Goal: Task Accomplishment & Management: Use online tool/utility

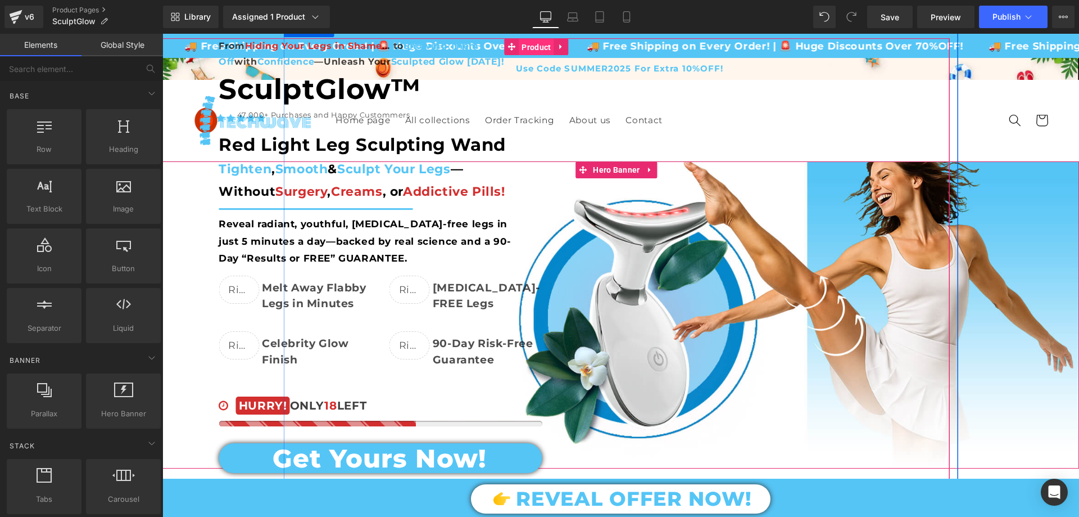
click at [545, 42] on span "Product" at bounding box center [536, 47] width 35 height 17
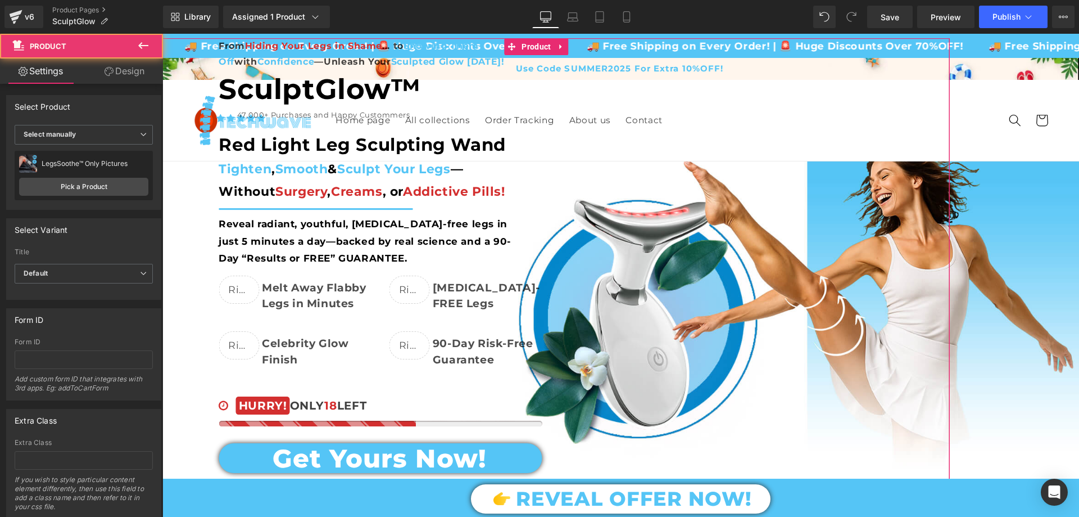
click at [132, 71] on link "Design" at bounding box center [125, 70] width 82 height 25
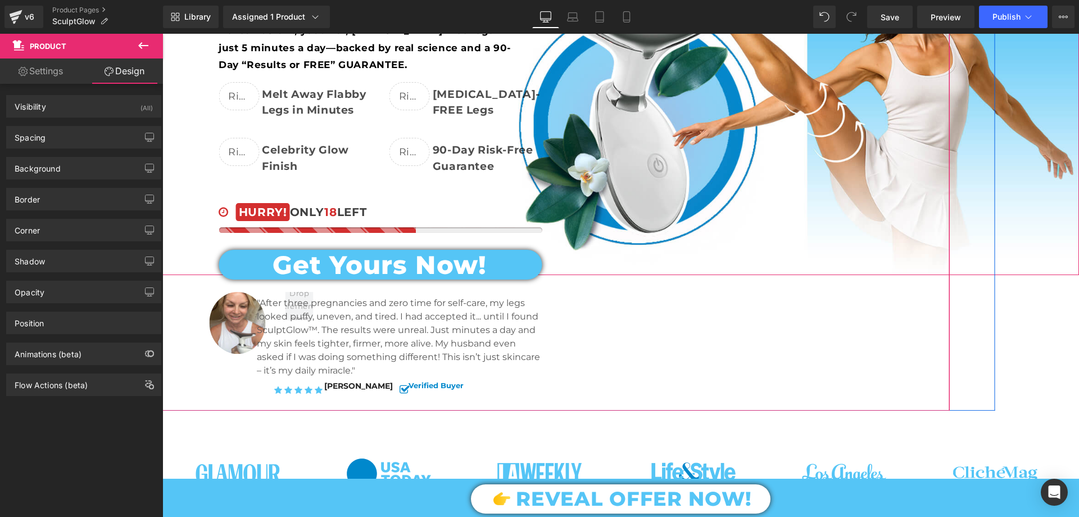
scroll to position [281, 0]
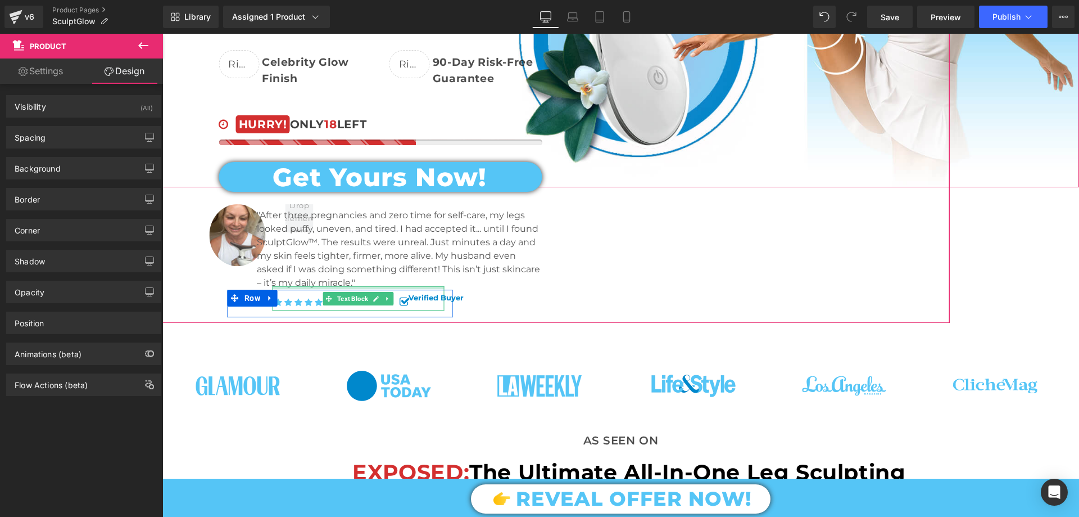
click at [357, 287] on div at bounding box center [359, 287] width 172 height 3
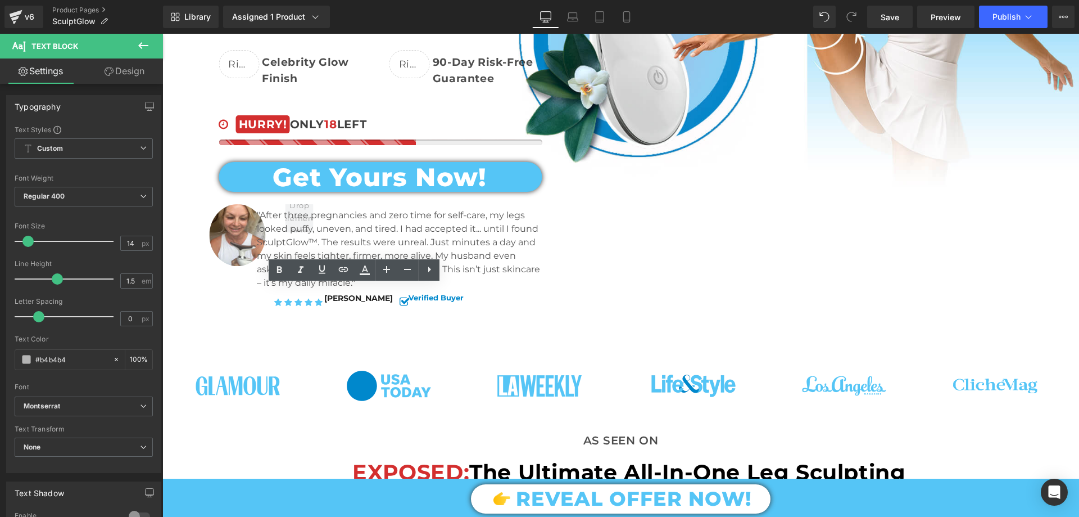
click at [123, 64] on link "Design" at bounding box center [125, 70] width 82 height 25
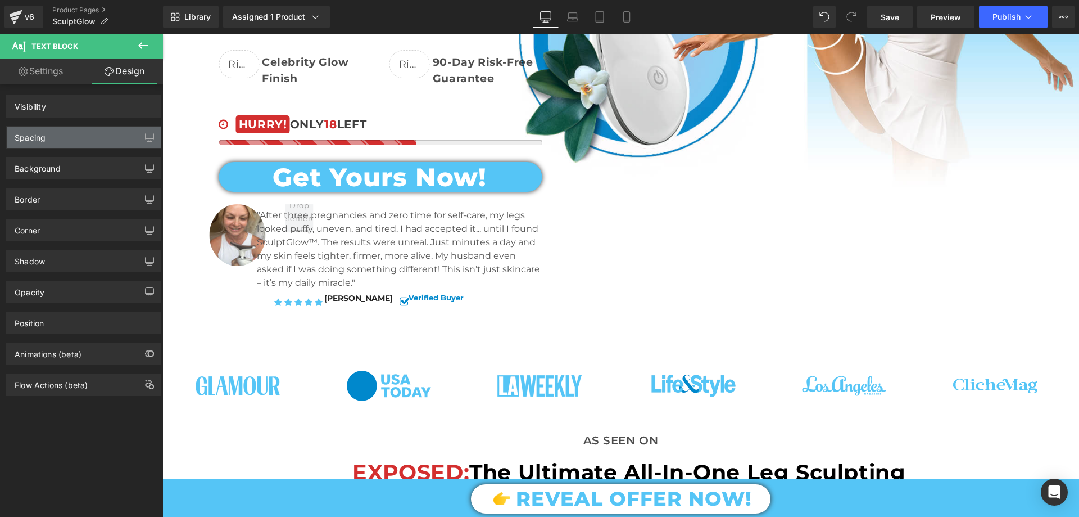
click at [62, 136] on div "Spacing" at bounding box center [84, 136] width 154 height 21
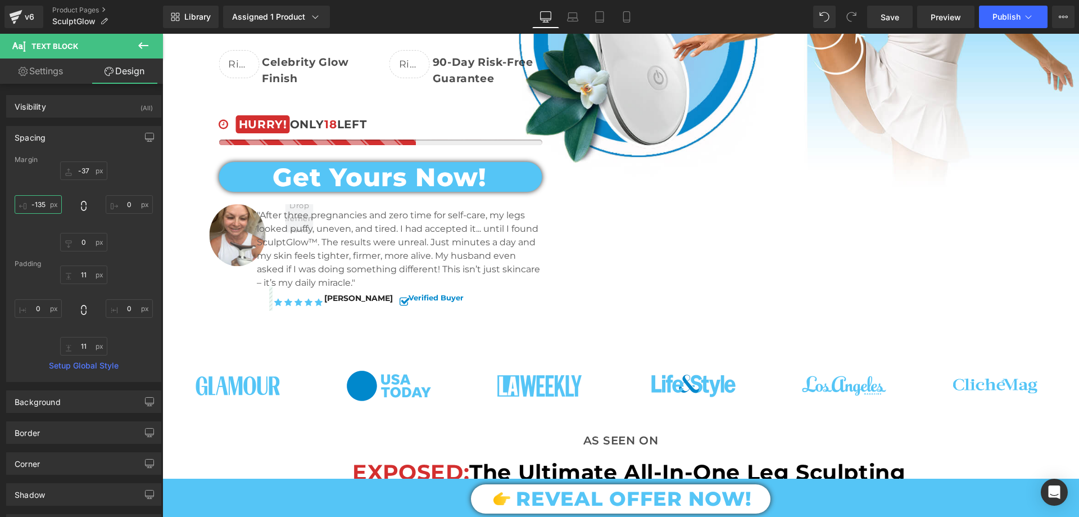
click at [41, 210] on input "-135" at bounding box center [38, 204] width 47 height 19
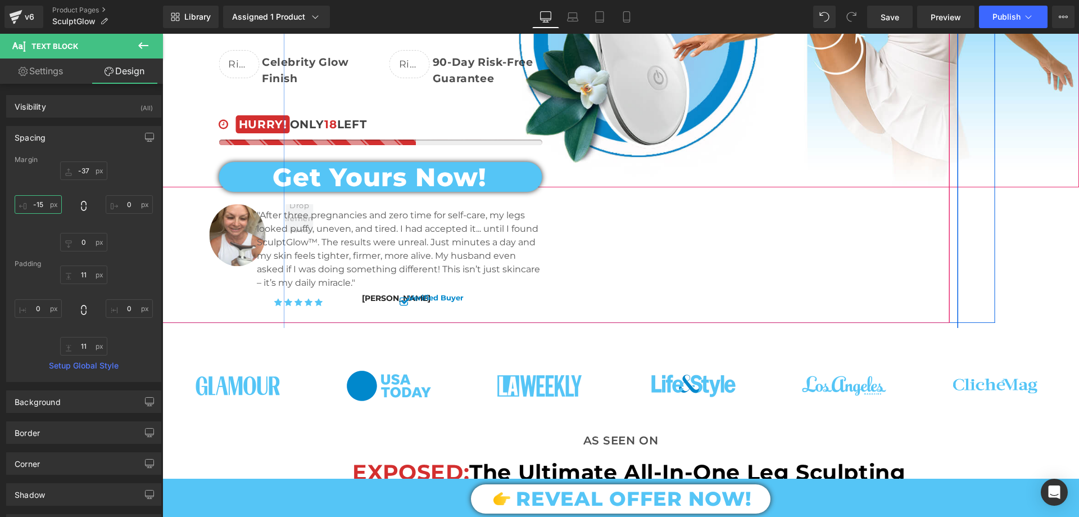
type input "-155"
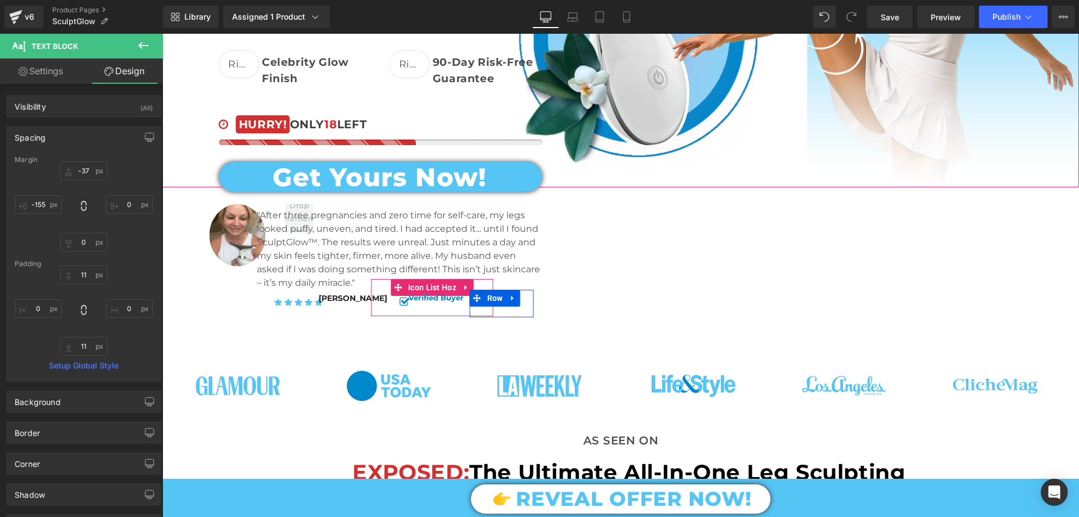
click at [409, 287] on div "Verified Buyer Text Block" at bounding box center [470, 298] width 122 height 24
click at [397, 302] on span "Icon" at bounding box center [399, 302] width 17 height 13
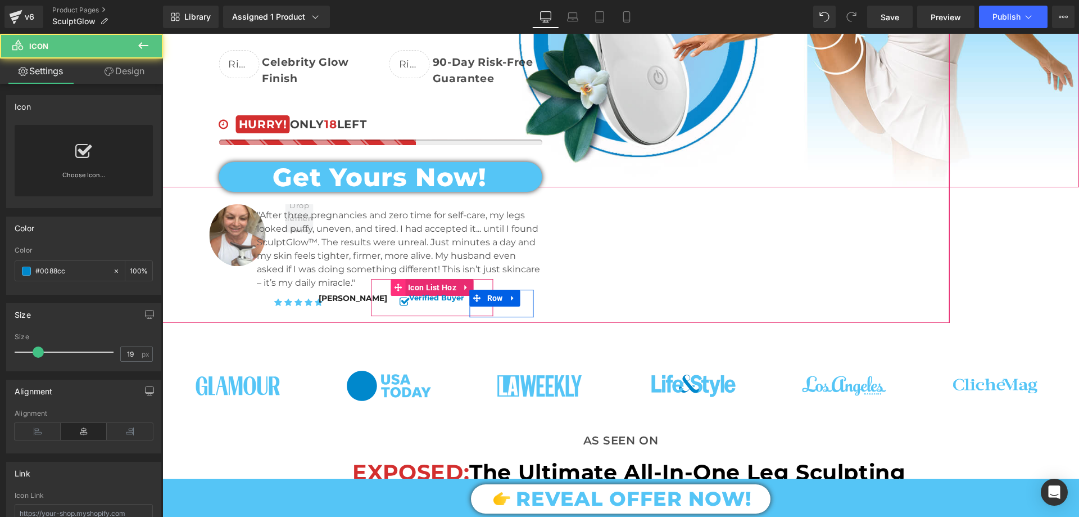
click at [400, 286] on span at bounding box center [398, 287] width 15 height 17
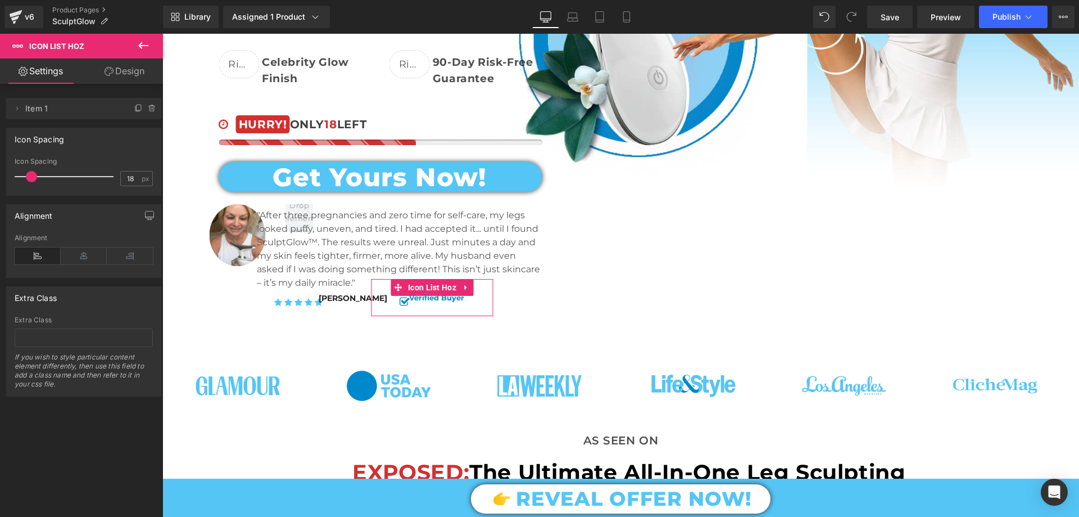
click at [124, 75] on link "Design" at bounding box center [125, 70] width 82 height 25
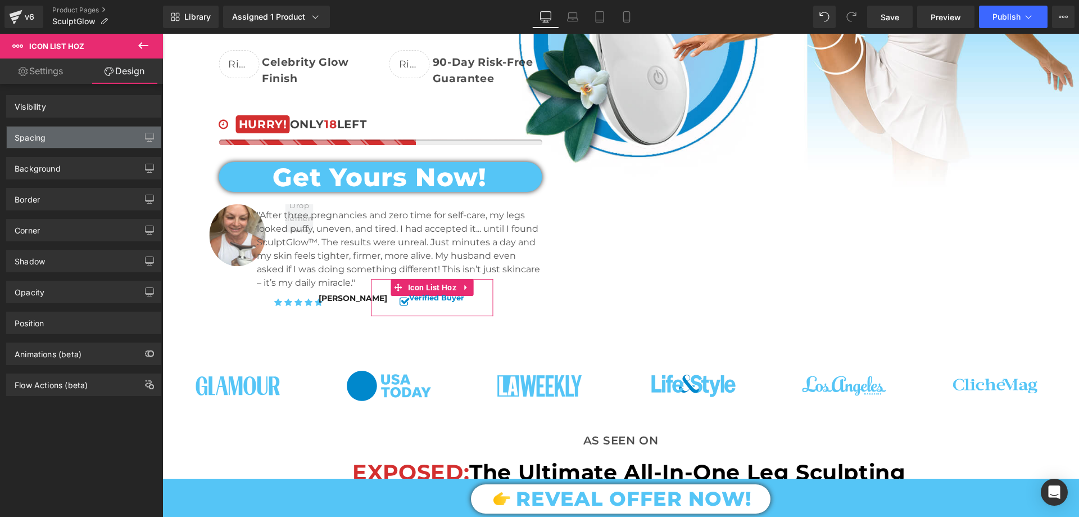
click at [42, 135] on div "Spacing" at bounding box center [30, 134] width 31 height 16
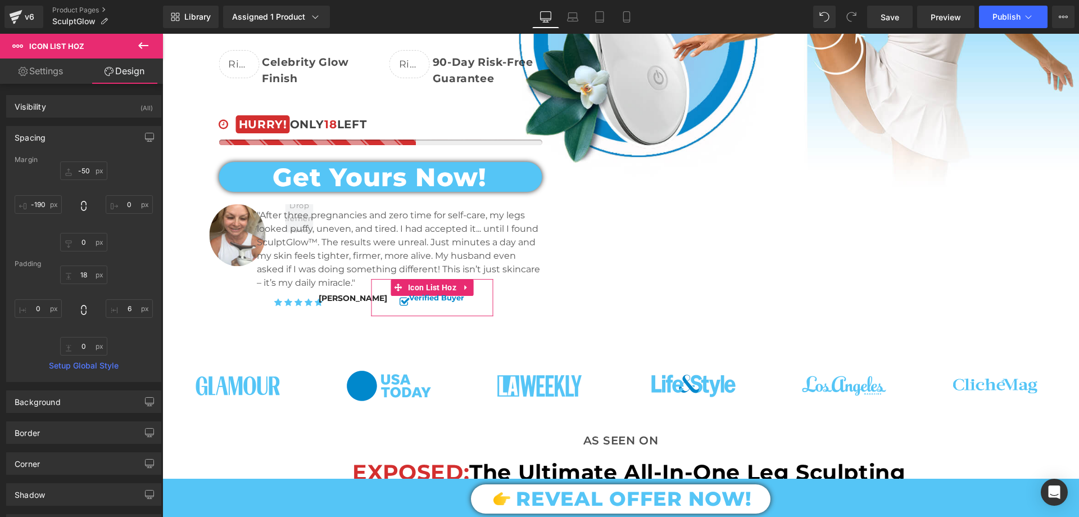
click at [48, 70] on link "Settings" at bounding box center [41, 70] width 82 height 25
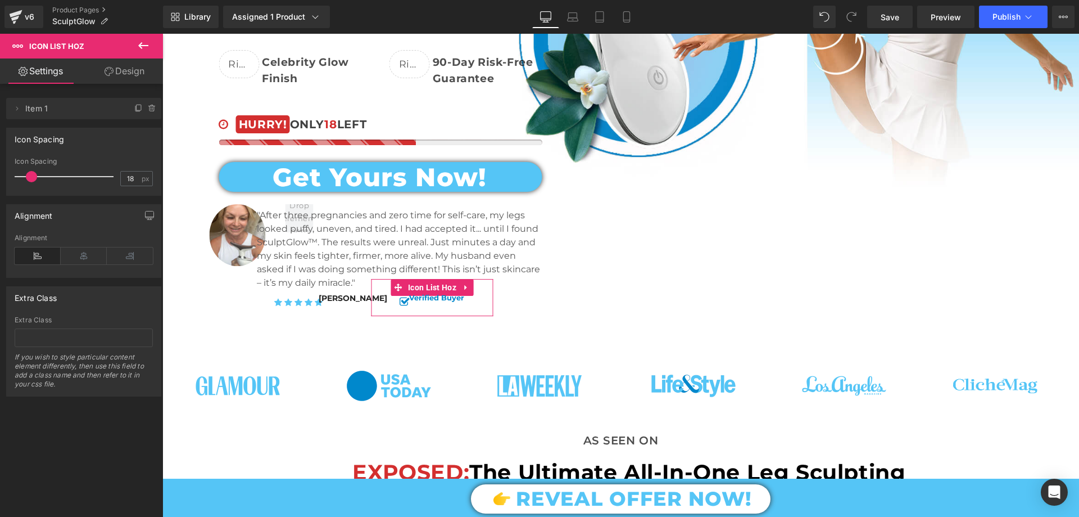
click at [117, 63] on link "Design" at bounding box center [125, 70] width 82 height 25
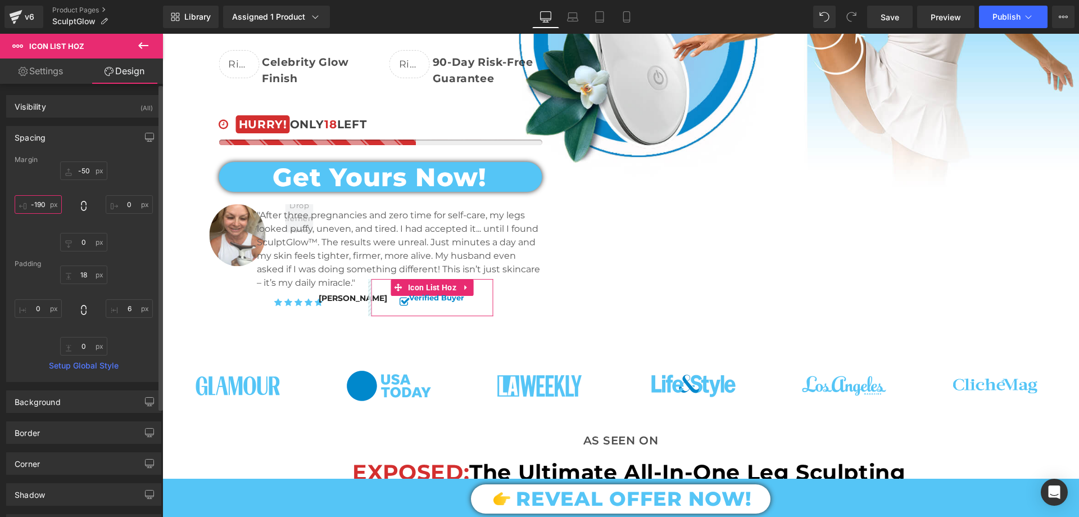
click at [44, 199] on input "text" at bounding box center [38, 204] width 47 height 19
type input "-220"
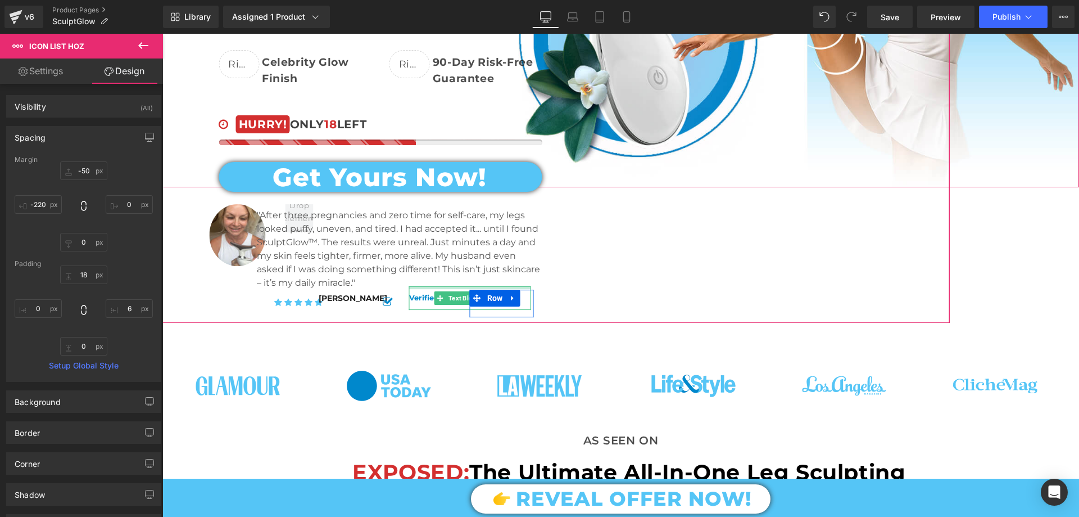
click at [448, 286] on div at bounding box center [470, 287] width 122 height 3
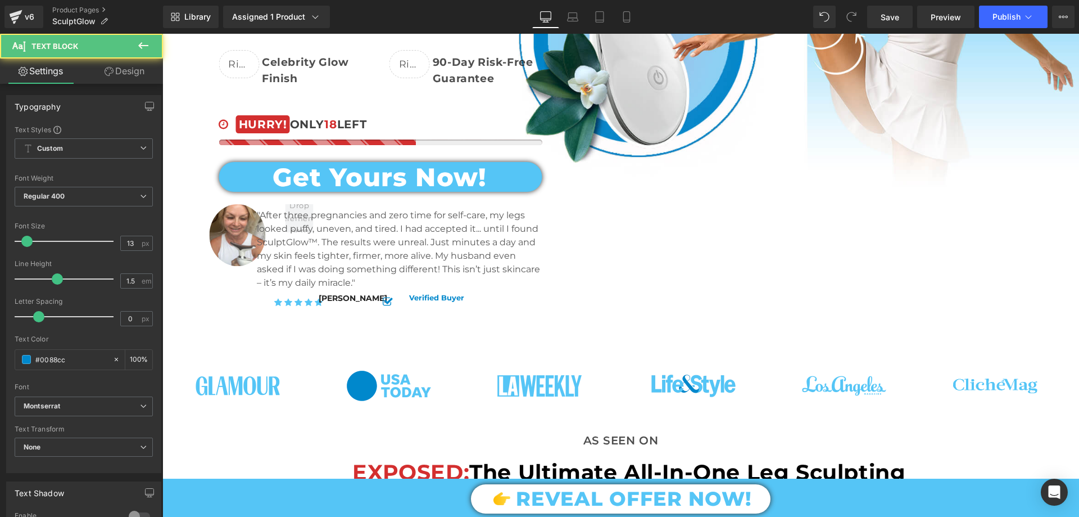
click at [128, 66] on link "Design" at bounding box center [125, 70] width 82 height 25
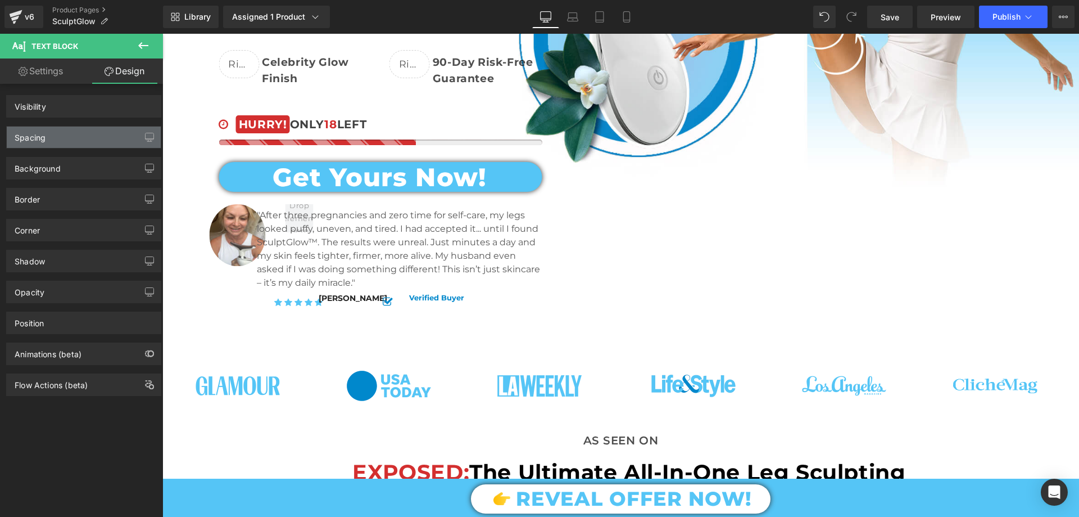
click at [54, 129] on div "Spacing" at bounding box center [84, 136] width 154 height 21
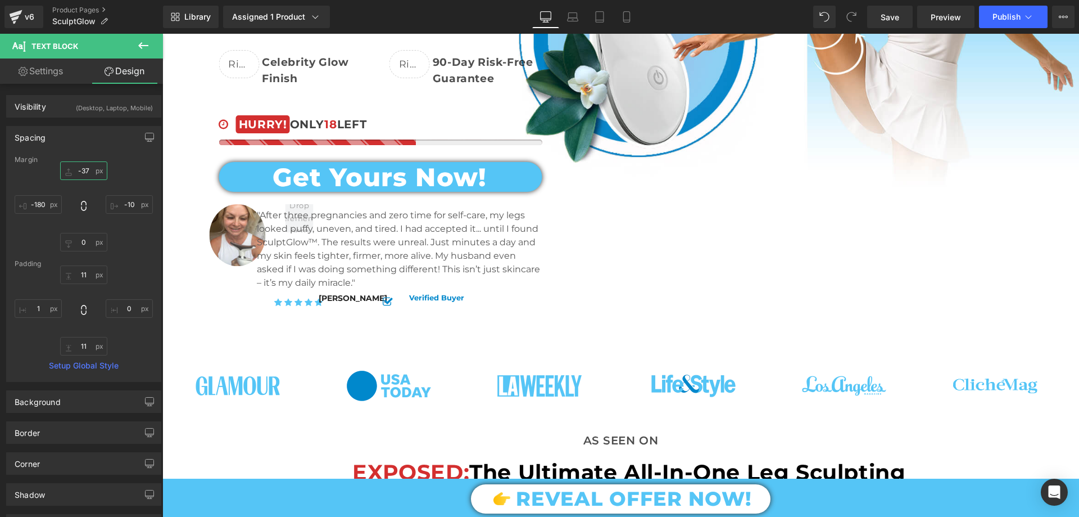
click at [88, 174] on input "text" at bounding box center [83, 170] width 47 height 19
type input "-35"
click at [44, 203] on input "text" at bounding box center [38, 204] width 47 height 19
type input "-180"
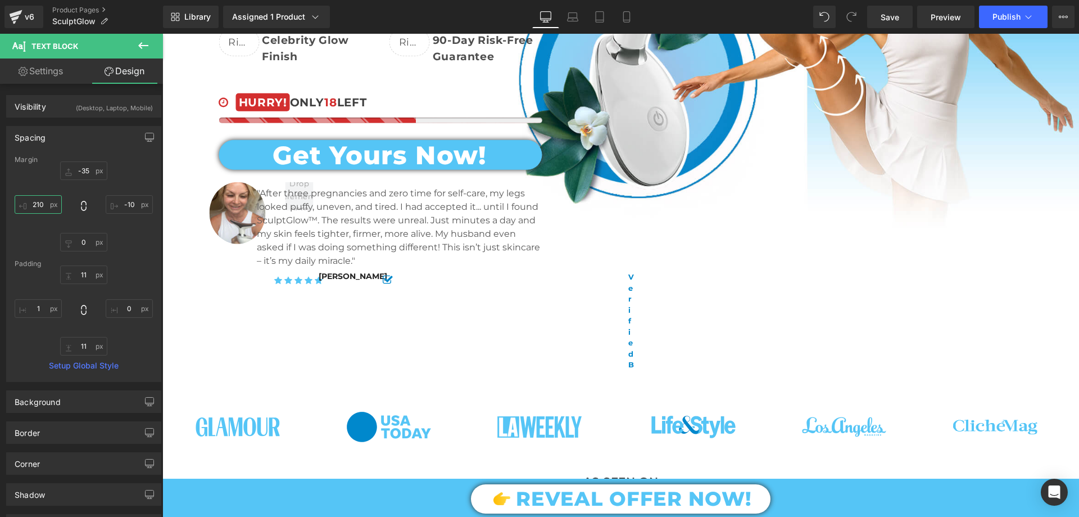
scroll to position [218, 0]
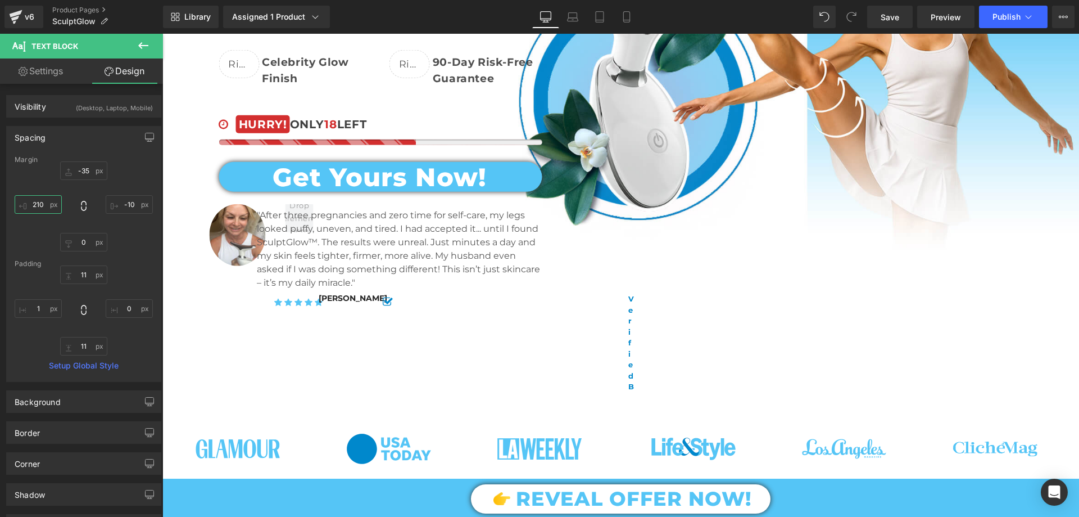
click at [44, 203] on input "210" at bounding box center [38, 204] width 47 height 19
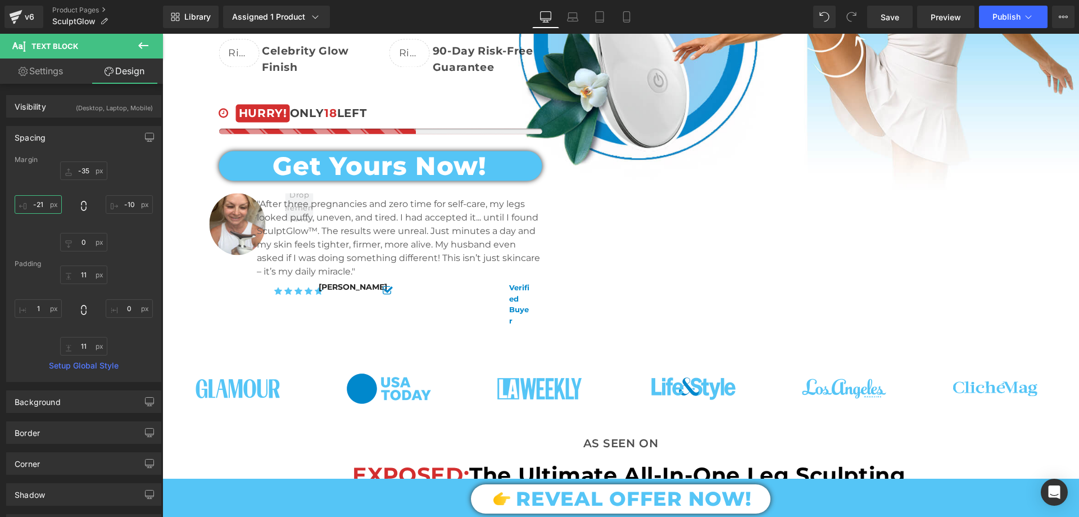
type input "-210"
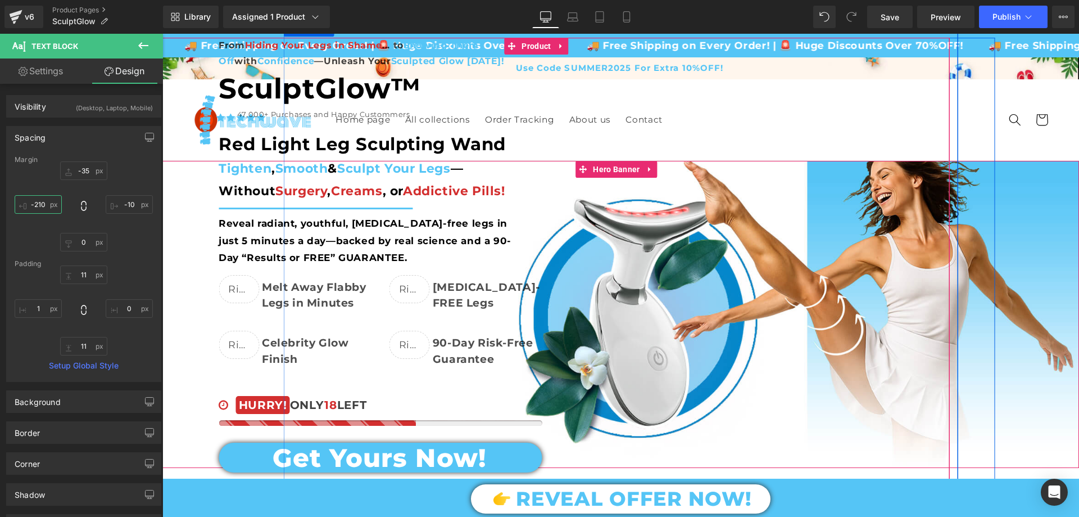
scroll to position [0, 0]
click at [528, 42] on span "Product" at bounding box center [536, 46] width 35 height 17
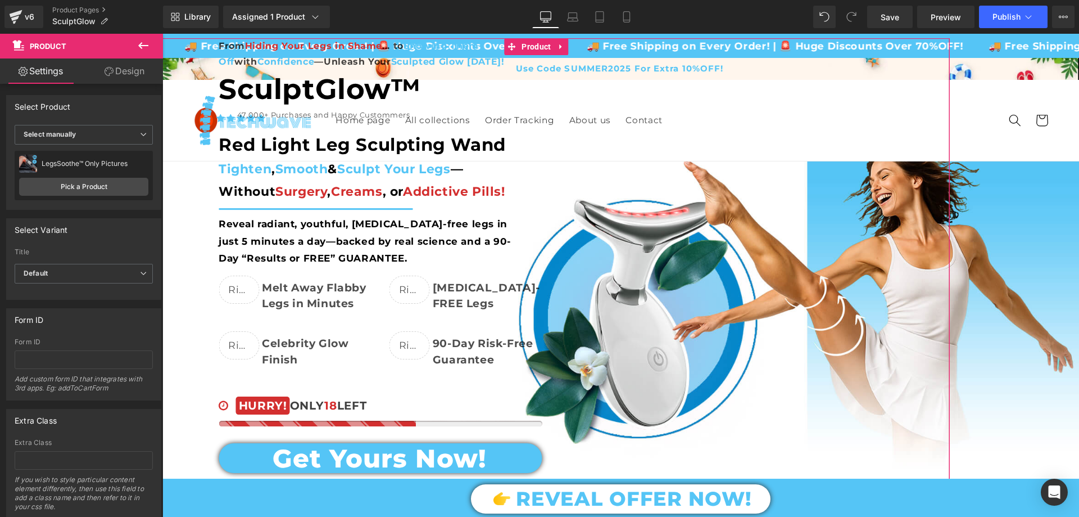
click at [137, 72] on link "Design" at bounding box center [125, 70] width 82 height 25
click at [0, 0] on div "Spacing" at bounding box center [0, 0] width 0 height 0
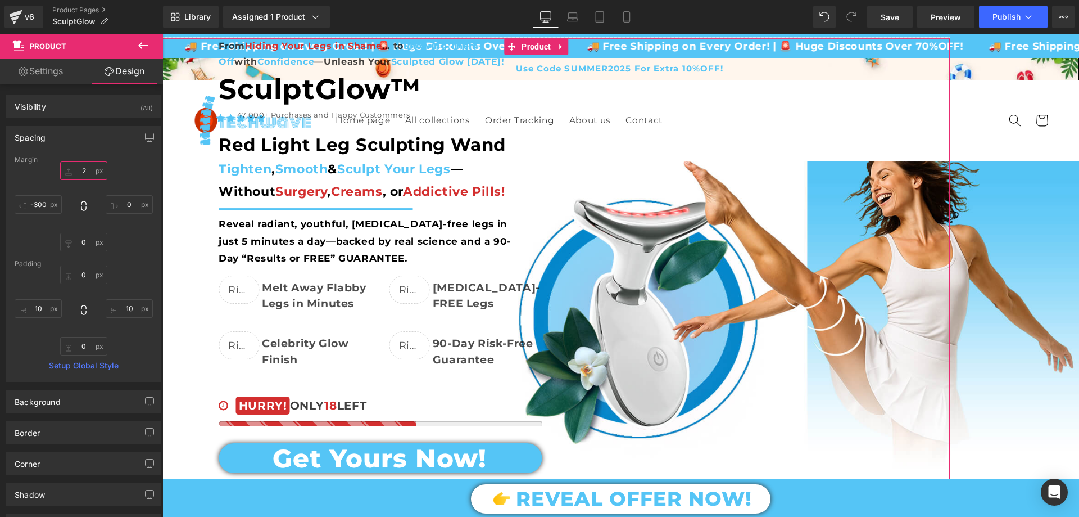
click at [84, 170] on input "text" at bounding box center [83, 170] width 47 height 19
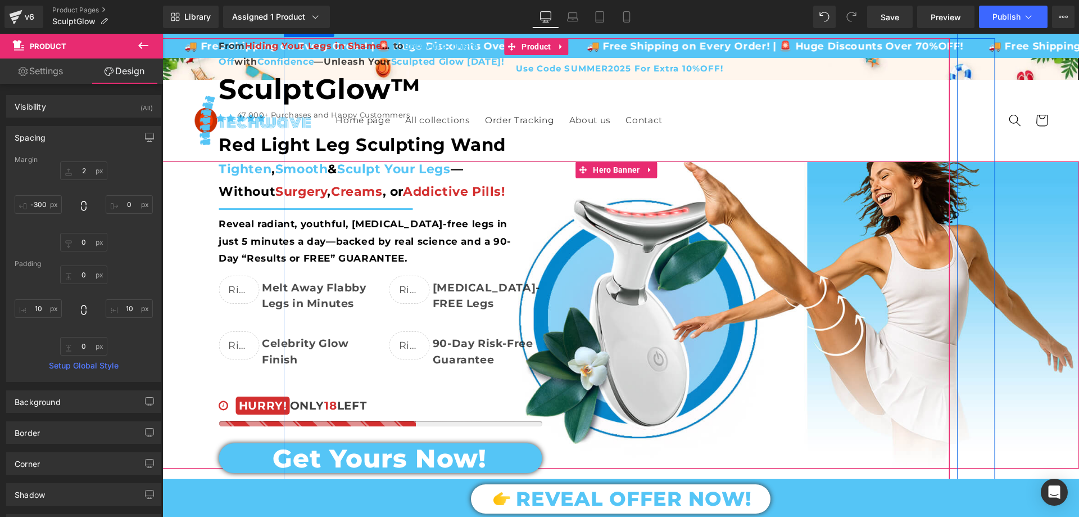
click at [206, 50] on div "From Hiding Your Legs in Shame ... to Showing Them Off with Confidence —Unleash…" at bounding box center [536, 321] width 917 height 566
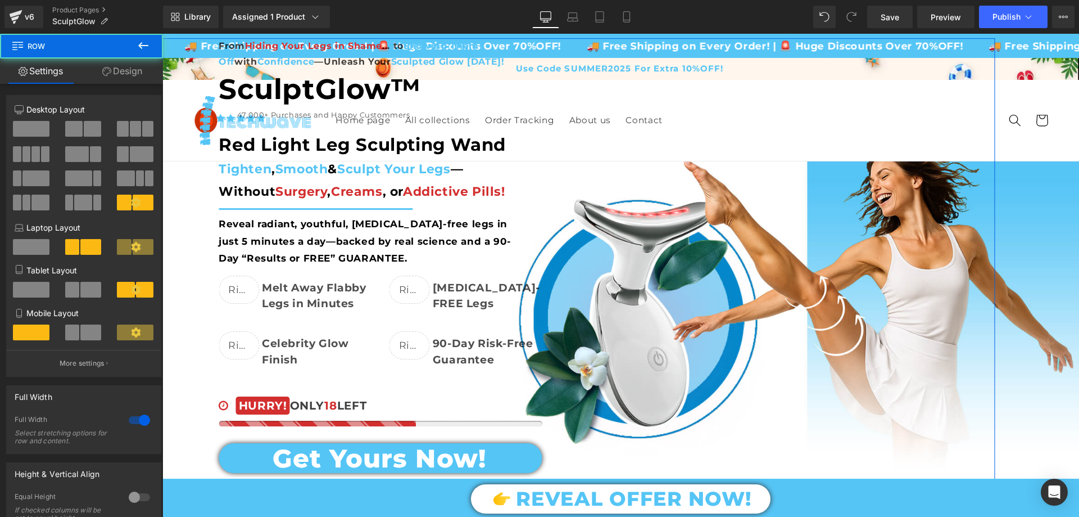
click at [129, 66] on link "Design" at bounding box center [123, 70] width 82 height 25
click at [0, 0] on div "Spacing" at bounding box center [0, 0] width 0 height 0
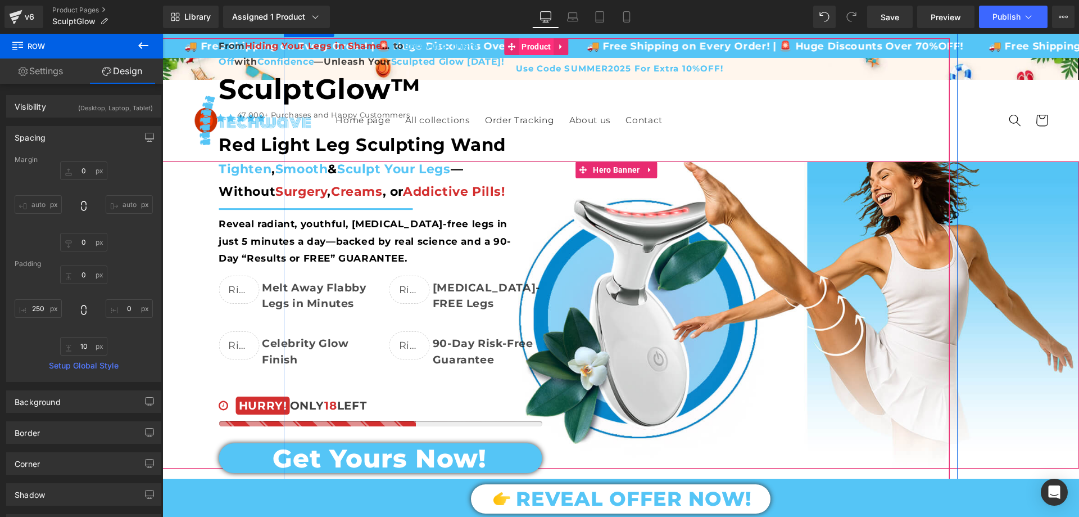
click at [537, 49] on span "Product" at bounding box center [536, 46] width 35 height 17
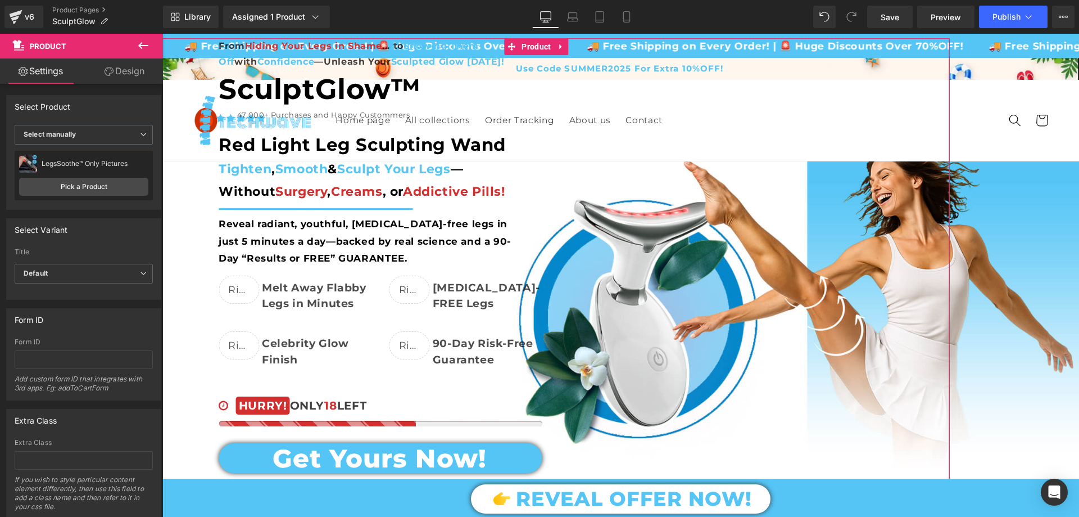
click at [121, 75] on link "Design" at bounding box center [125, 70] width 82 height 25
click at [0, 0] on div "Spacing" at bounding box center [0, 0] width 0 height 0
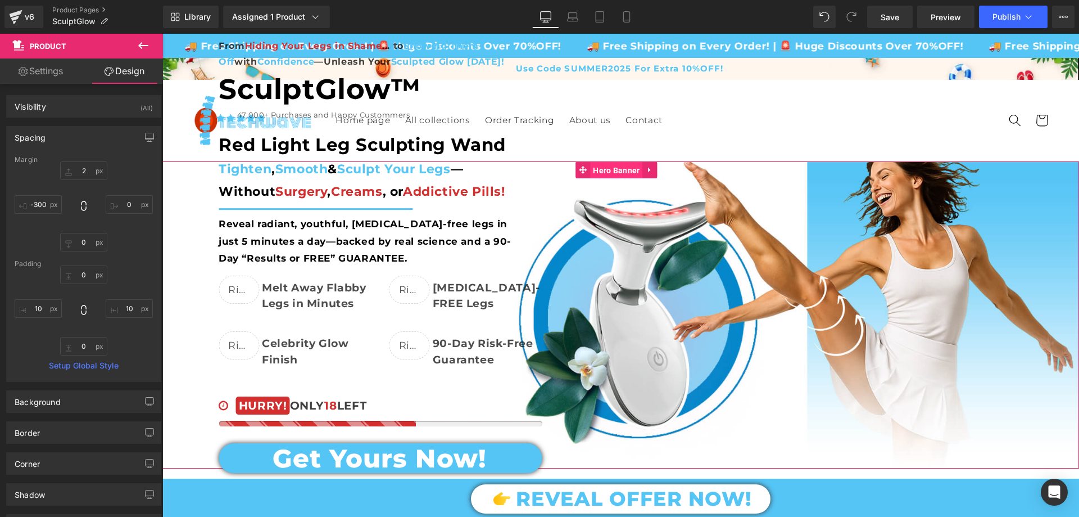
click at [616, 167] on span "Hero Banner" at bounding box center [616, 170] width 52 height 17
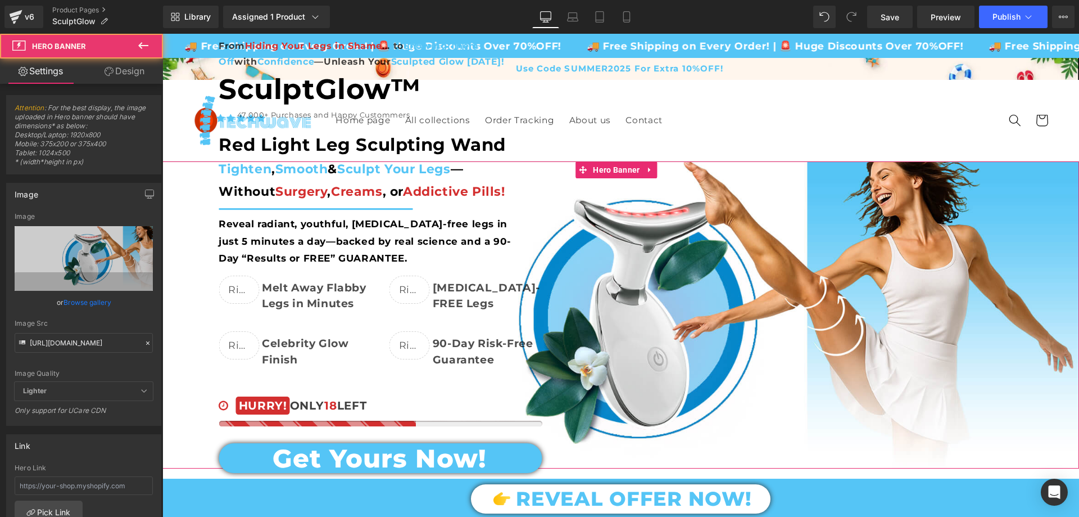
click at [132, 60] on link "Design" at bounding box center [125, 70] width 82 height 25
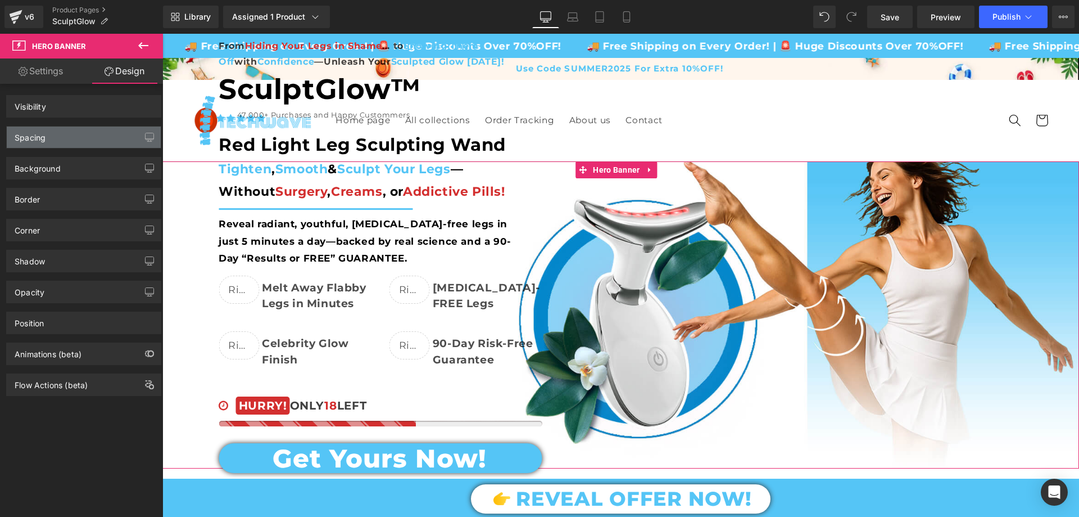
click at [44, 137] on div "Spacing" at bounding box center [30, 134] width 31 height 16
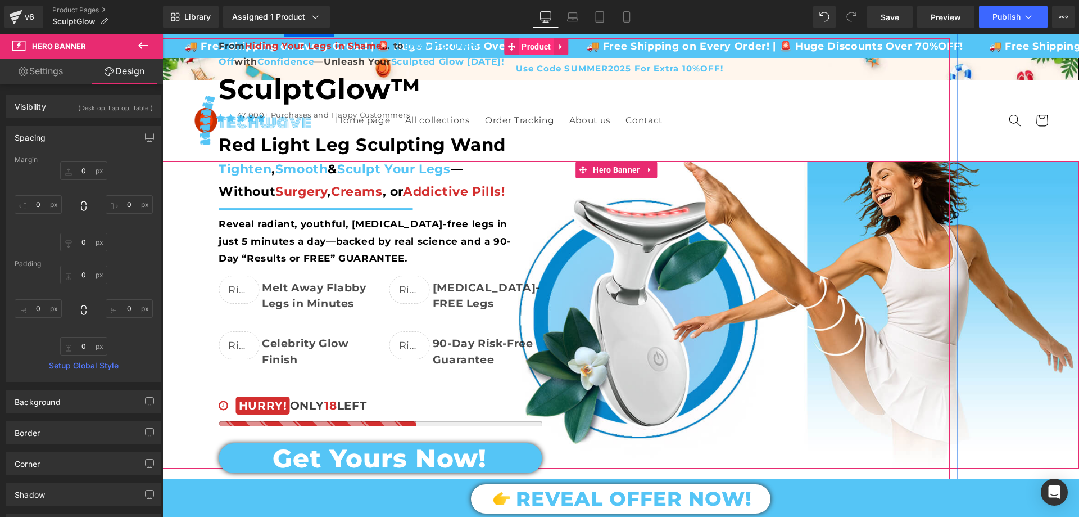
click at [525, 44] on span "Product" at bounding box center [536, 46] width 35 height 17
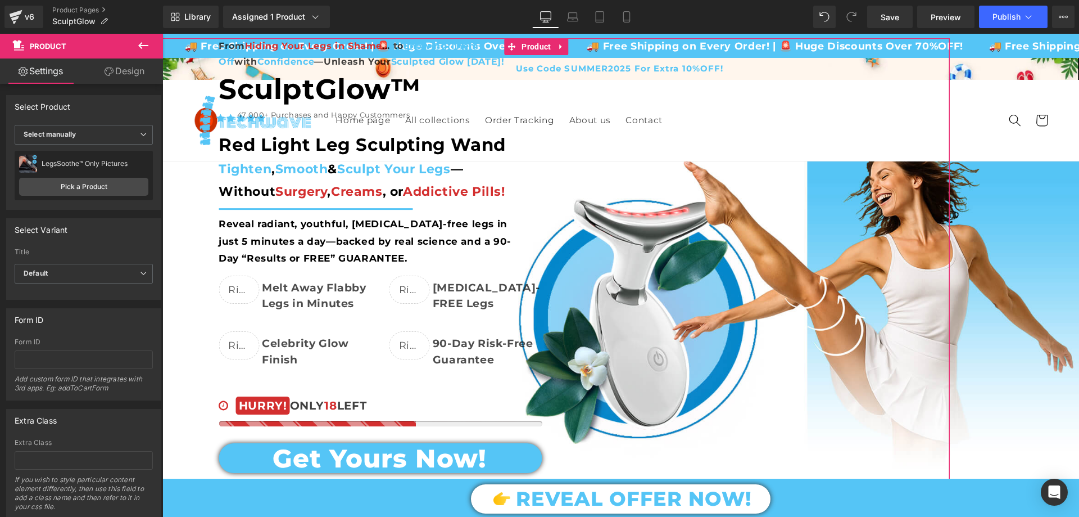
click at [111, 70] on icon at bounding box center [109, 71] width 9 height 9
click at [0, 0] on div "Spacing" at bounding box center [0, 0] width 0 height 0
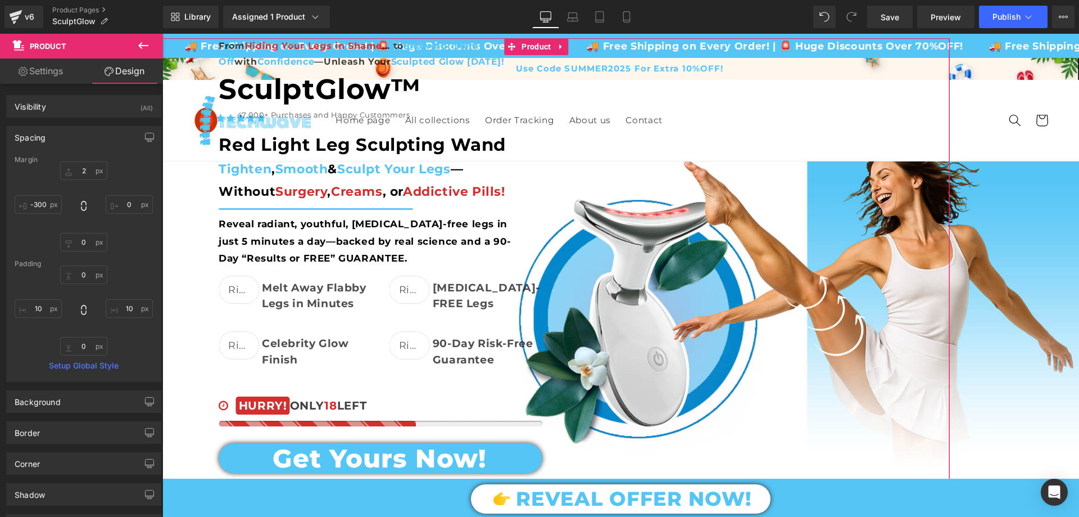
click at [61, 139] on div "Spacing" at bounding box center [84, 136] width 154 height 21
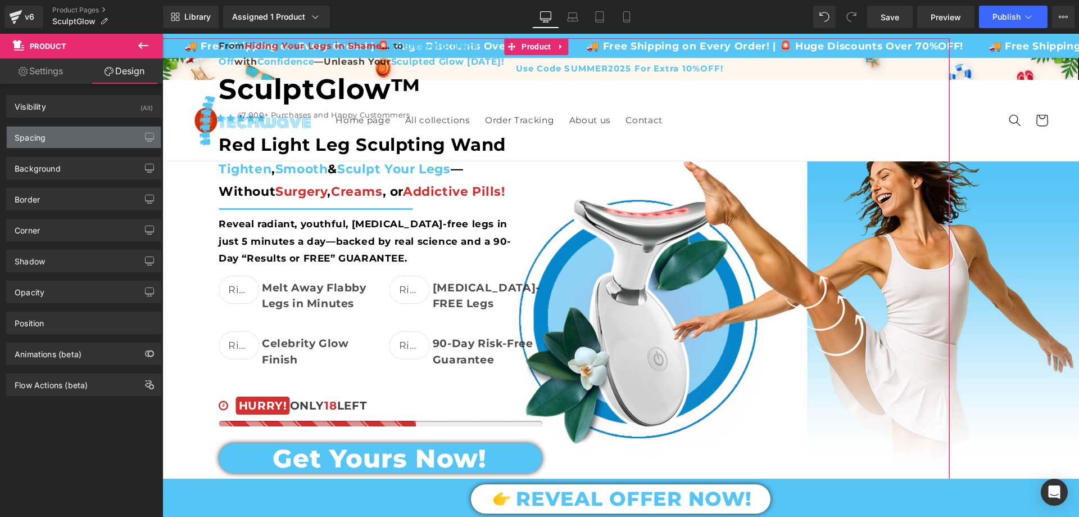
click at [61, 139] on div "Spacing" at bounding box center [84, 136] width 154 height 21
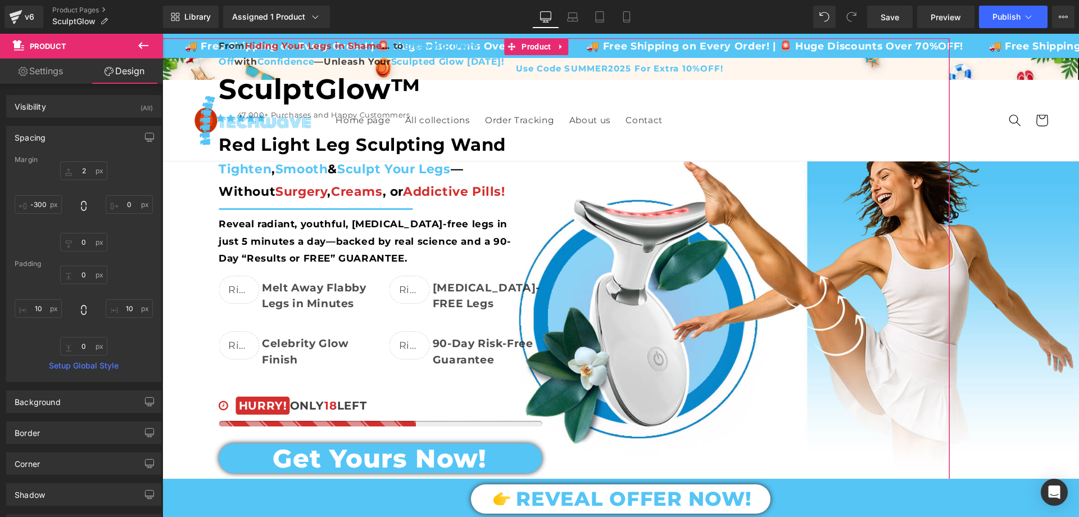
click at [86, 163] on div "Margin" at bounding box center [84, 160] width 138 height 8
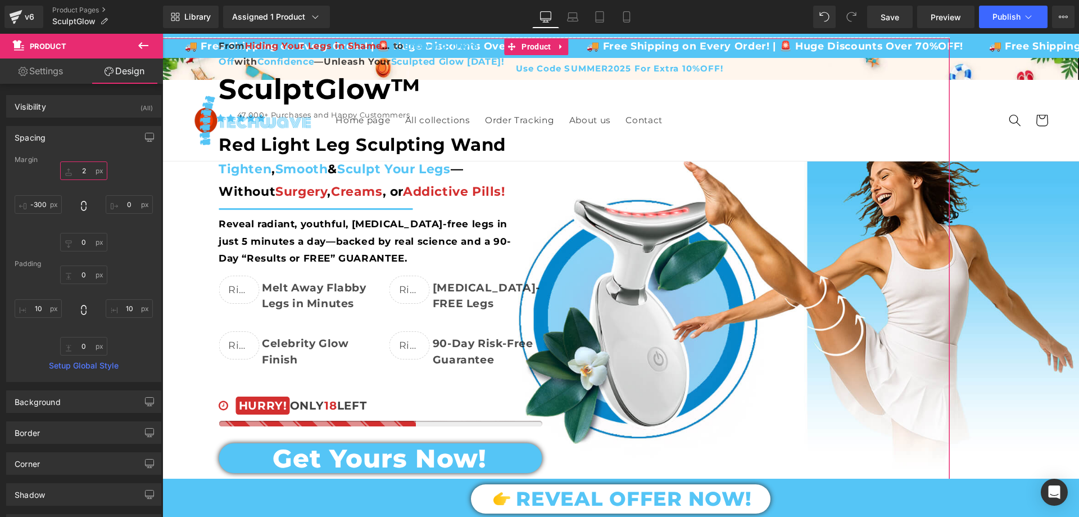
click at [87, 166] on input "text" at bounding box center [83, 170] width 47 height 19
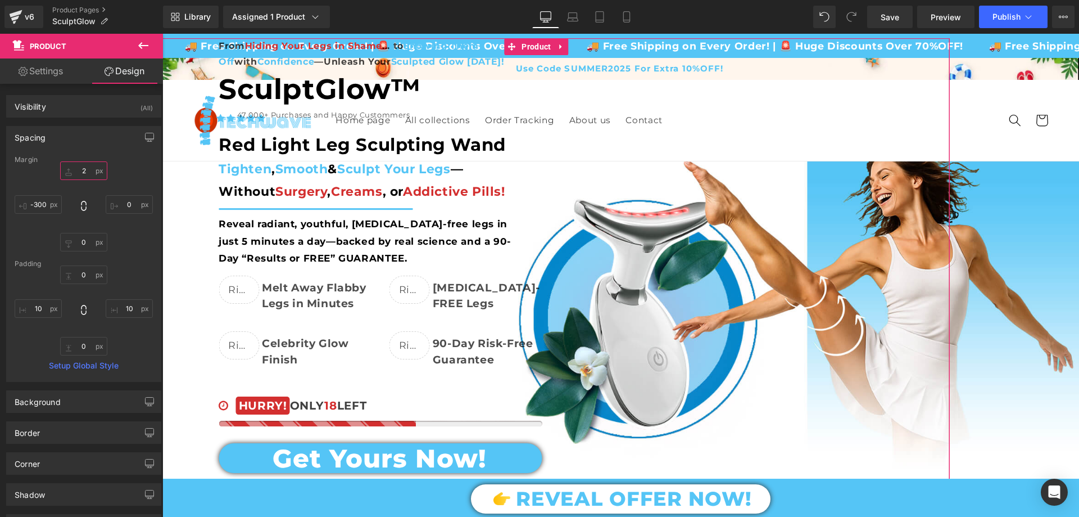
type input "2"
click at [87, 166] on input "text" at bounding box center [83, 170] width 47 height 19
type input "2"
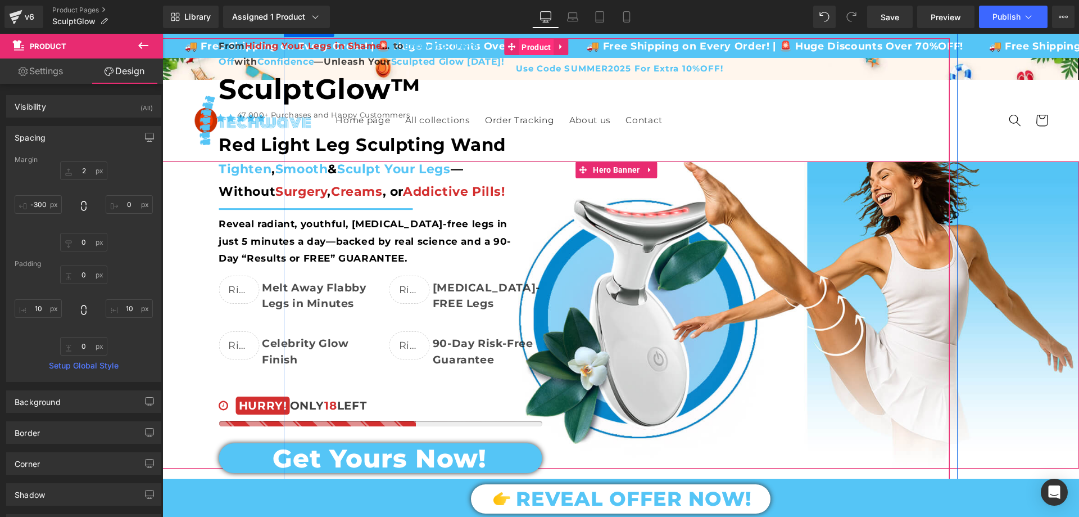
click at [527, 44] on span "Product" at bounding box center [536, 47] width 35 height 17
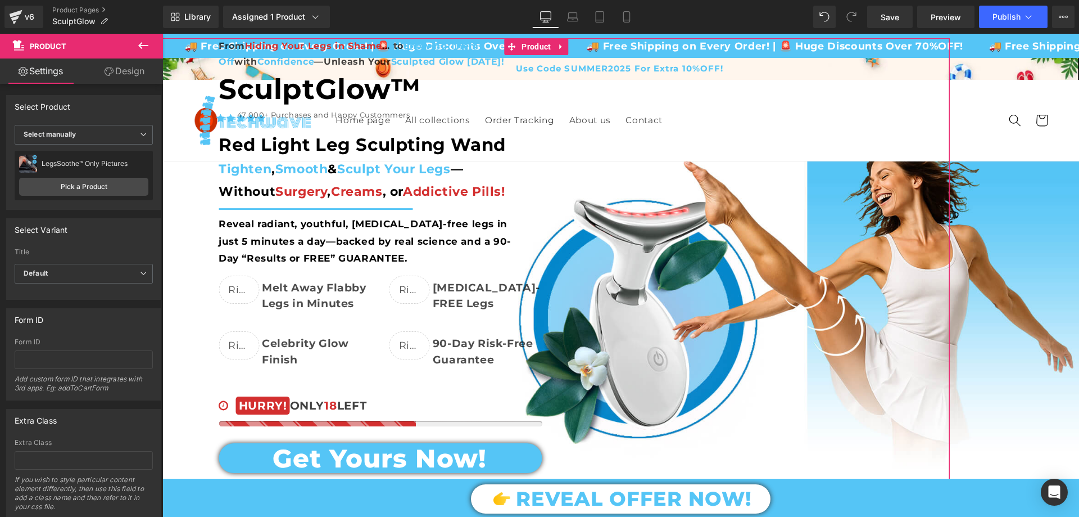
click at [102, 79] on link "Design" at bounding box center [125, 70] width 82 height 25
click at [0, 0] on div "Visibility" at bounding box center [0, 0] width 0 height 0
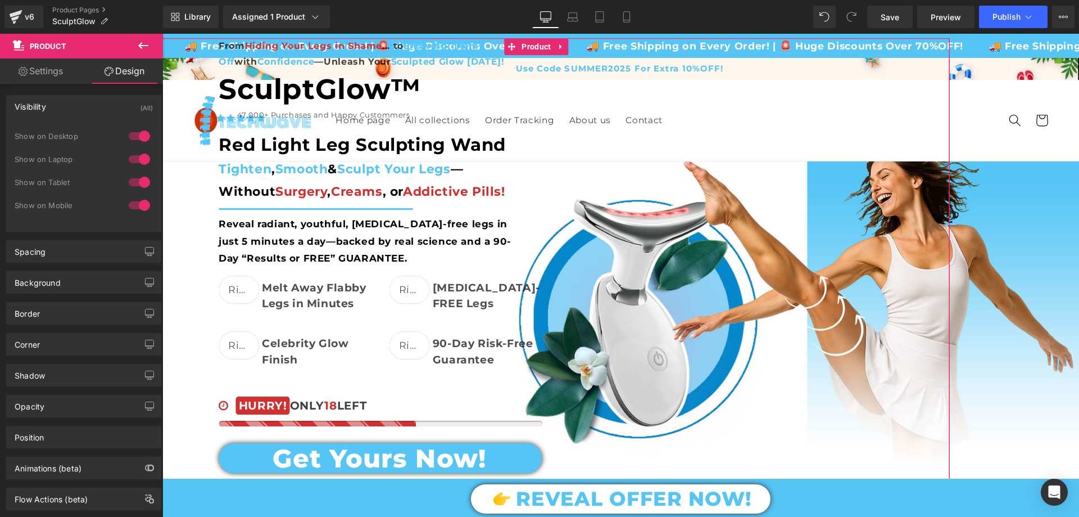
click at [60, 105] on div "Visibility (All)" at bounding box center [84, 106] width 154 height 21
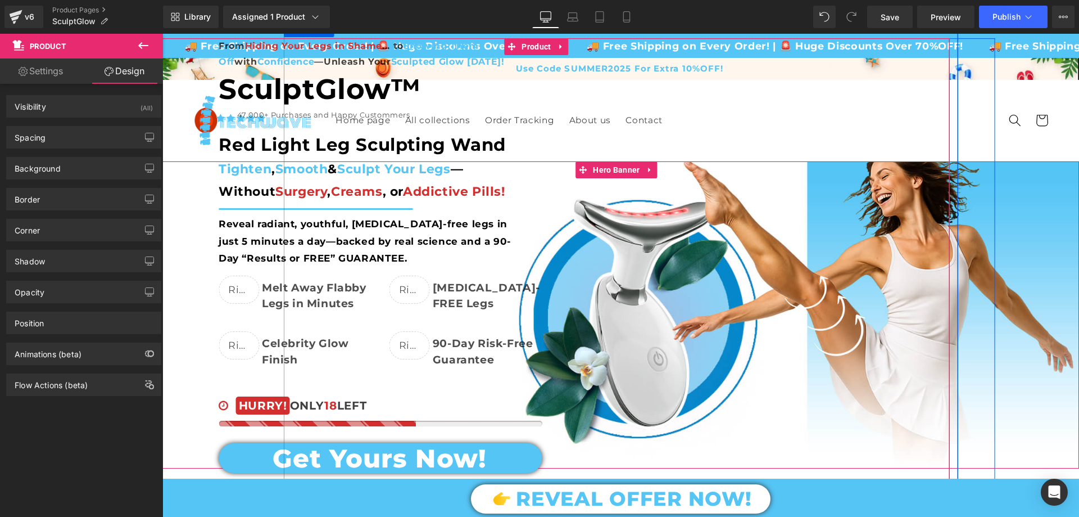
click at [183, 45] on div "From Hiding Your Legs in Shame ... to Showing Them Off with Confidence —Unleash…" at bounding box center [536, 321] width 917 height 566
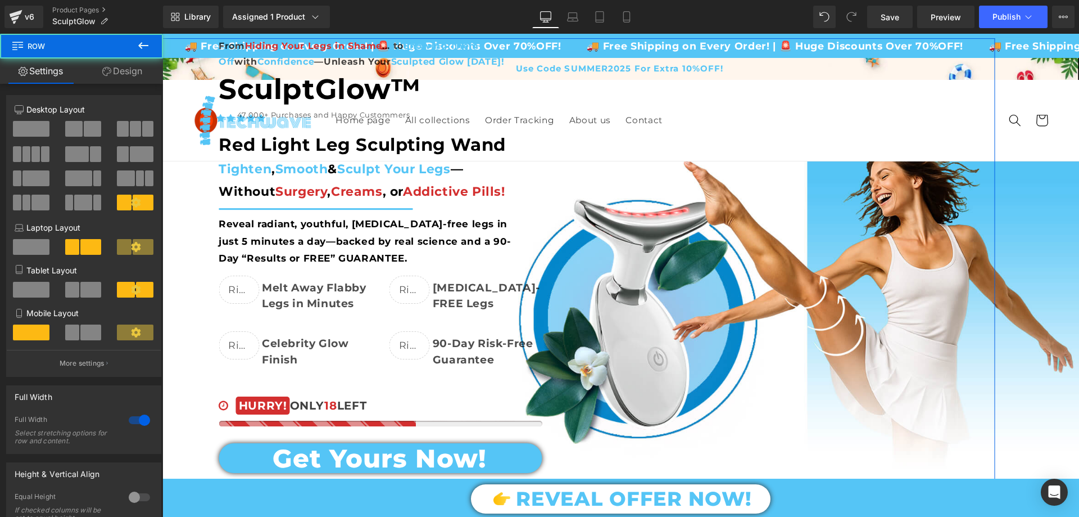
click at [122, 71] on link "Design" at bounding box center [123, 70] width 82 height 25
click at [0, 0] on div "Spacing" at bounding box center [0, 0] width 0 height 0
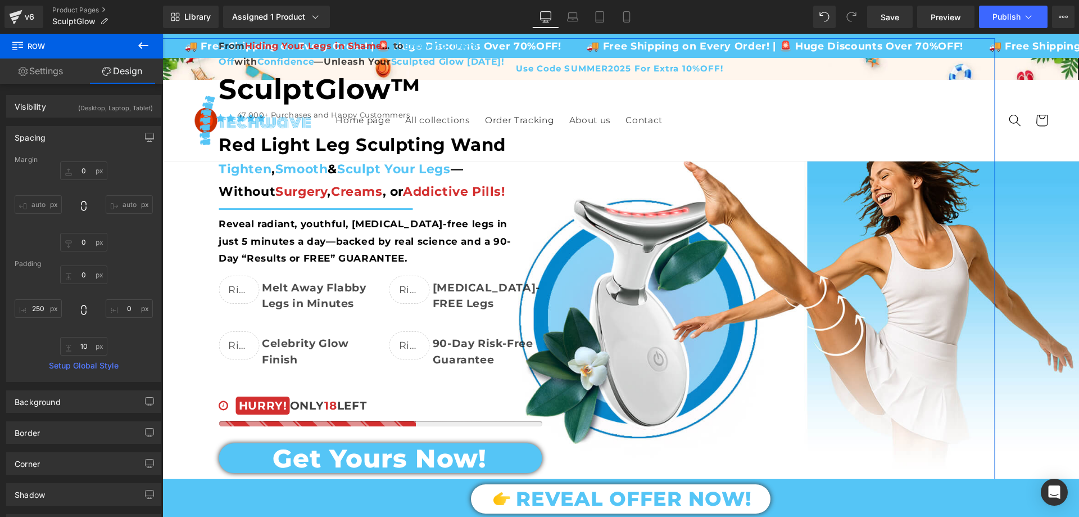
click at [73, 129] on div "Spacing" at bounding box center [84, 136] width 154 height 21
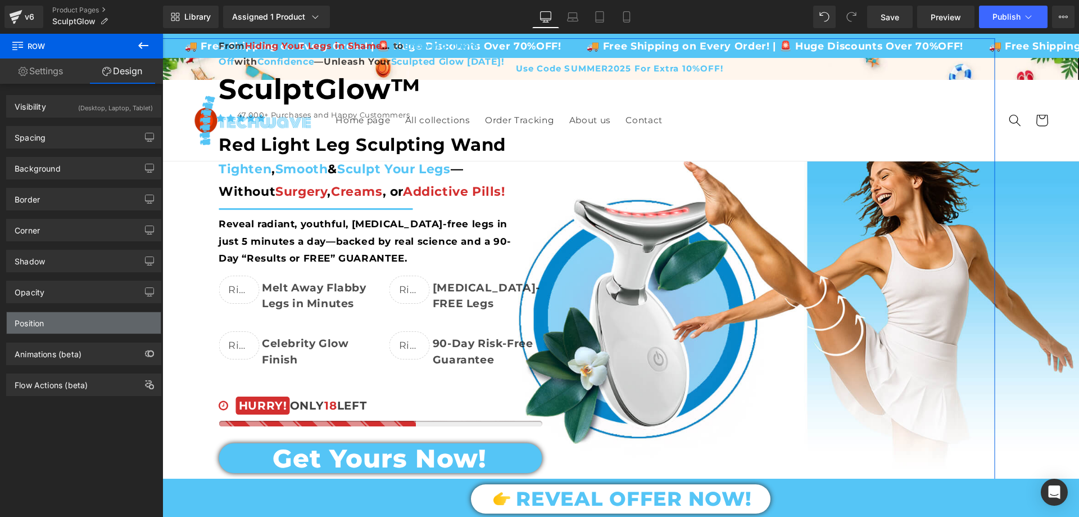
click at [71, 324] on div "Position" at bounding box center [84, 322] width 154 height 21
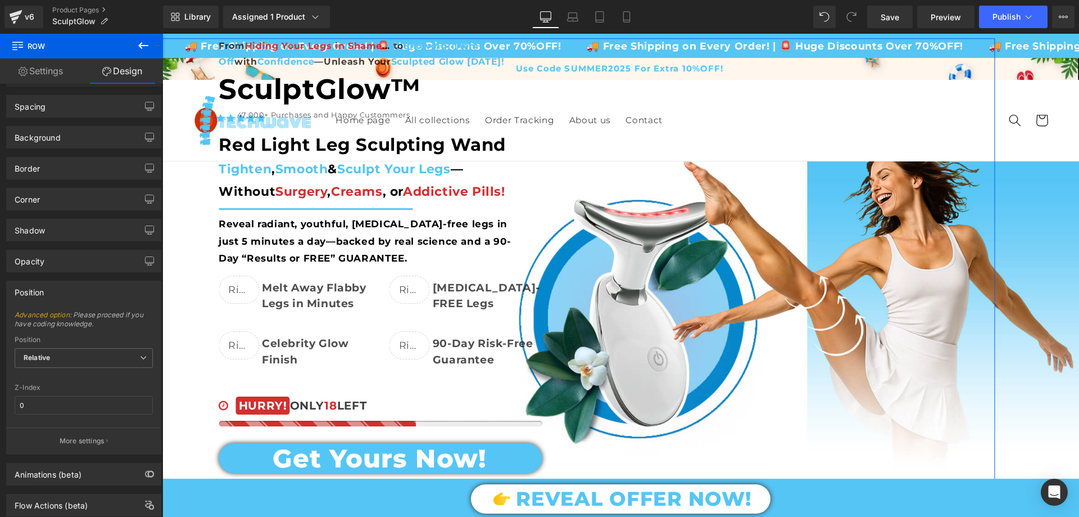
scroll to position [62, 0]
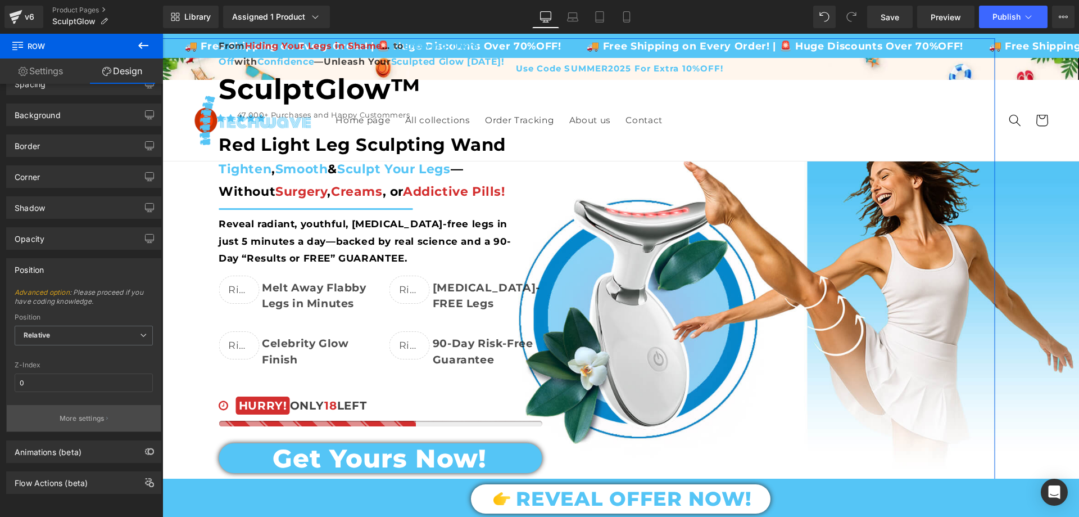
click at [62, 413] on p "More settings" at bounding box center [82, 418] width 45 height 10
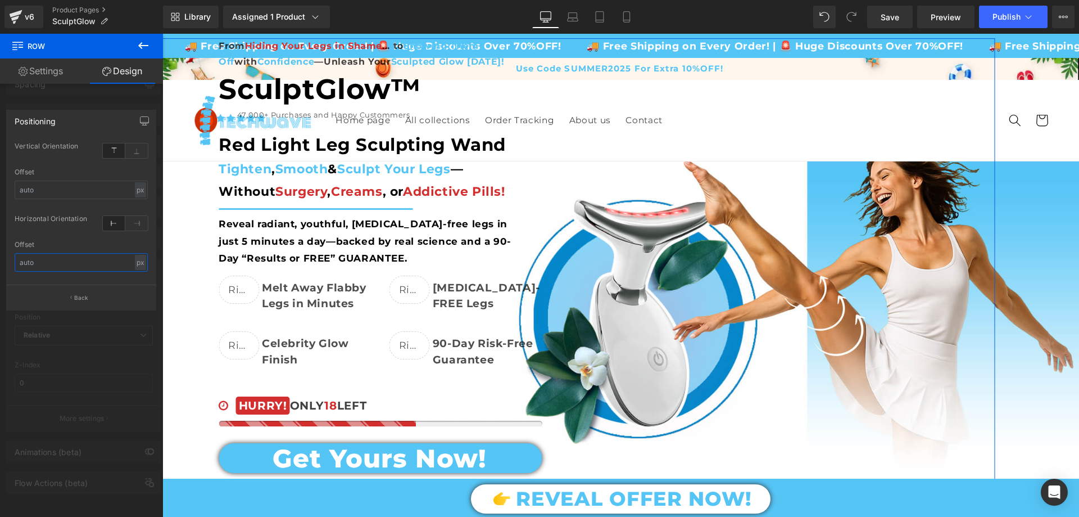
click at [34, 263] on input "text" at bounding box center [81, 262] width 133 height 19
click at [40, 265] on input "text" at bounding box center [81, 262] width 133 height 19
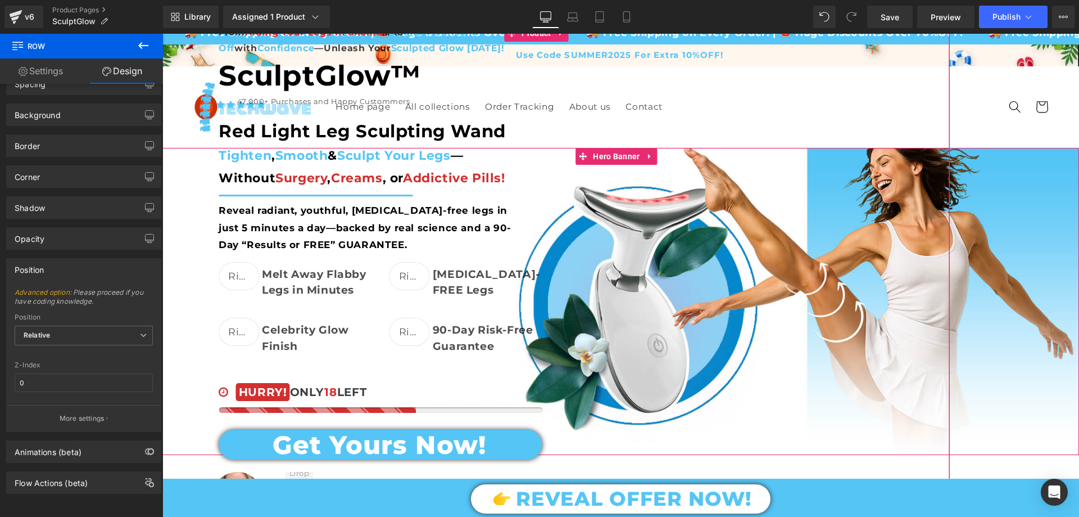
scroll to position [0, 0]
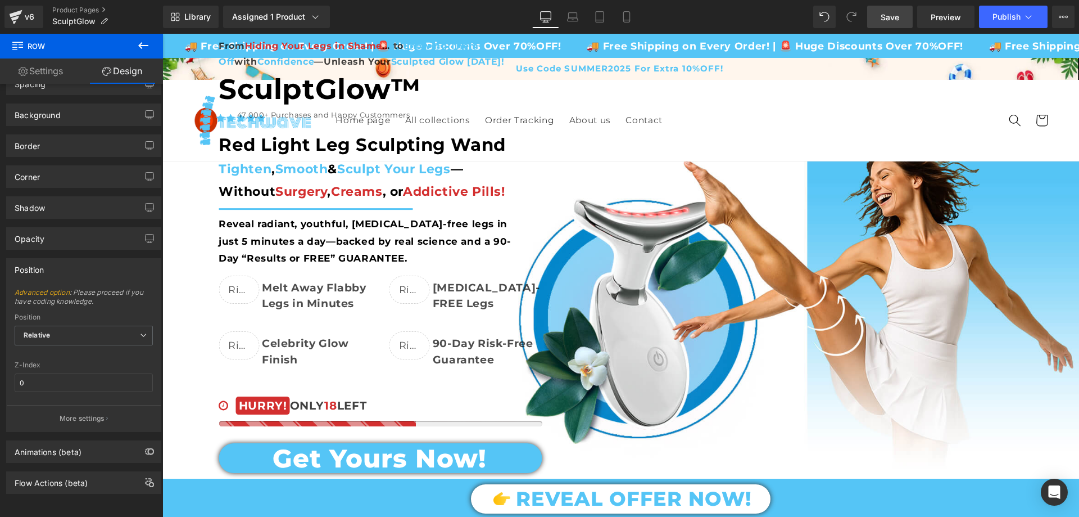
click at [901, 16] on link "Save" at bounding box center [890, 17] width 46 height 22
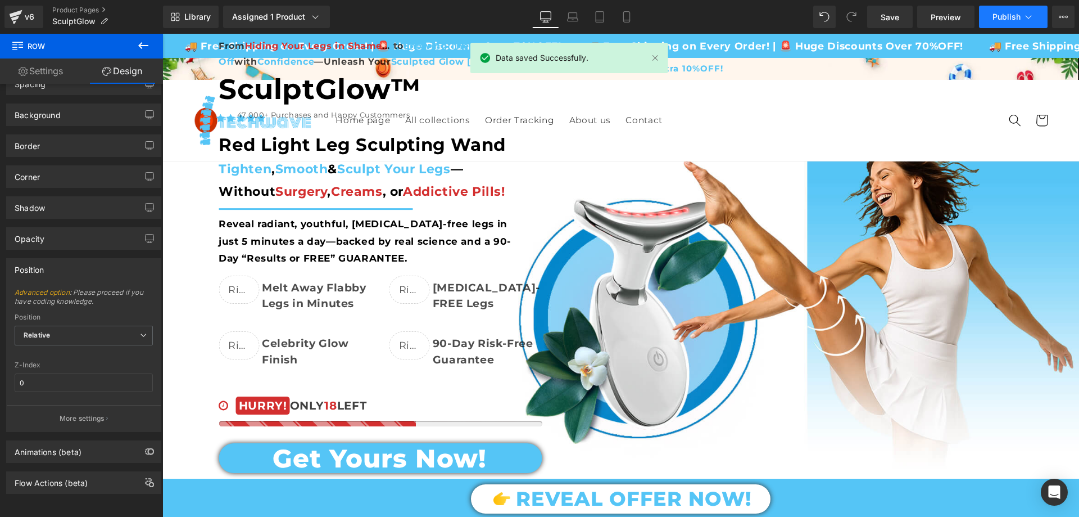
click at [1001, 24] on button "Publish" at bounding box center [1013, 17] width 69 height 22
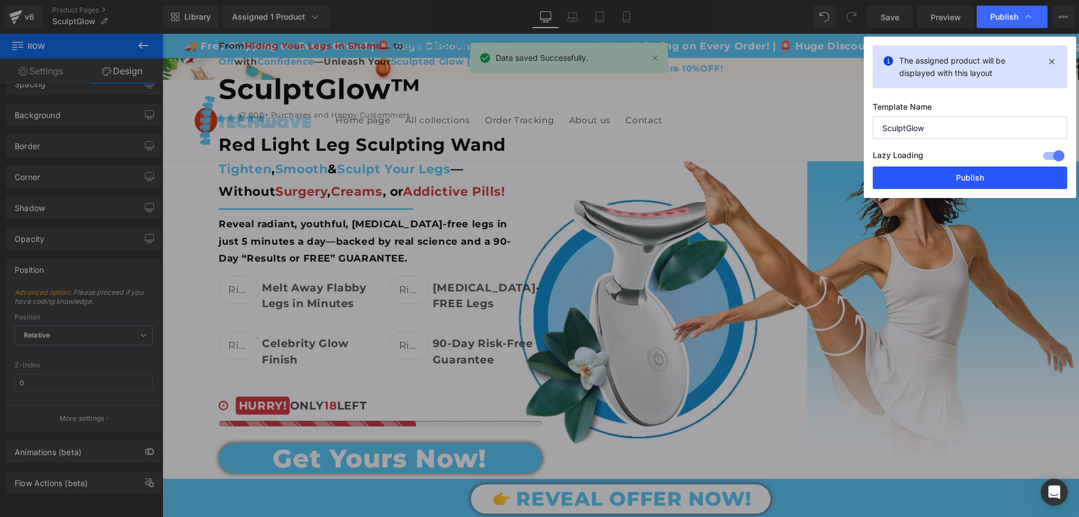
click at [0, 0] on button "Publish" at bounding box center [0, 0] width 0 height 0
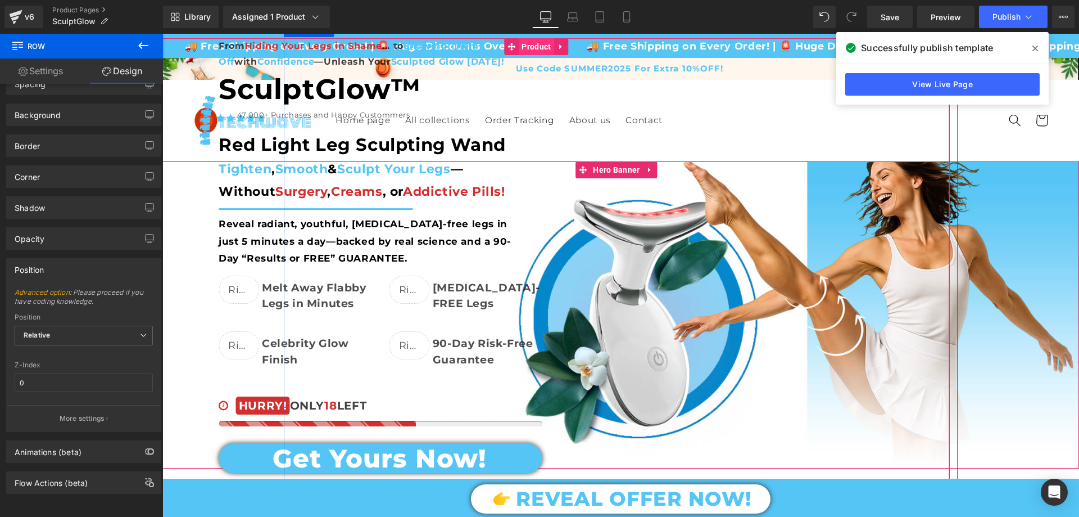
click at [523, 45] on span "Product" at bounding box center [536, 46] width 35 height 17
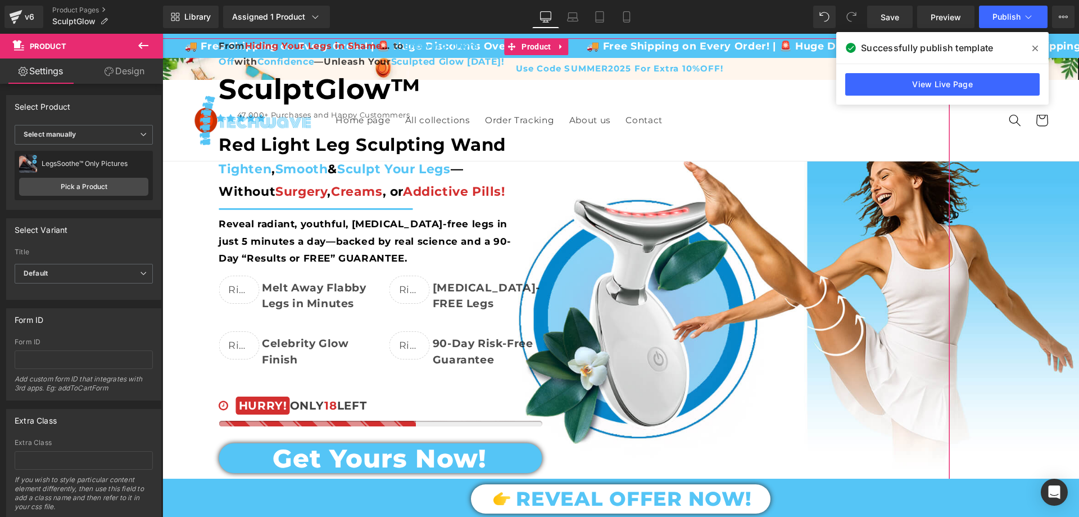
click at [127, 76] on link "Design" at bounding box center [125, 70] width 82 height 25
click at [0, 0] on div "Spacing" at bounding box center [0, 0] width 0 height 0
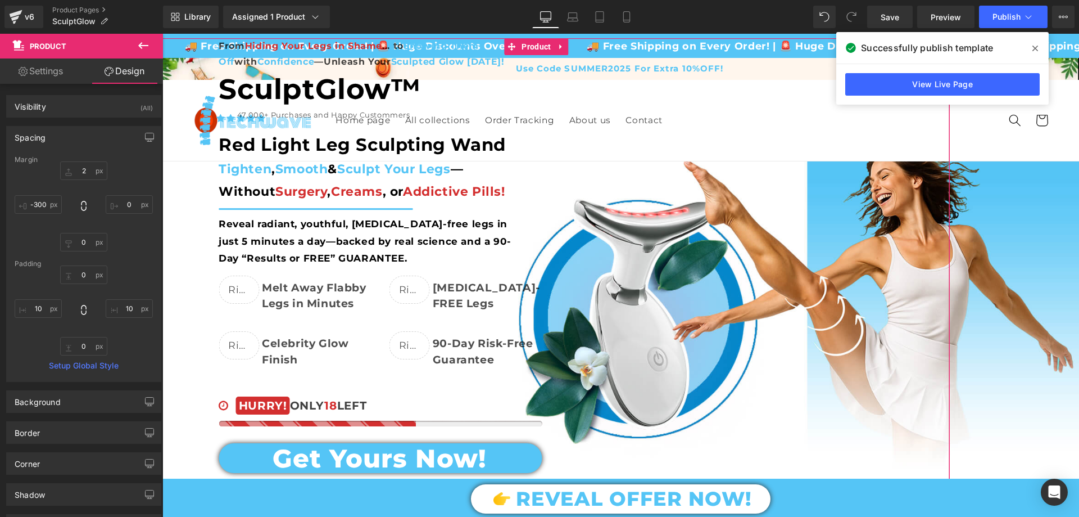
click at [62, 133] on div "Spacing" at bounding box center [84, 136] width 154 height 21
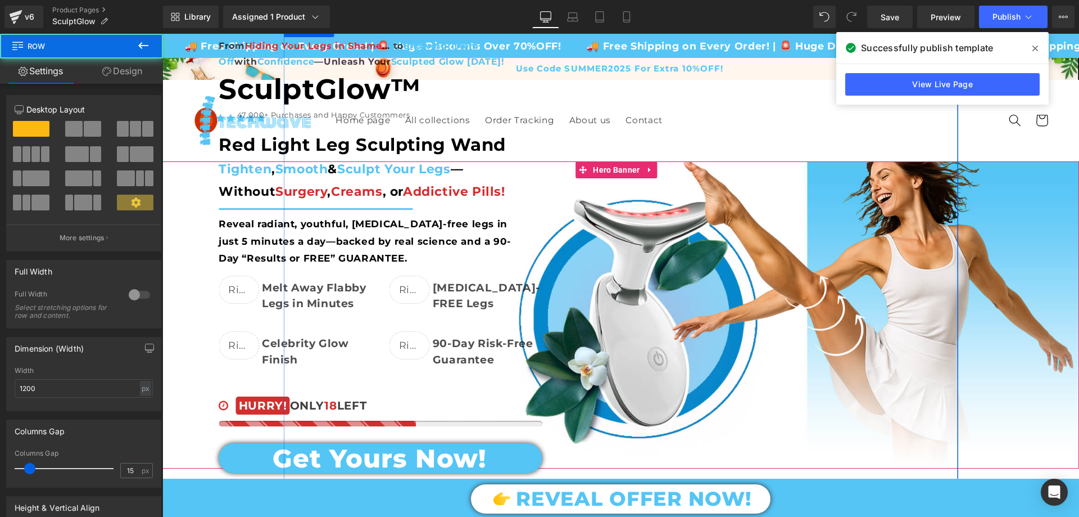
click at [469, 35] on div at bounding box center [621, 314] width 675 height 589
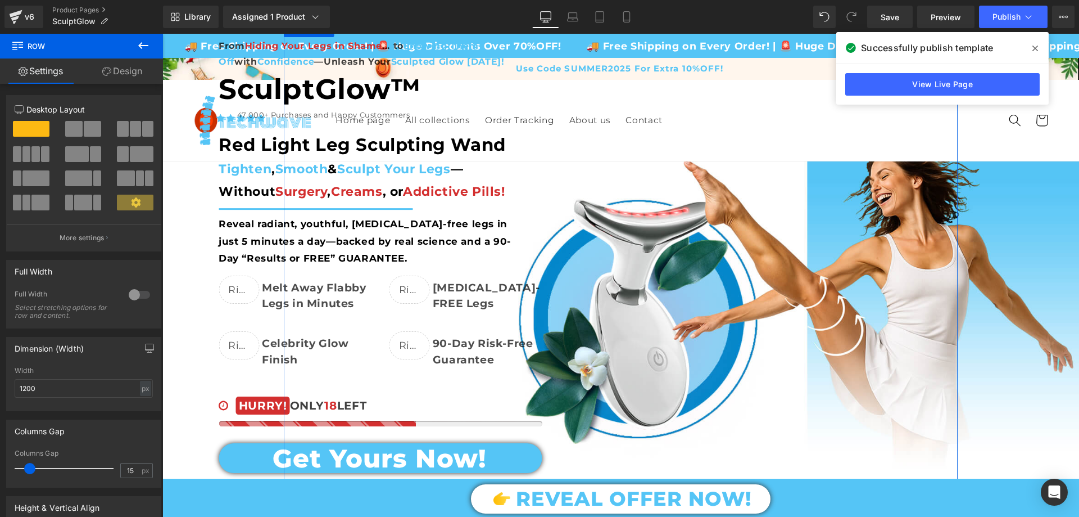
click at [125, 77] on link "Design" at bounding box center [123, 70] width 82 height 25
click at [0, 0] on div "Spacing" at bounding box center [0, 0] width 0 height 0
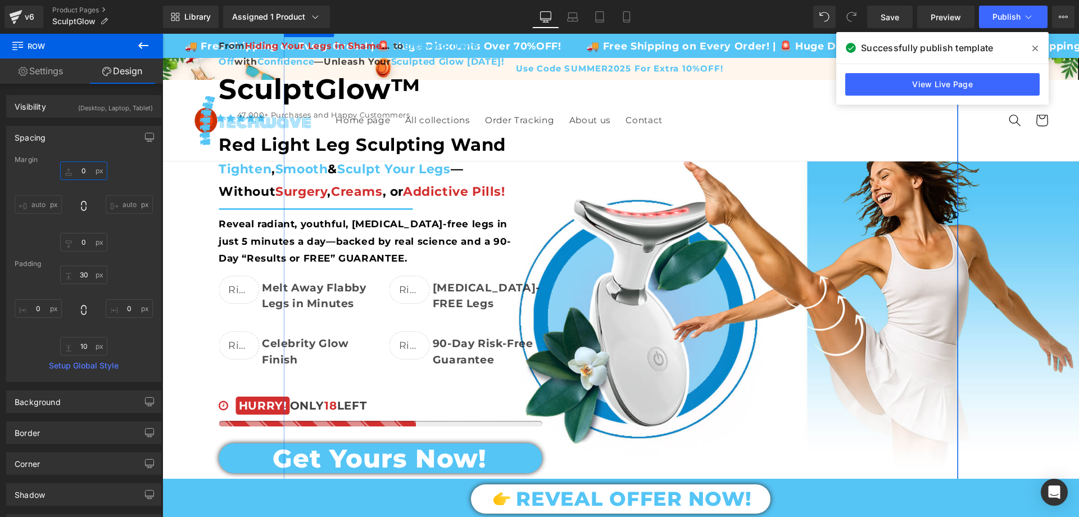
click at [89, 173] on input "text" at bounding box center [83, 170] width 47 height 19
type input "50"
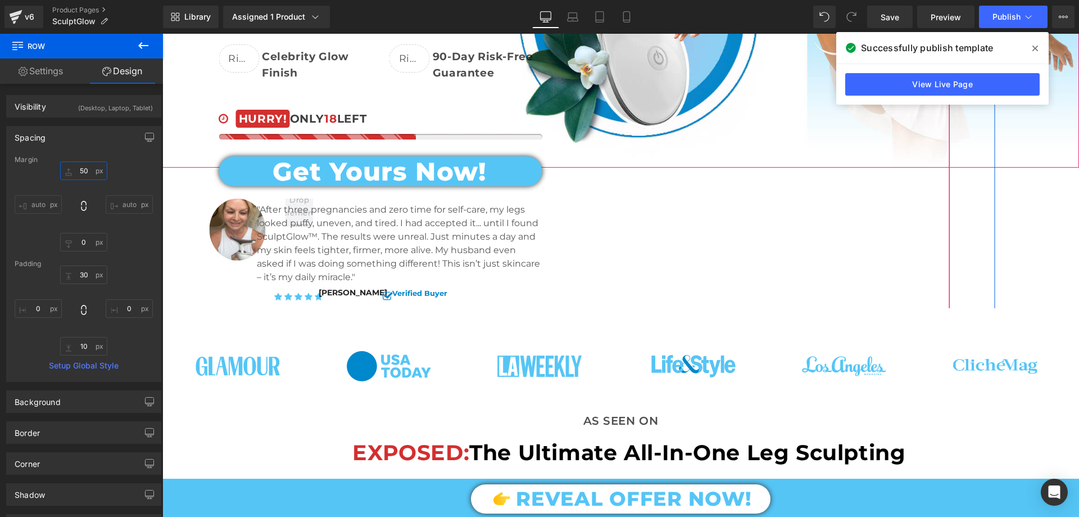
scroll to position [281, 0]
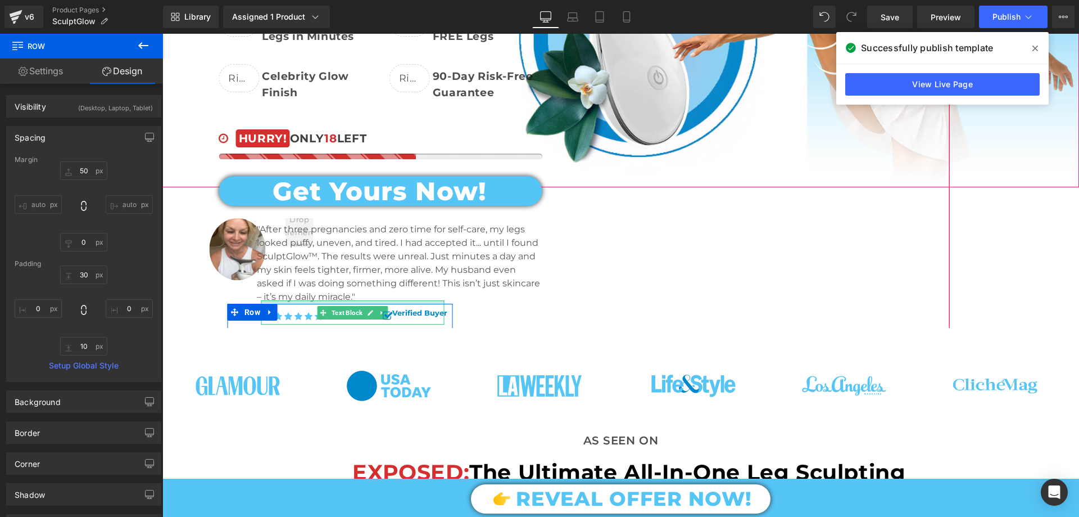
click at [340, 300] on div at bounding box center [352, 301] width 183 height 3
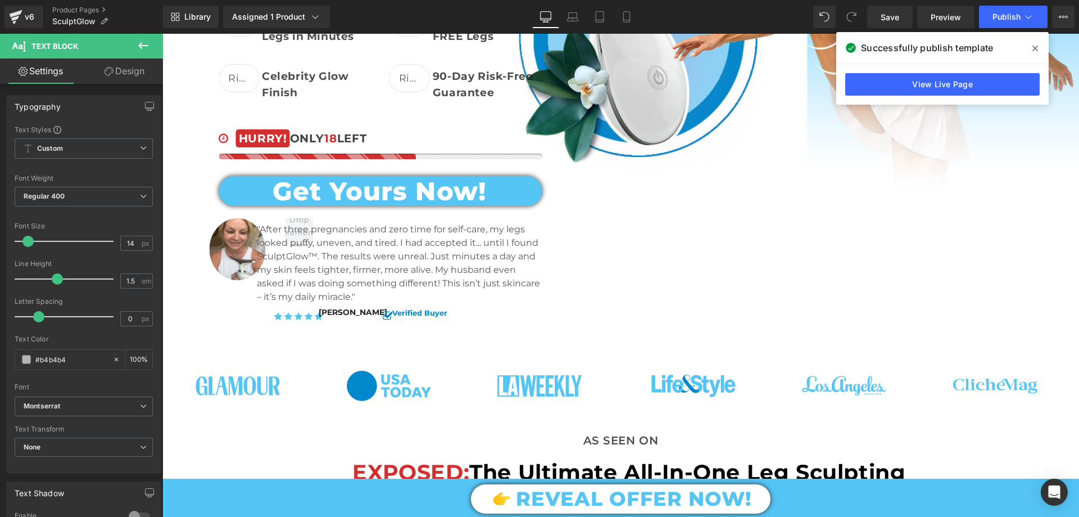
click at [111, 71] on icon at bounding box center [109, 71] width 9 height 9
click at [0, 0] on div "Spacing" at bounding box center [0, 0] width 0 height 0
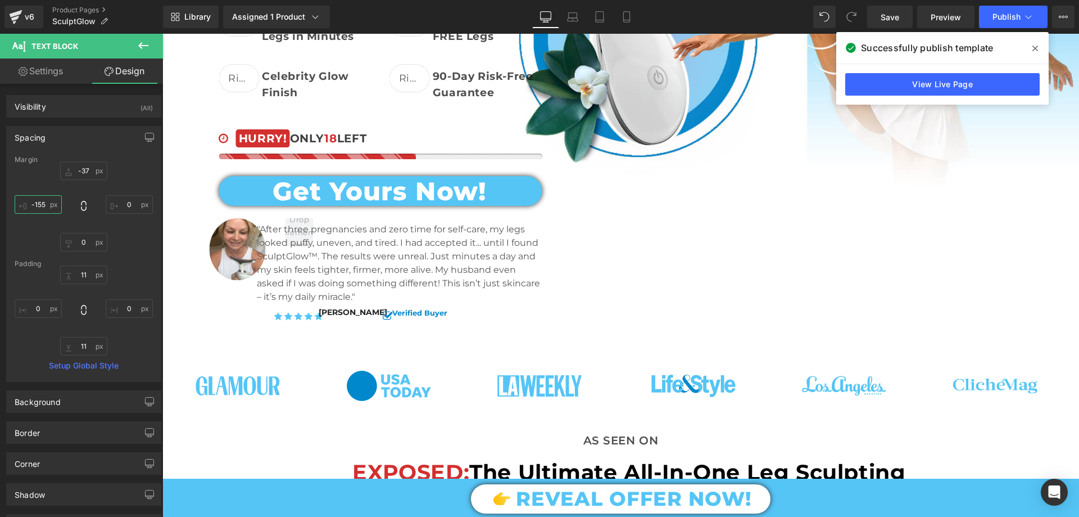
click at [46, 207] on input "text" at bounding box center [38, 204] width 47 height 19
type input "-175"
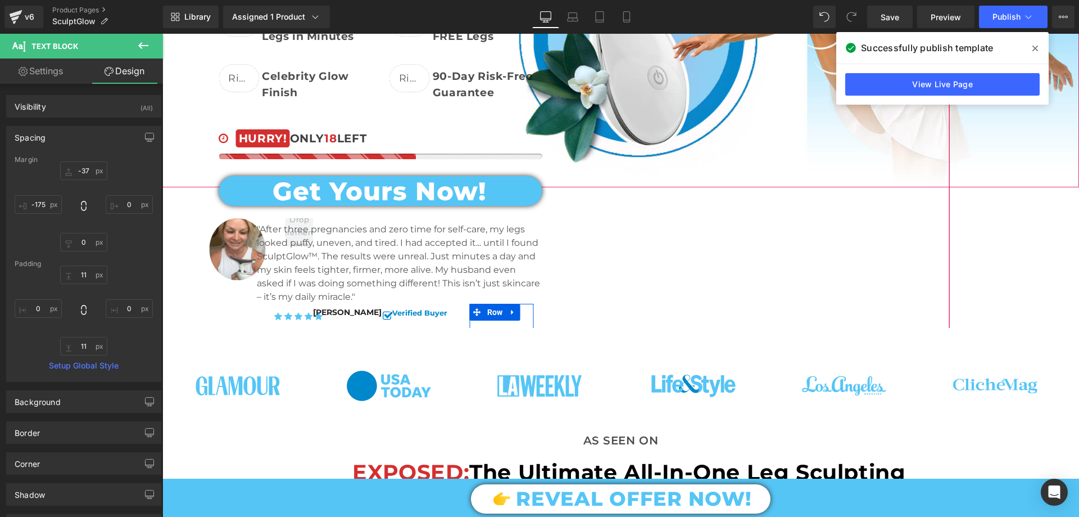
drag, startPoint x: 397, startPoint y: 301, endPoint x: 383, endPoint y: 296, distance: 14.9
click at [162, 34] on div at bounding box center [162, 34] width 0 height 0
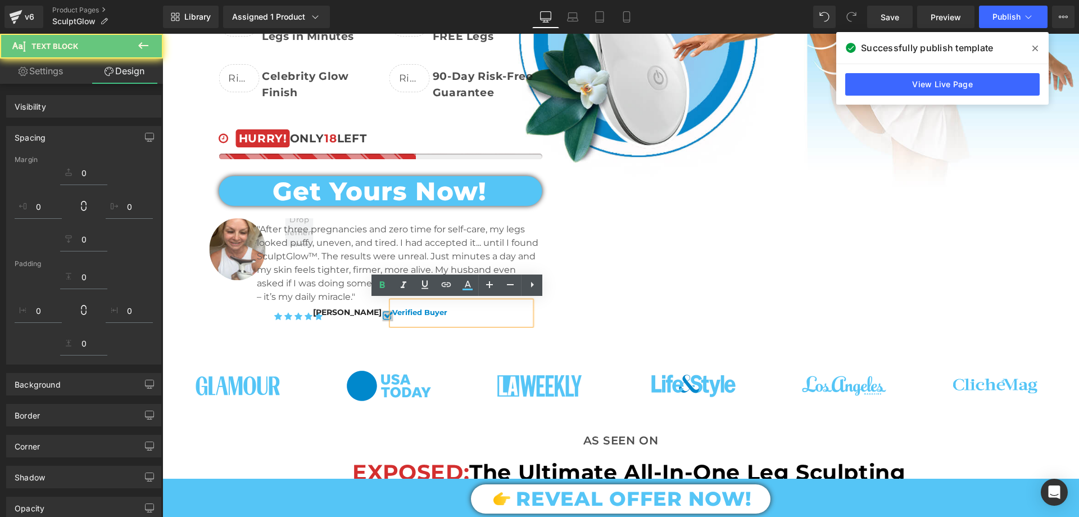
click at [382, 296] on div "Icon Icon List Hoz" at bounding box center [424, 311] width 139 height 37
click at [162, 34] on div at bounding box center [162, 34] width 0 height 0
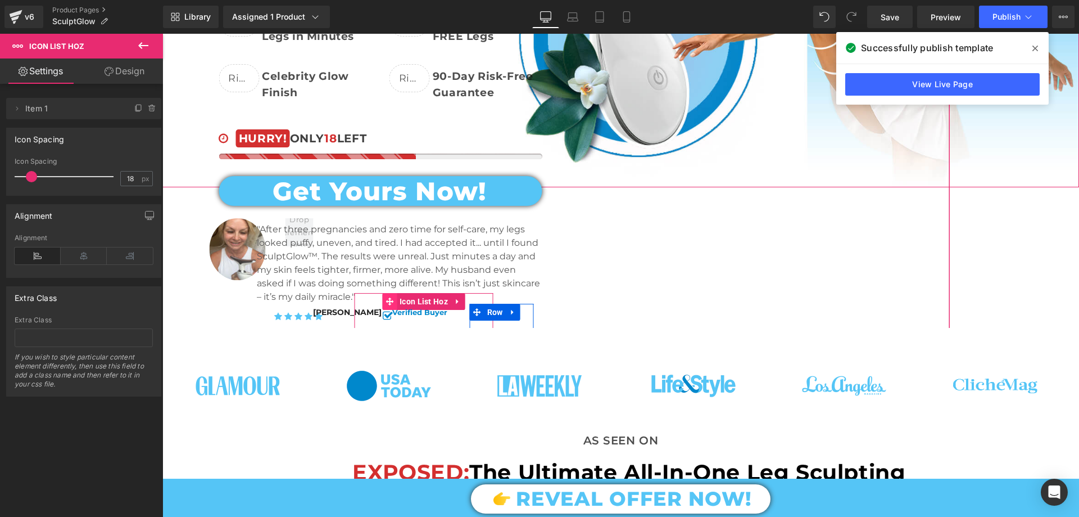
click at [387, 295] on span at bounding box center [389, 301] width 15 height 17
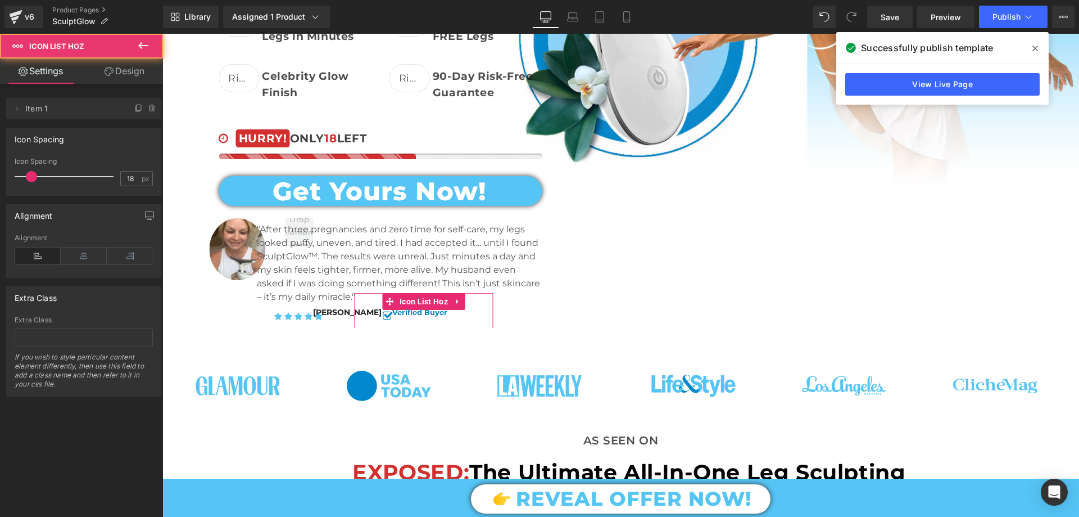
click at [126, 73] on link "Design" at bounding box center [125, 70] width 82 height 25
click at [0, 0] on div "Spacing" at bounding box center [0, 0] width 0 height 0
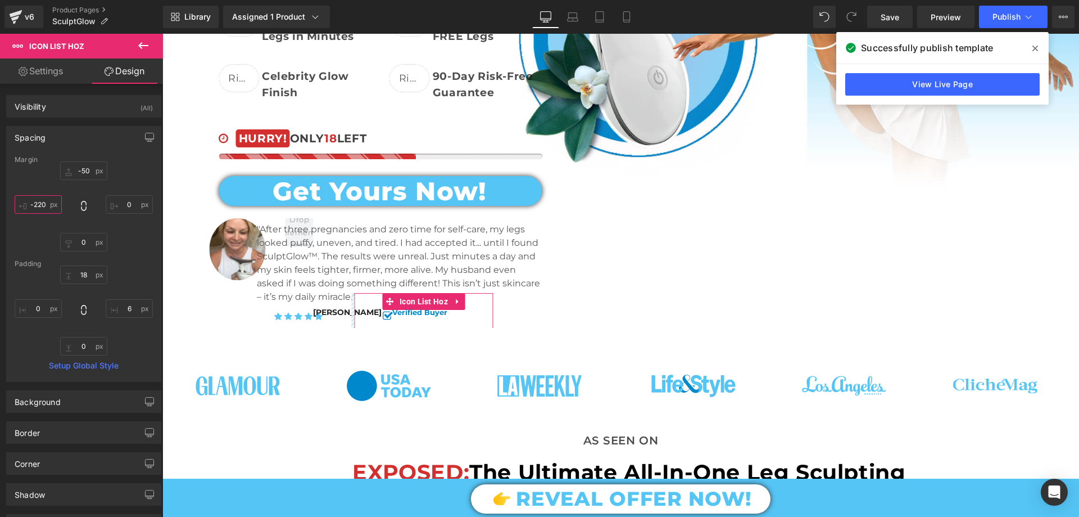
click at [42, 201] on input "text" at bounding box center [38, 204] width 47 height 19
type input "-240"
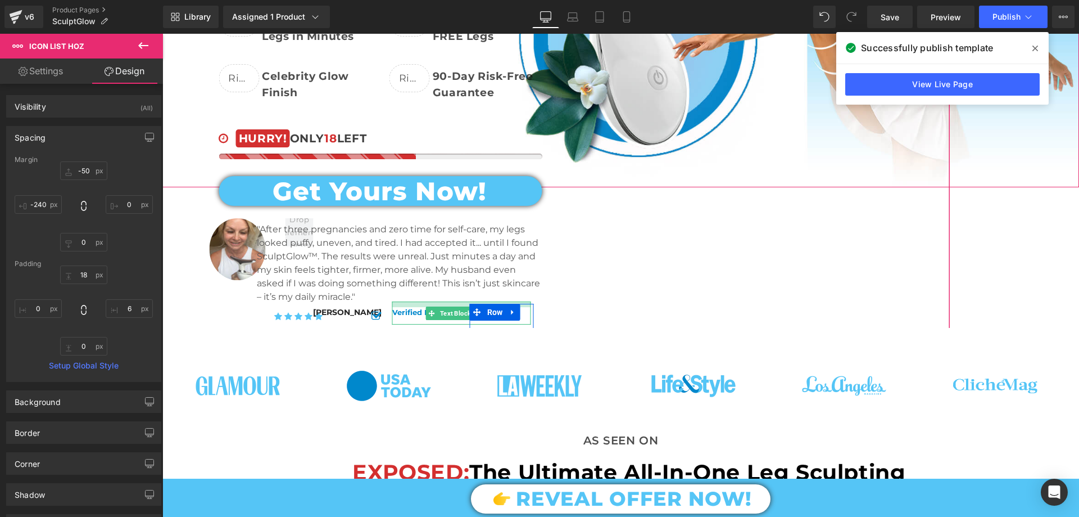
click at [457, 302] on div at bounding box center [461, 304] width 139 height 6
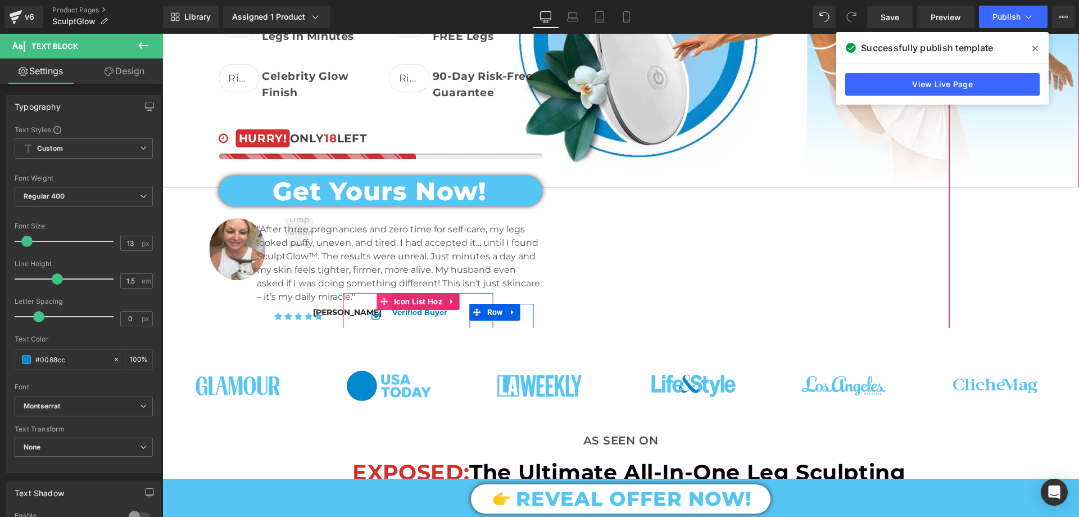
click at [377, 298] on span at bounding box center [384, 301] width 15 height 17
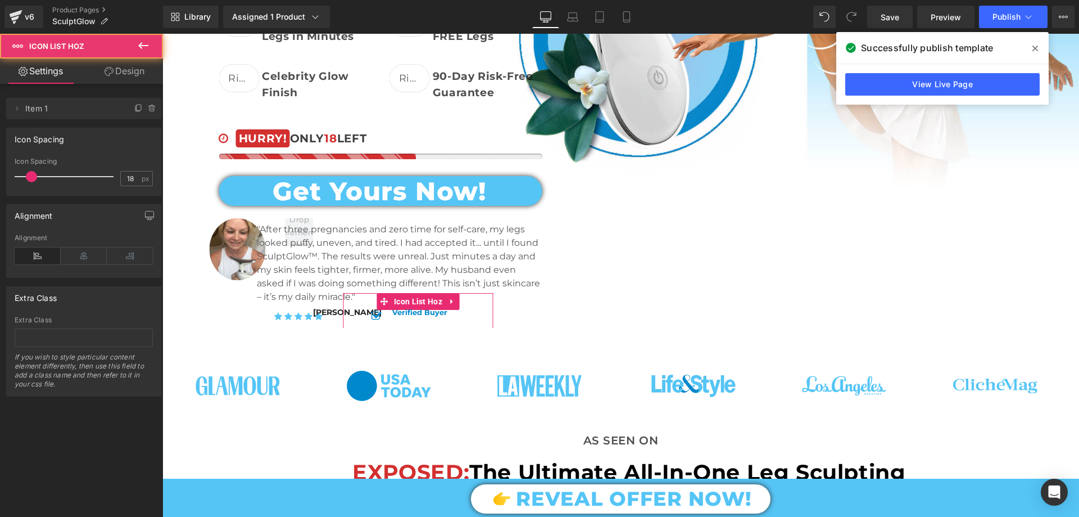
click at [113, 76] on link "Design" at bounding box center [125, 70] width 82 height 25
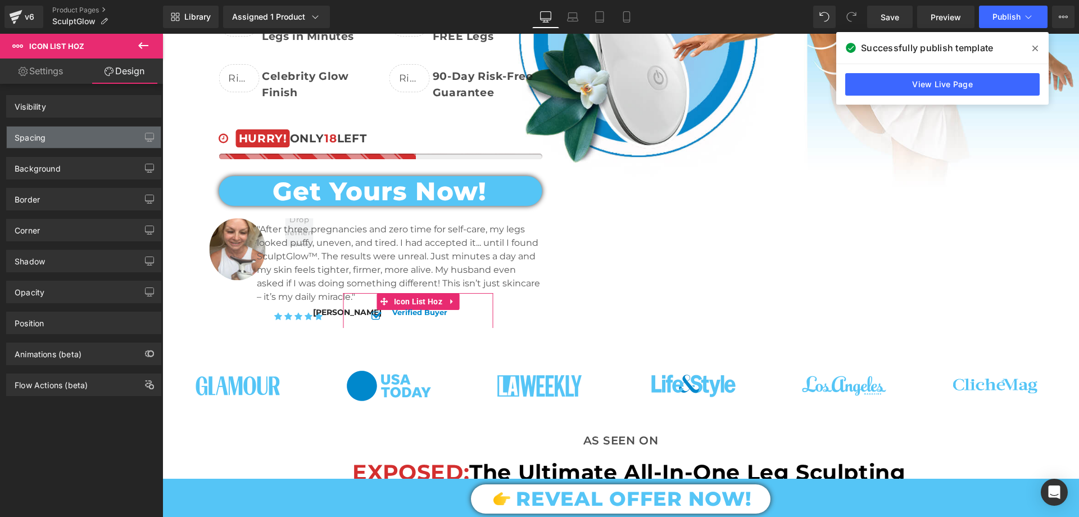
click at [67, 134] on div "Spacing" at bounding box center [84, 136] width 154 height 21
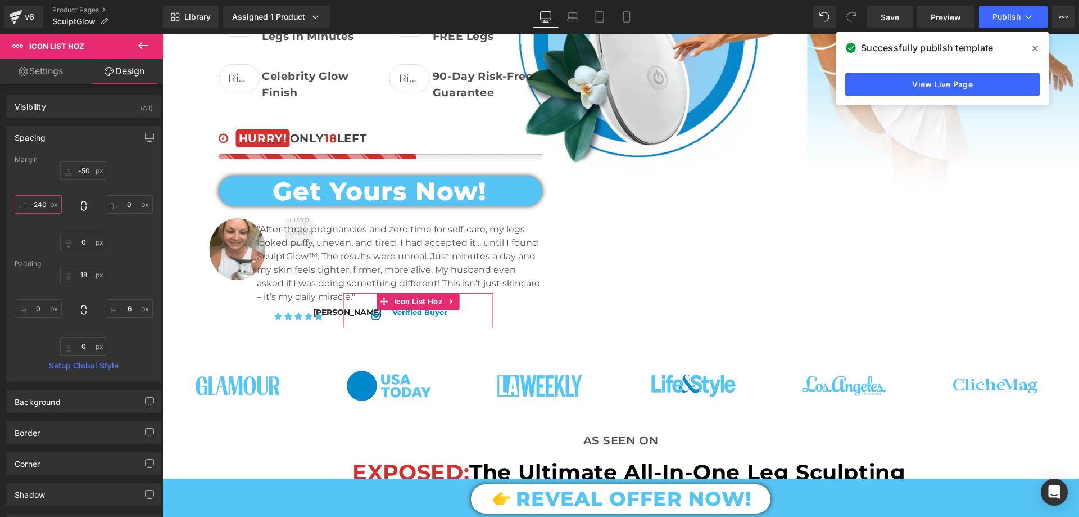
click at [46, 206] on input "text" at bounding box center [38, 204] width 47 height 19
type input "-235"
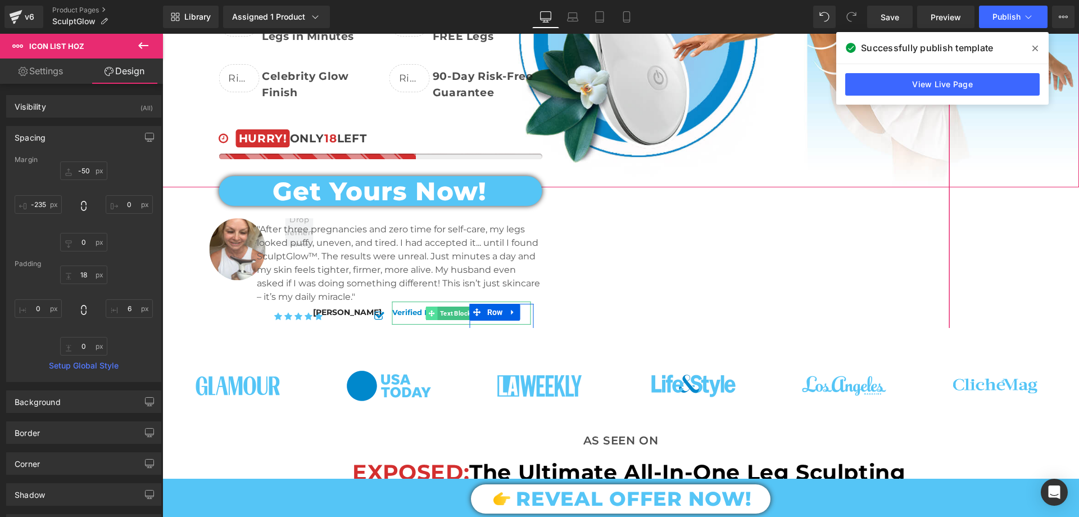
click at [429, 306] on span at bounding box center [432, 312] width 12 height 13
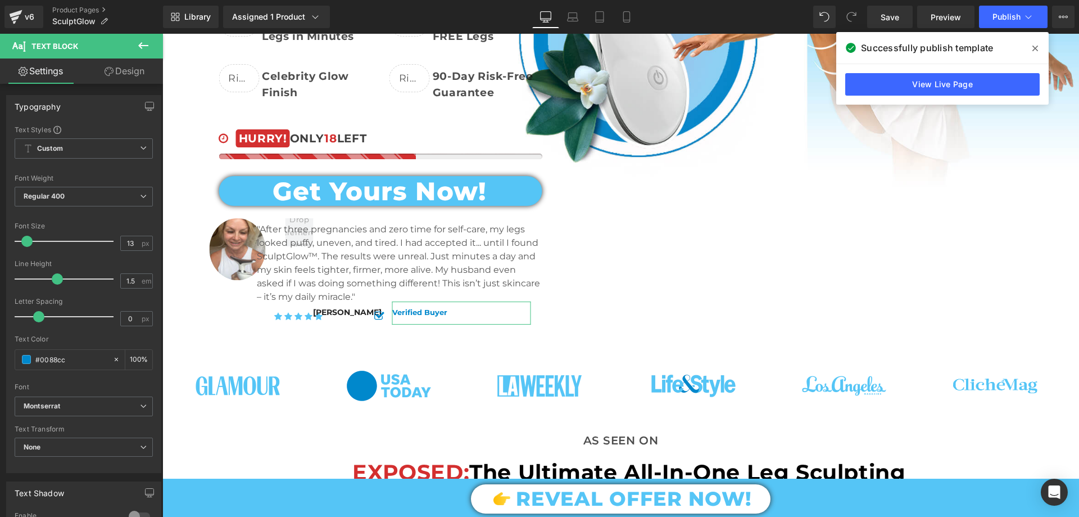
click at [132, 79] on link "Design" at bounding box center [125, 70] width 82 height 25
click at [0, 0] on div "Spacing" at bounding box center [0, 0] width 0 height 0
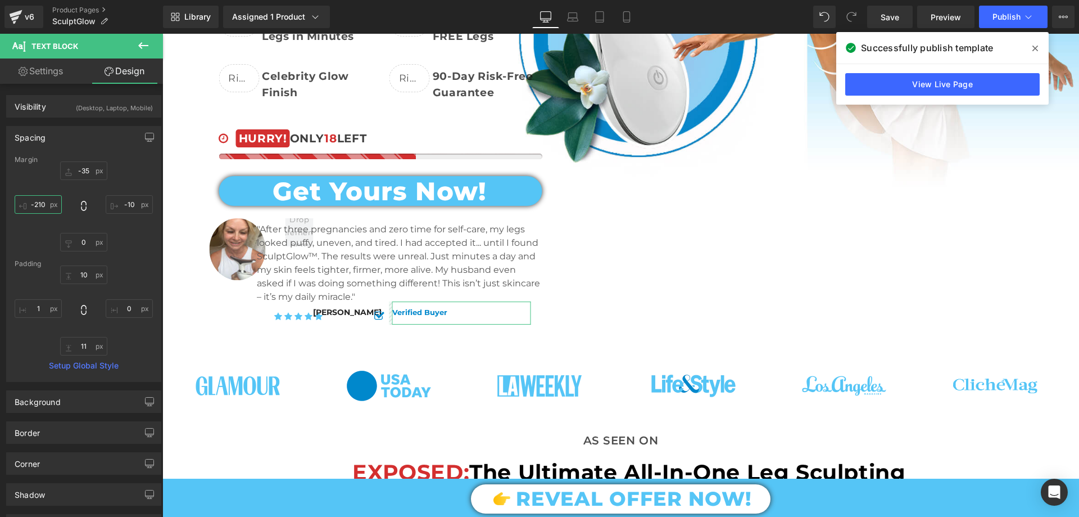
click at [37, 210] on input "text" at bounding box center [38, 204] width 47 height 19
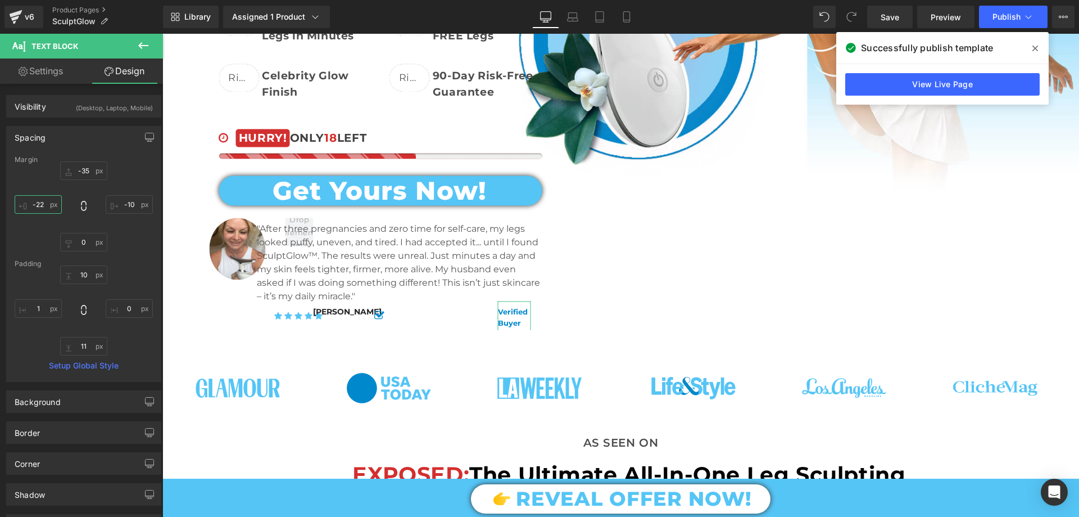
type input "-225"
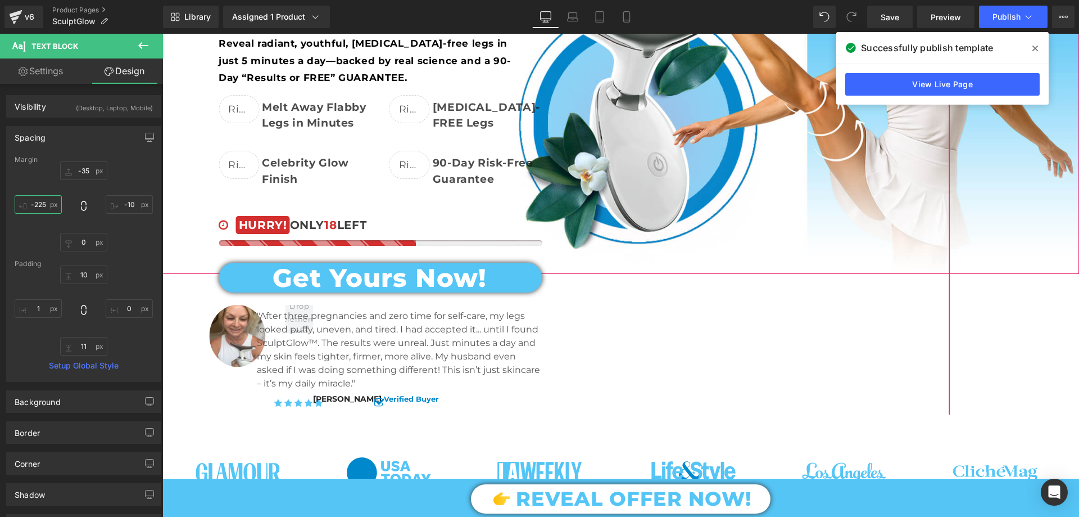
scroll to position [0, 0]
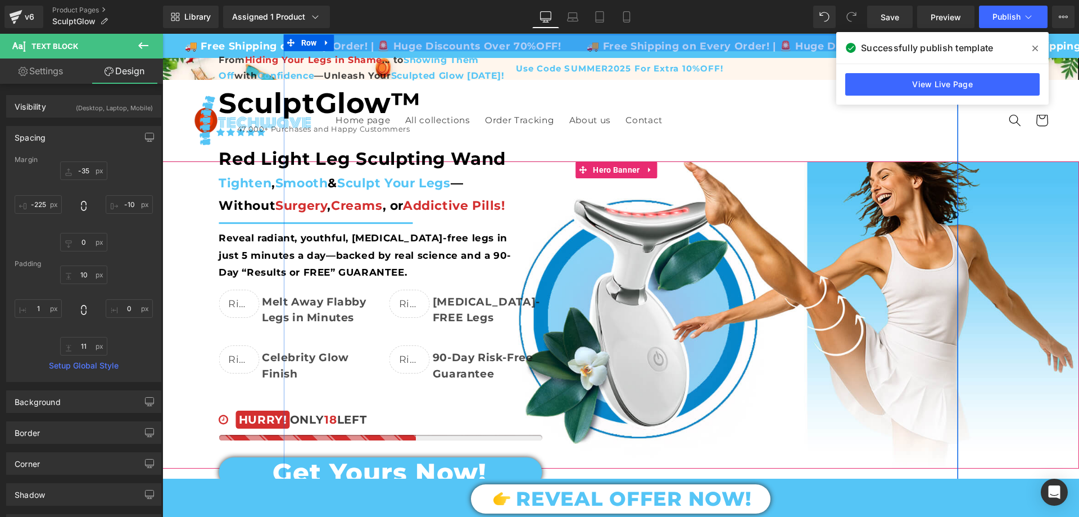
click at [404, 47] on div at bounding box center [621, 42] width 675 height 17
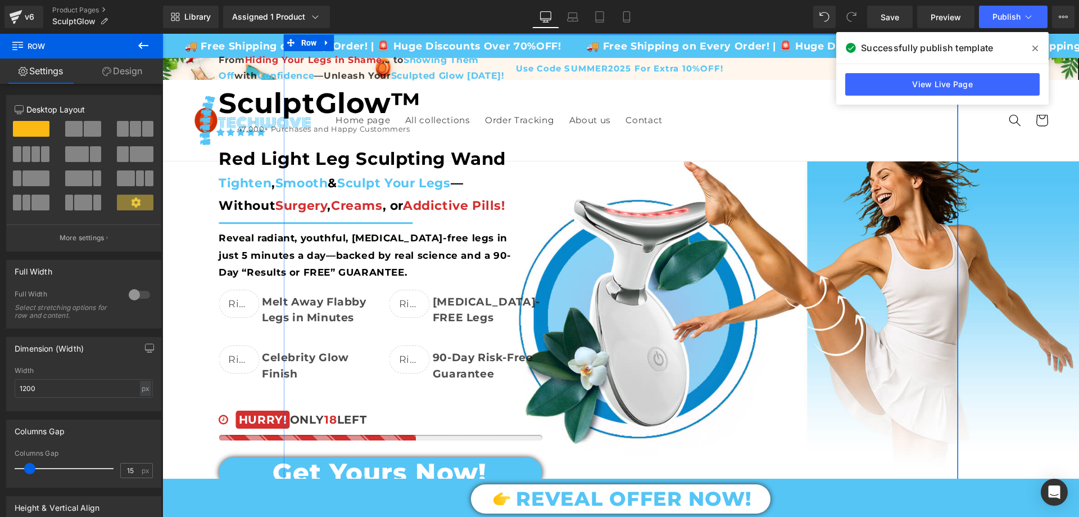
click at [112, 69] on link "Design" at bounding box center [123, 70] width 82 height 25
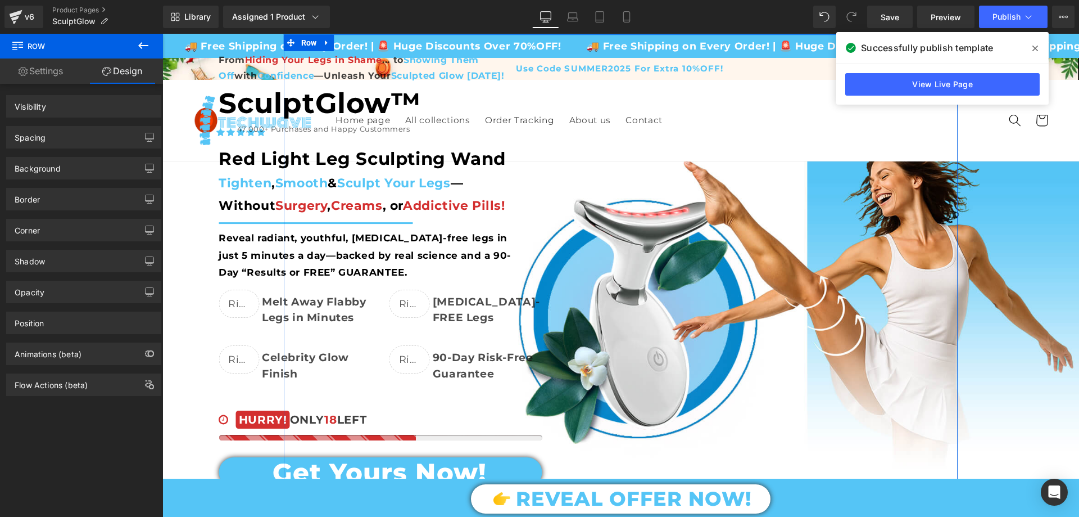
click at [64, 138] on div "Spacing" at bounding box center [84, 136] width 154 height 21
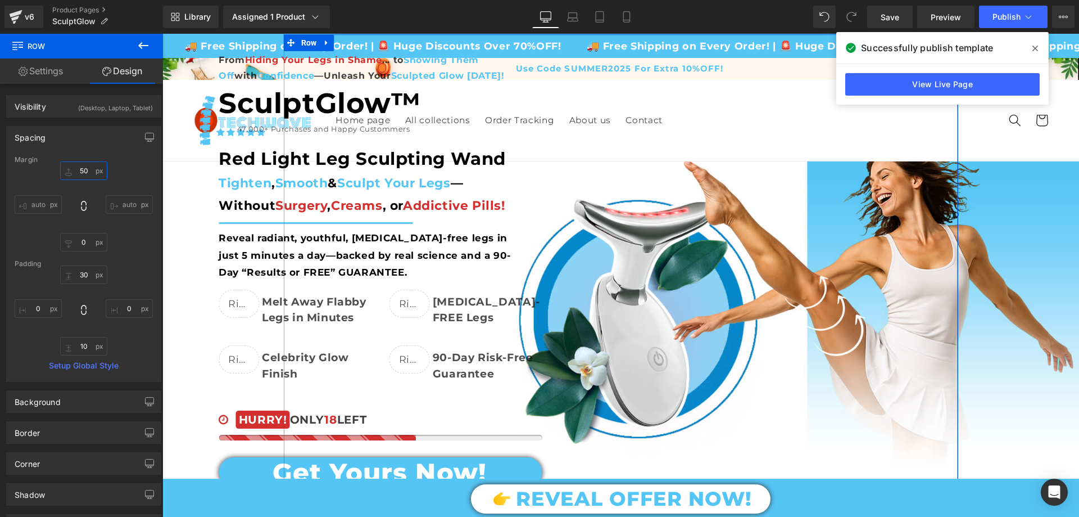
click at [85, 173] on input "text" at bounding box center [83, 170] width 47 height 19
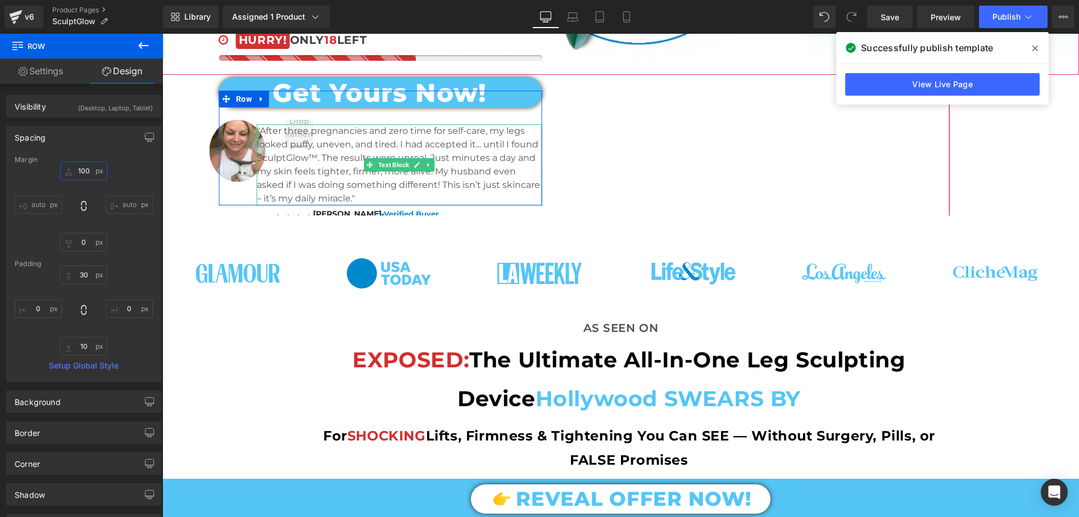
scroll to position [56, 0]
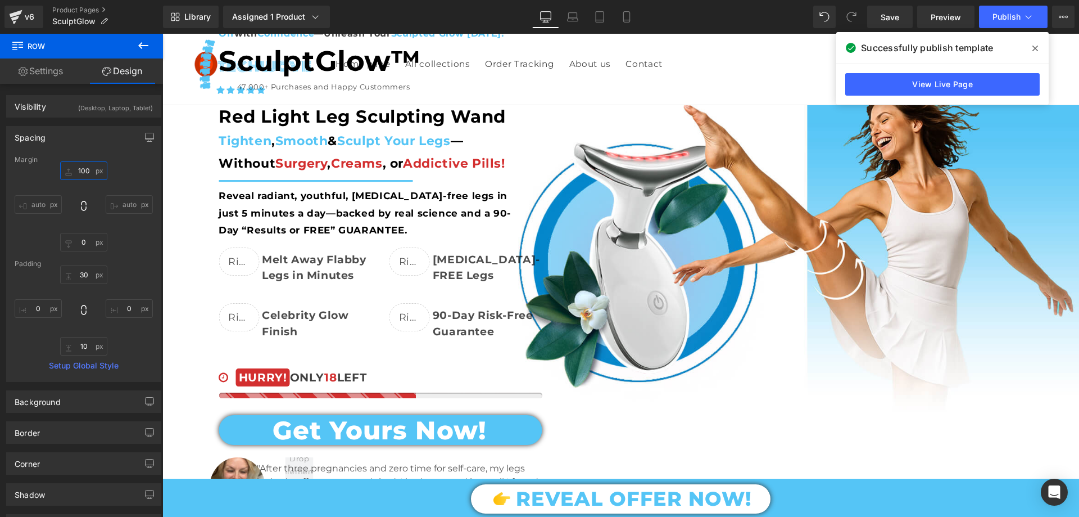
type input "100"
click at [0, 0] on span at bounding box center [0, 0] width 0 height 0
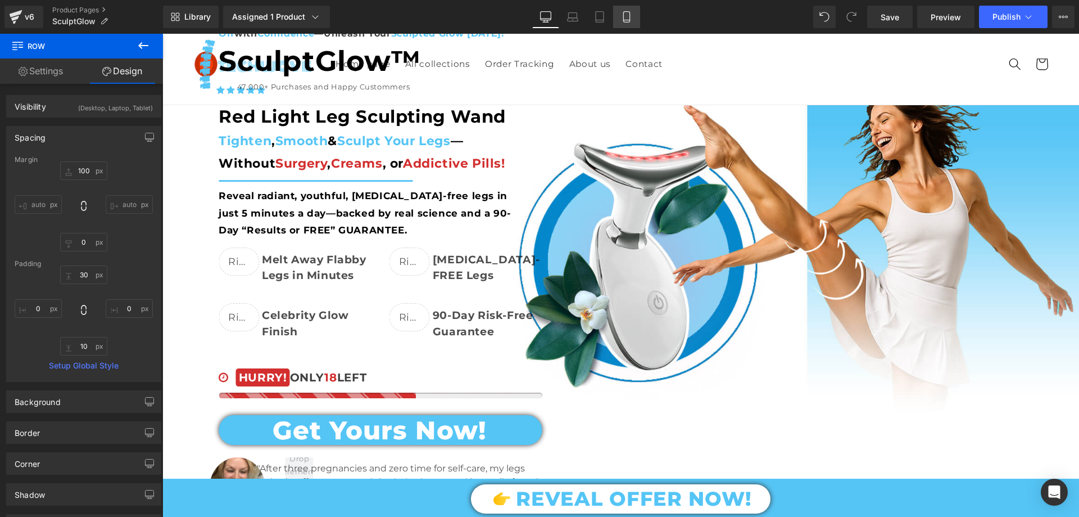
click at [634, 12] on link "Mobile" at bounding box center [626, 17] width 27 height 22
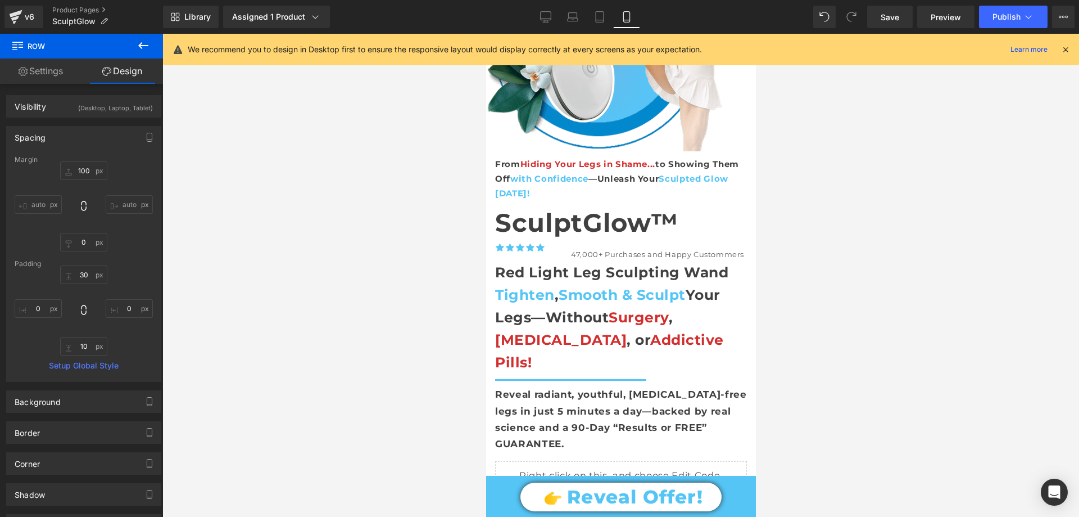
scroll to position [0, 0]
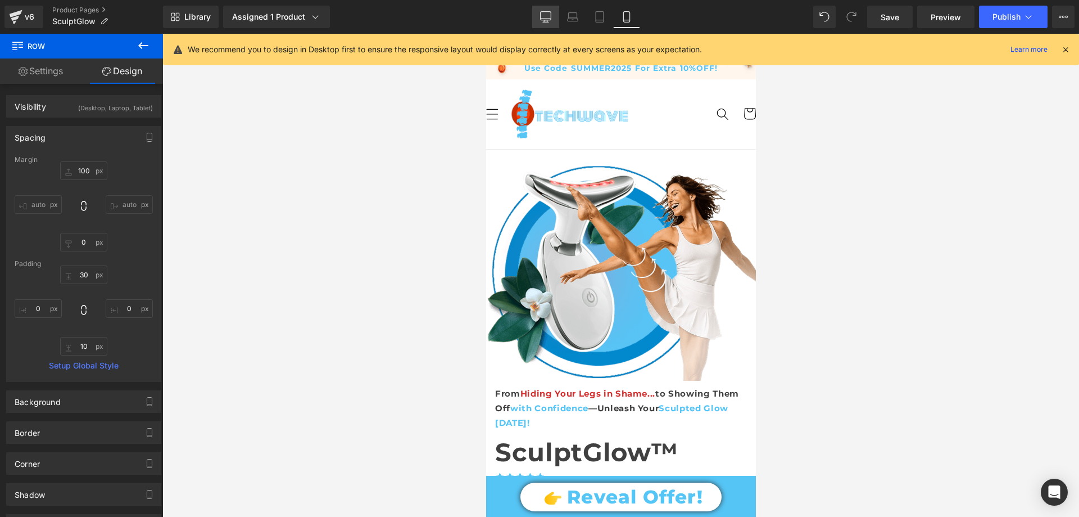
click at [549, 16] on icon at bounding box center [545, 16] width 11 height 11
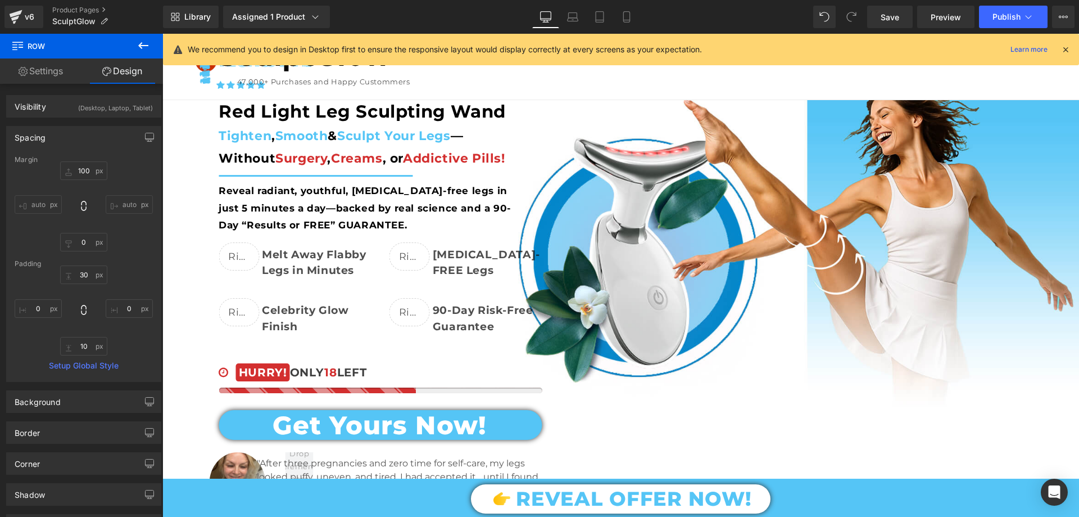
scroll to position [56, 0]
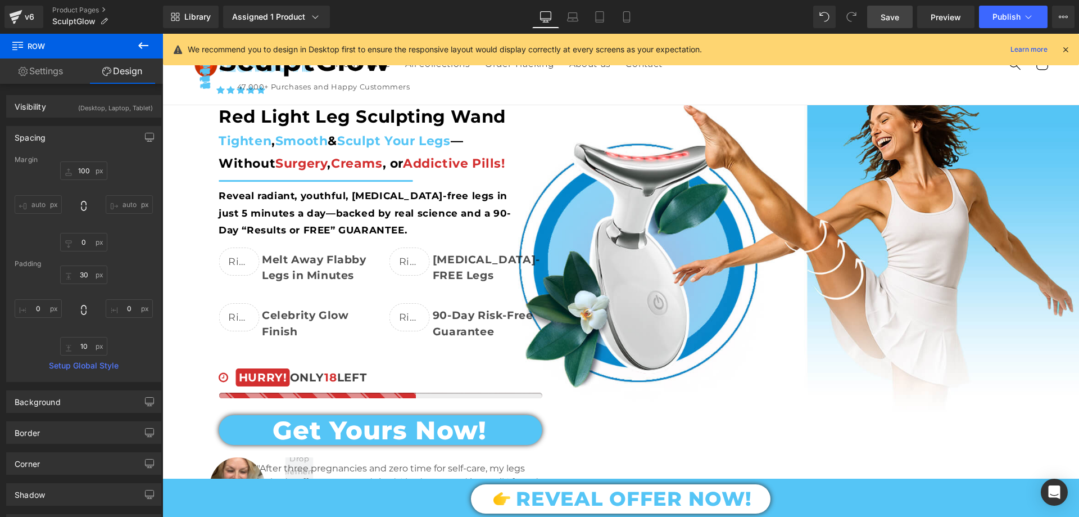
click at [902, 12] on link "Save" at bounding box center [890, 17] width 46 height 22
click at [1020, 13] on span "Publish" at bounding box center [1007, 16] width 28 height 9
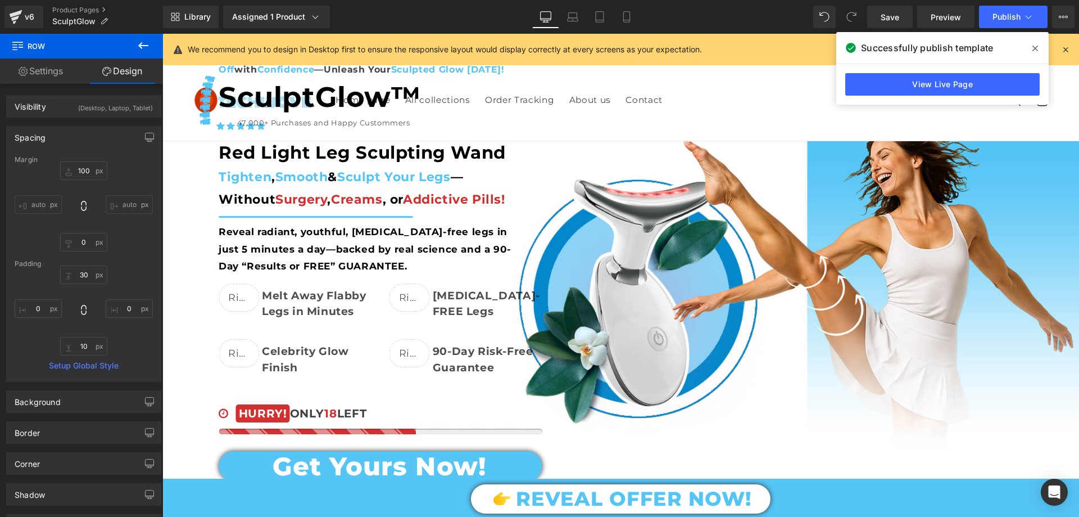
scroll to position [0, 0]
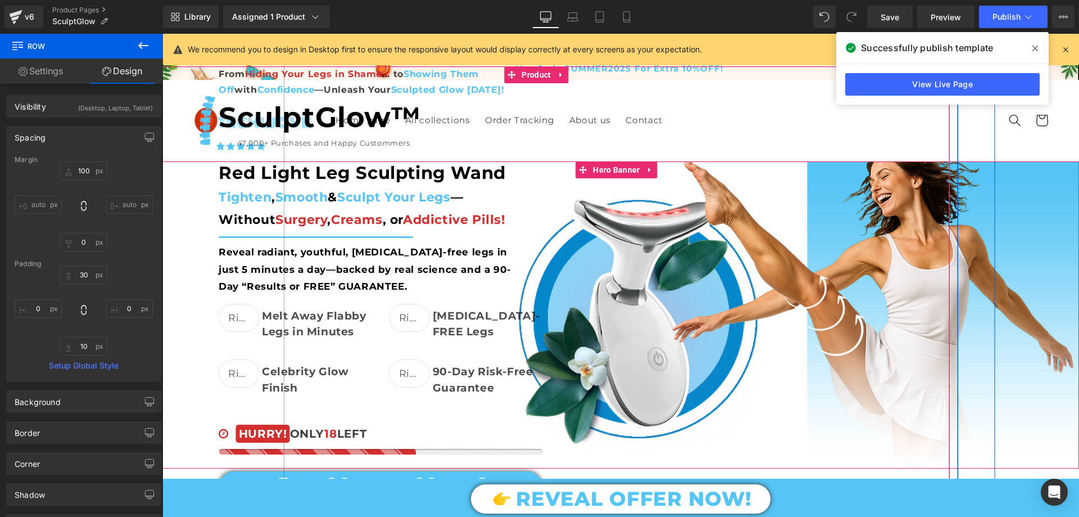
click at [200, 216] on div "From Hiding Your Legs in Shame ... to Showing Them Off with Confidence —Unleash…" at bounding box center [536, 349] width 917 height 566
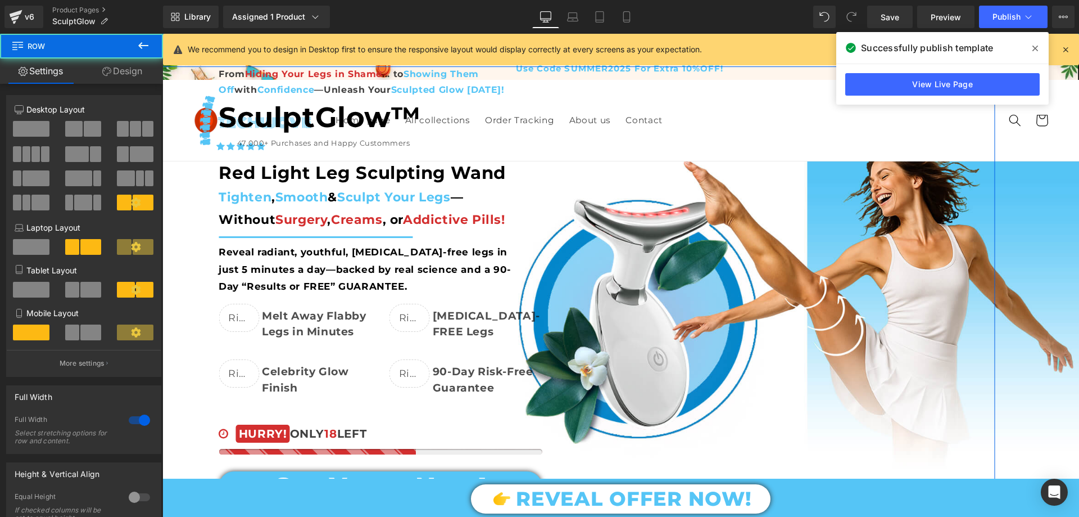
click at [129, 76] on link "Design" at bounding box center [123, 70] width 82 height 25
click at [0, 0] on div "Spacing" at bounding box center [0, 0] width 0 height 0
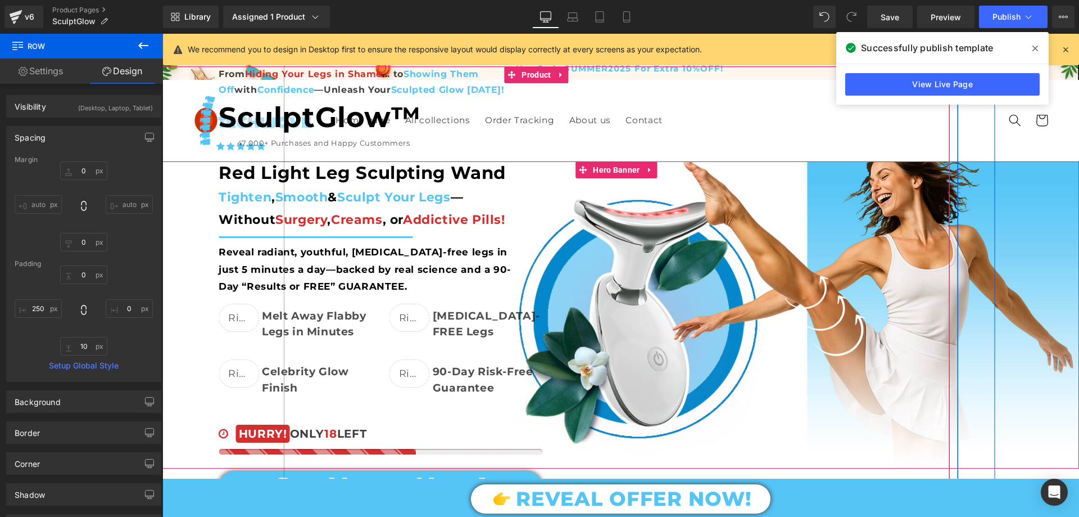
click at [198, 191] on div "From Hiding Your Legs in Shame ... to Showing Them Off with Confidence —Unleash…" at bounding box center [536, 349] width 917 height 566
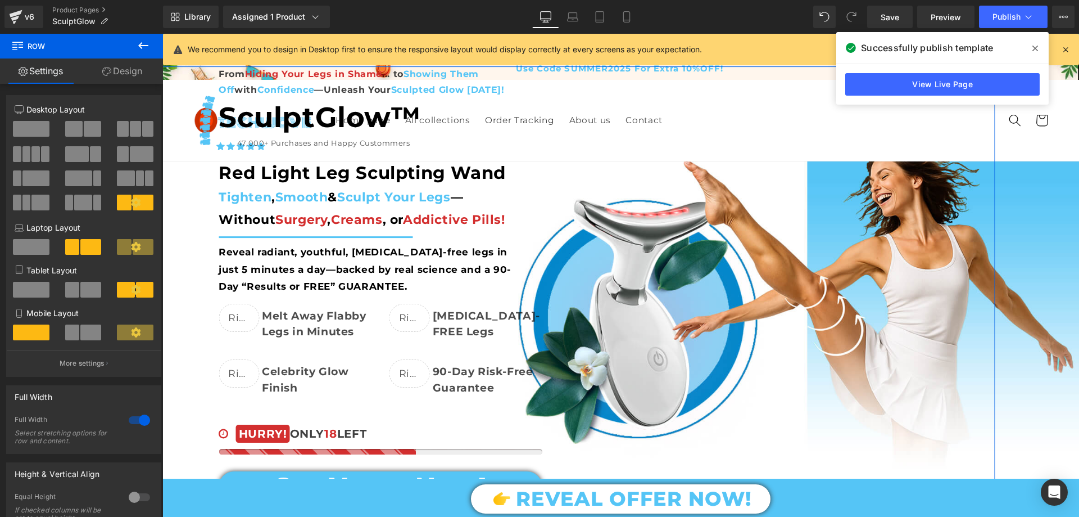
click at [134, 74] on link "Design" at bounding box center [123, 70] width 82 height 25
click at [0, 0] on div "Spacing" at bounding box center [0, 0] width 0 height 0
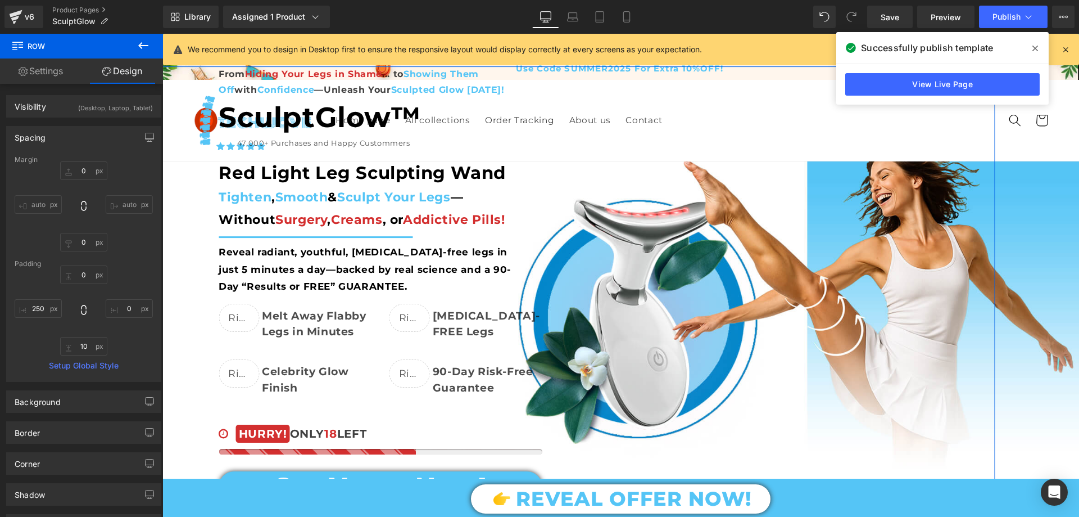
click at [84, 135] on div "Spacing" at bounding box center [84, 136] width 154 height 21
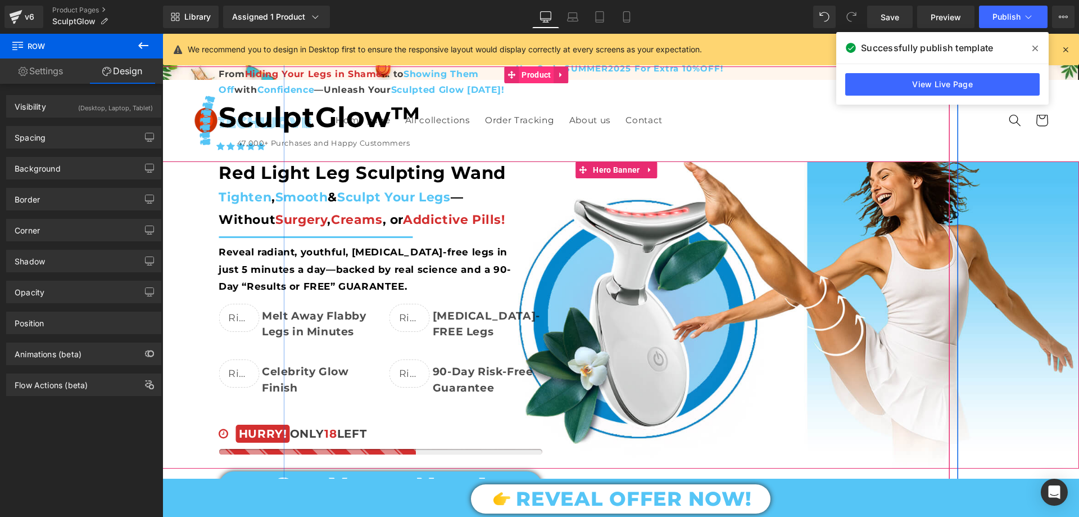
drag, startPoint x: 533, startPoint y: 76, endPoint x: 365, endPoint y: 65, distance: 167.9
click at [533, 76] on span "Product" at bounding box center [536, 74] width 35 height 17
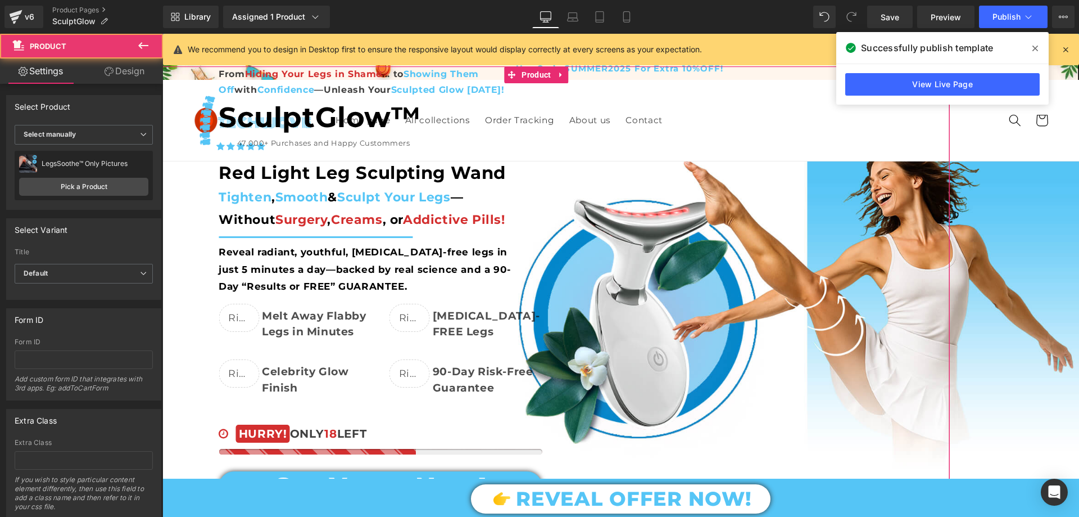
click at [134, 78] on link "Design" at bounding box center [125, 70] width 82 height 25
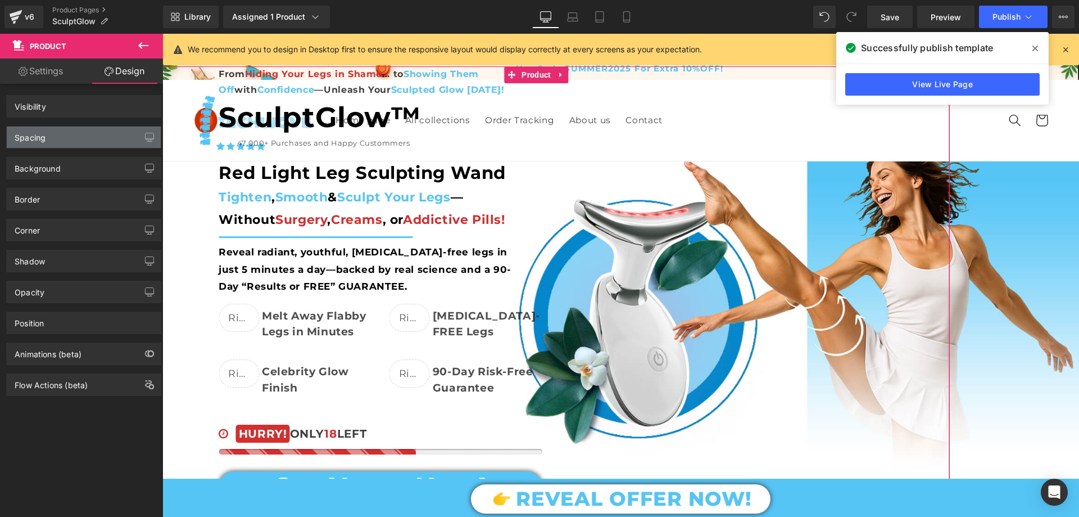
click at [85, 137] on div "Spacing" at bounding box center [84, 136] width 154 height 21
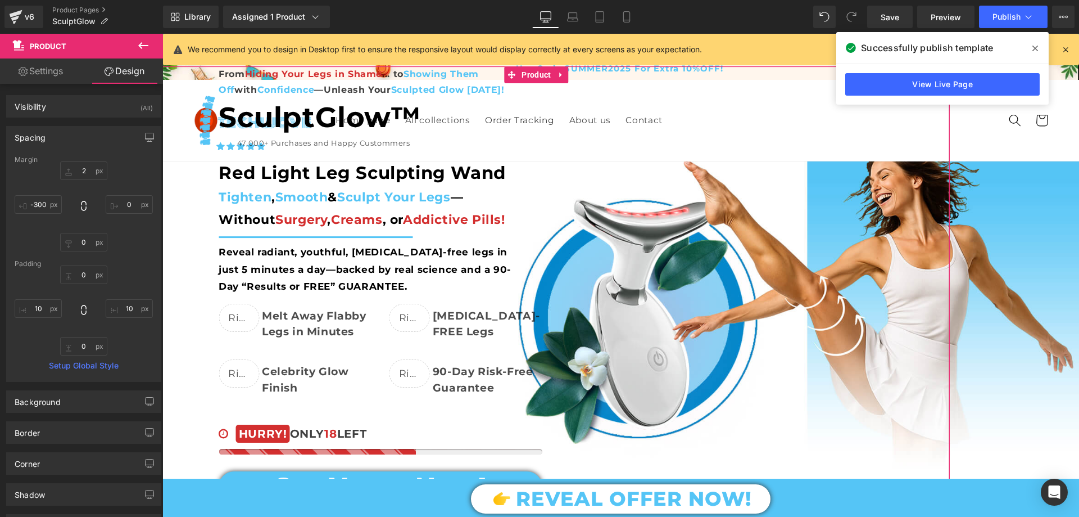
click at [85, 137] on div "Spacing" at bounding box center [84, 136] width 154 height 21
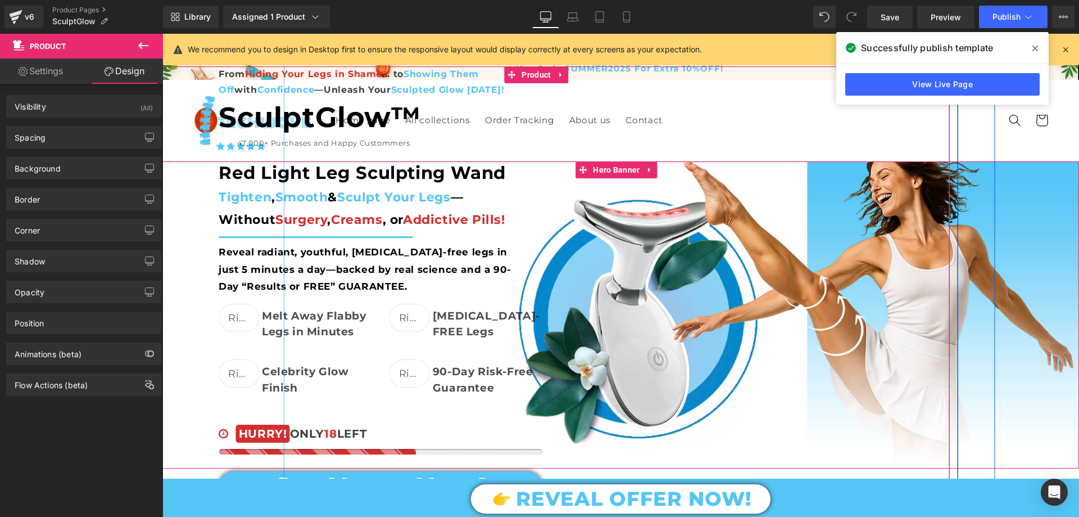
click at [185, 187] on div "From Hiding Your Legs in Shame ... to Showing Them Off with Confidence —Unleash…" at bounding box center [536, 349] width 917 height 566
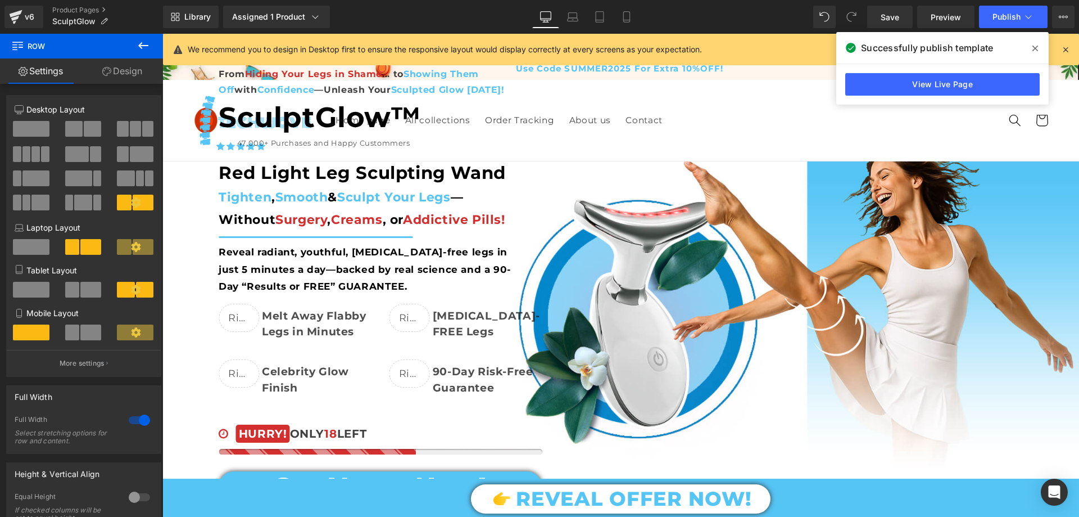
drag, startPoint x: 1037, startPoint y: 47, endPoint x: 985, endPoint y: 62, distance: 53.7
click at [0, 0] on icon at bounding box center [0, 0] width 0 height 0
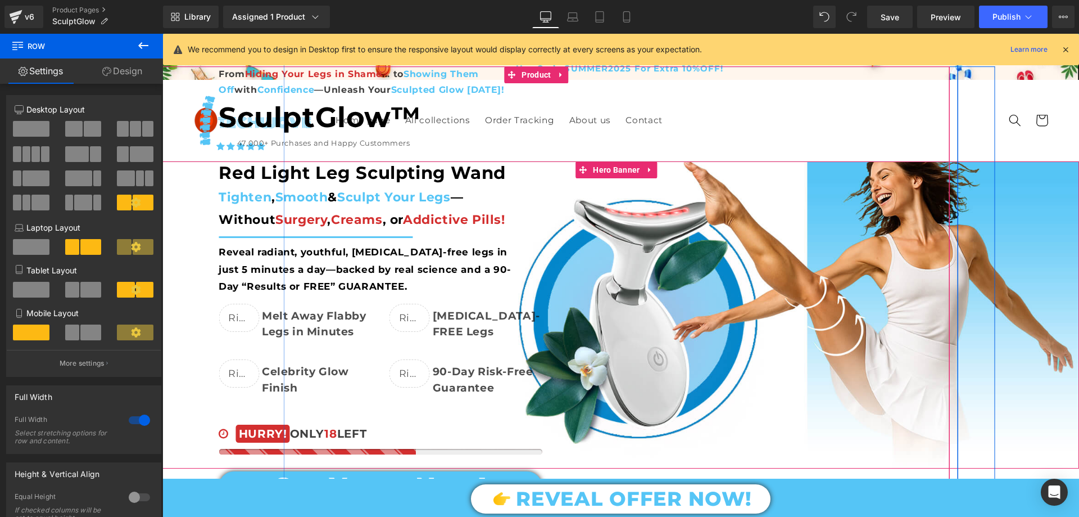
click at [196, 222] on div "From Hiding Your Legs in Shame ... to Showing Them Off with Confidence —Unleash…" at bounding box center [536, 349] width 917 height 566
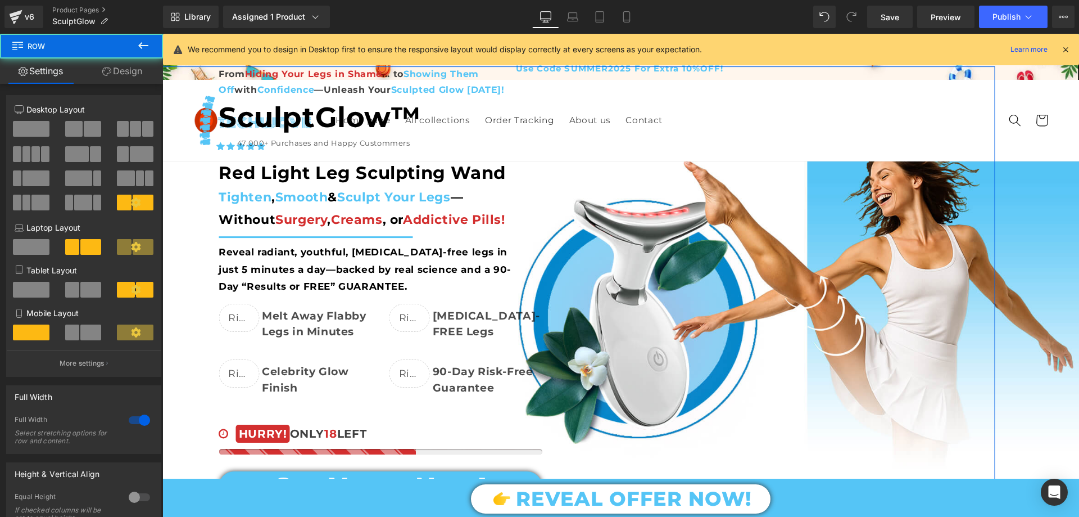
click at [123, 70] on link "Design" at bounding box center [123, 70] width 82 height 25
click at [0, 0] on div "Spacing" at bounding box center [0, 0] width 0 height 0
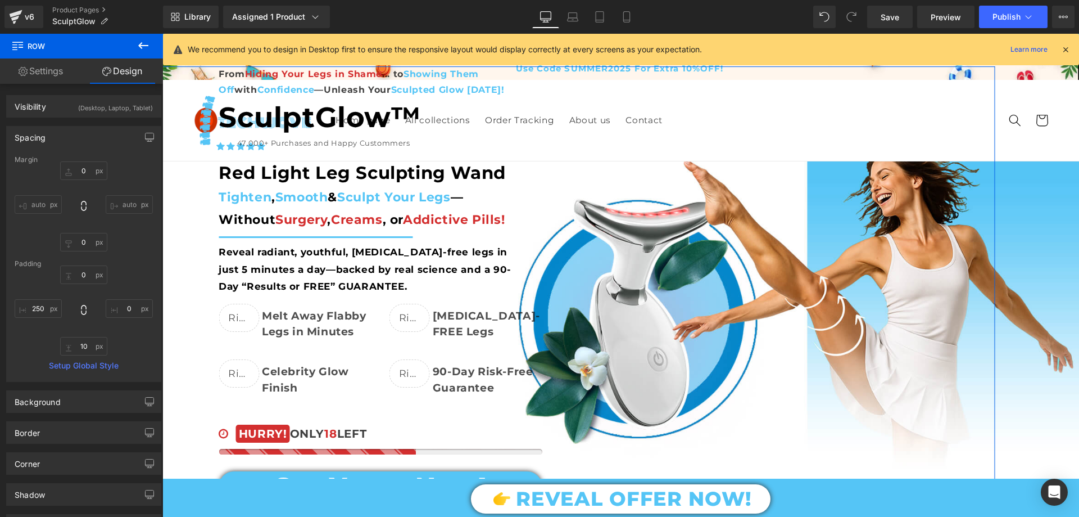
click at [61, 135] on div "Spacing" at bounding box center [84, 136] width 154 height 21
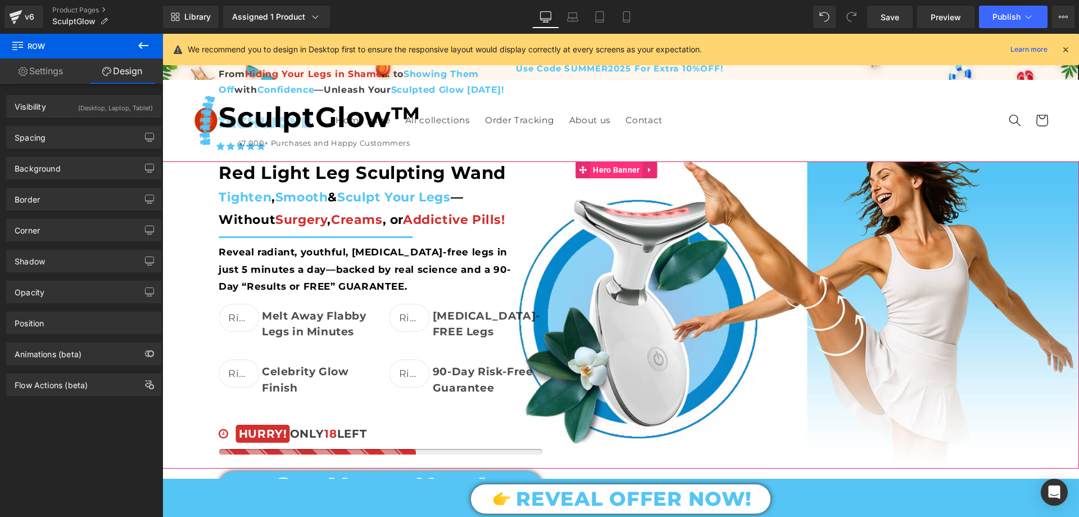
click at [622, 165] on span "Hero Banner" at bounding box center [616, 169] width 52 height 17
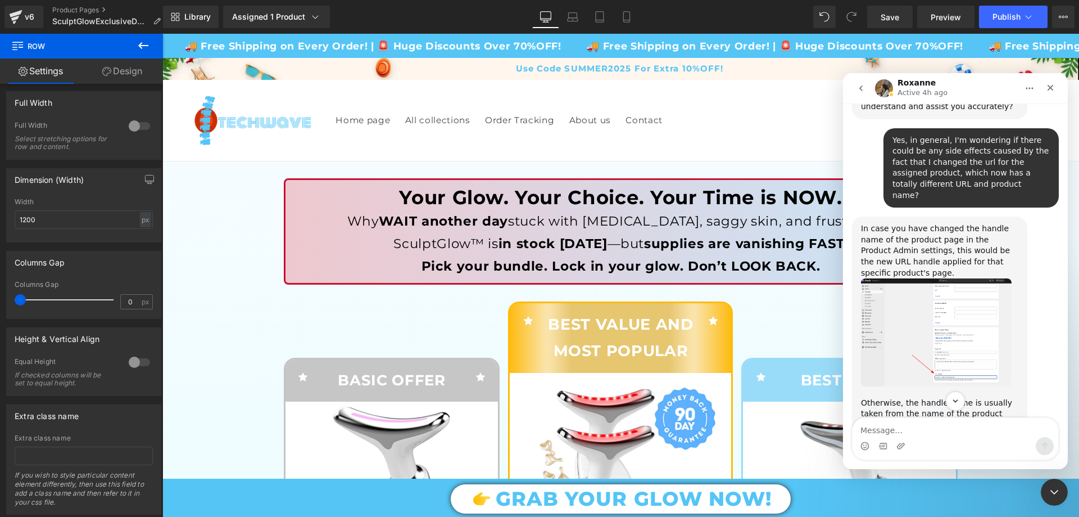
scroll to position [1308, 0]
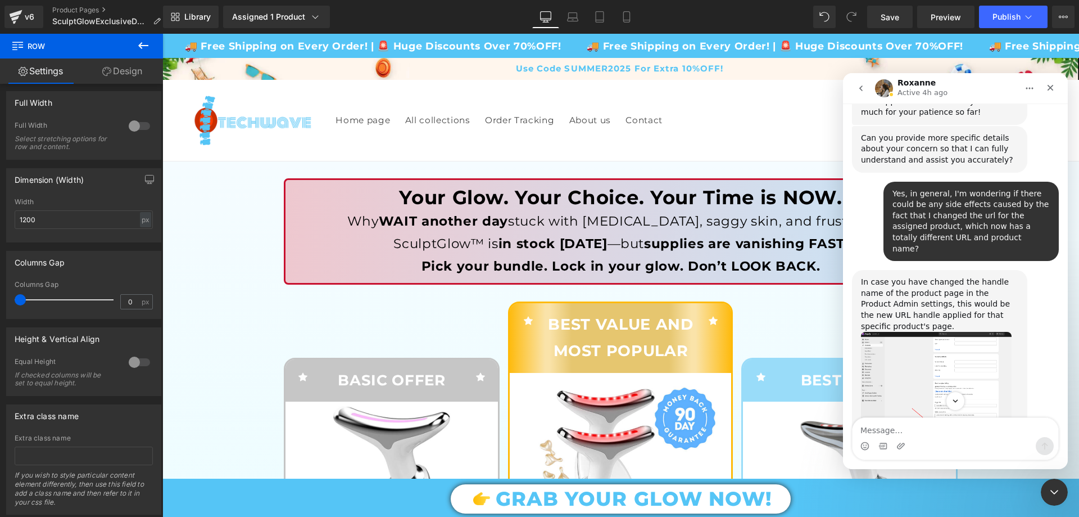
click at [926, 332] on img "Roxanne says…" at bounding box center [936, 386] width 151 height 108
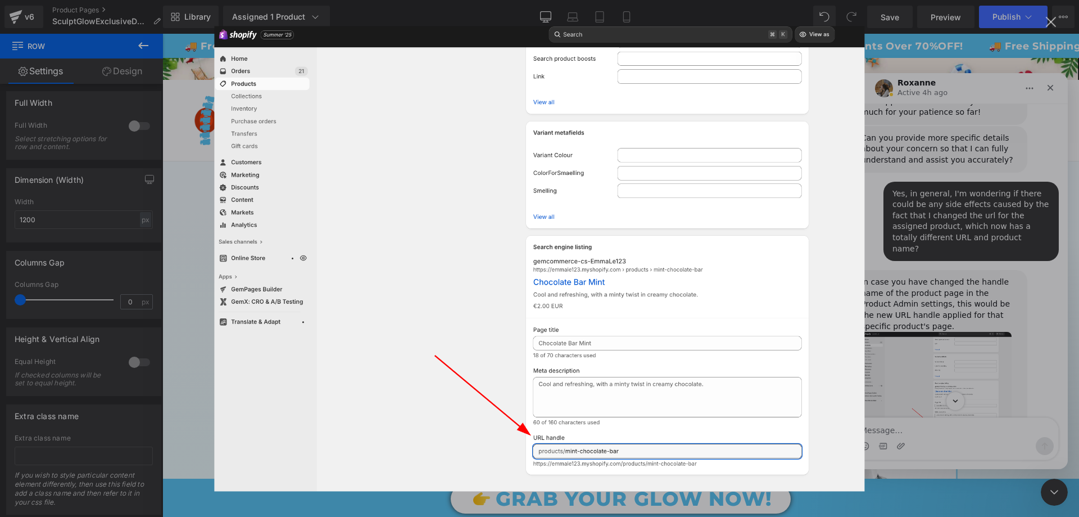
click at [926, 293] on div "Intercom messenger" at bounding box center [539, 258] width 1079 height 517
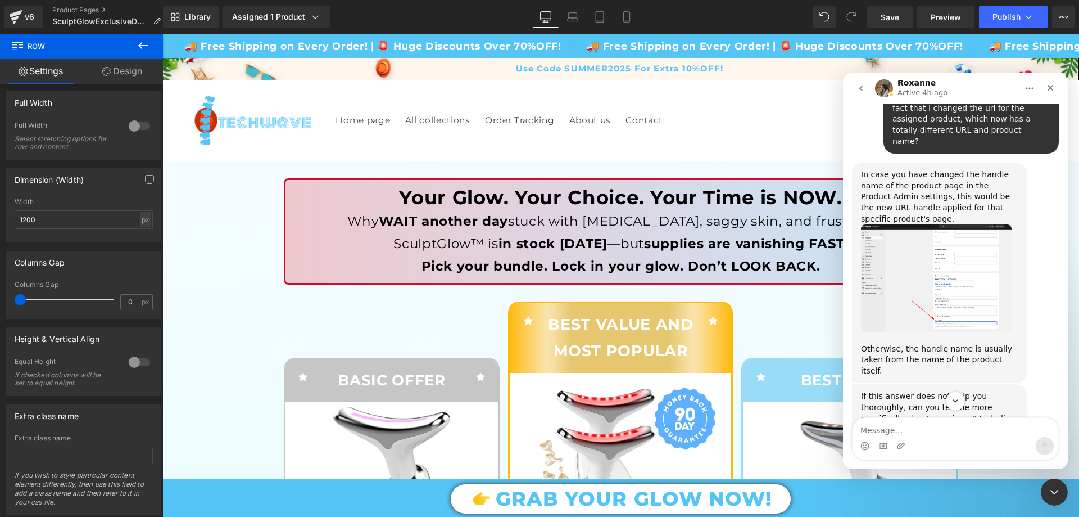
scroll to position [1421, 0]
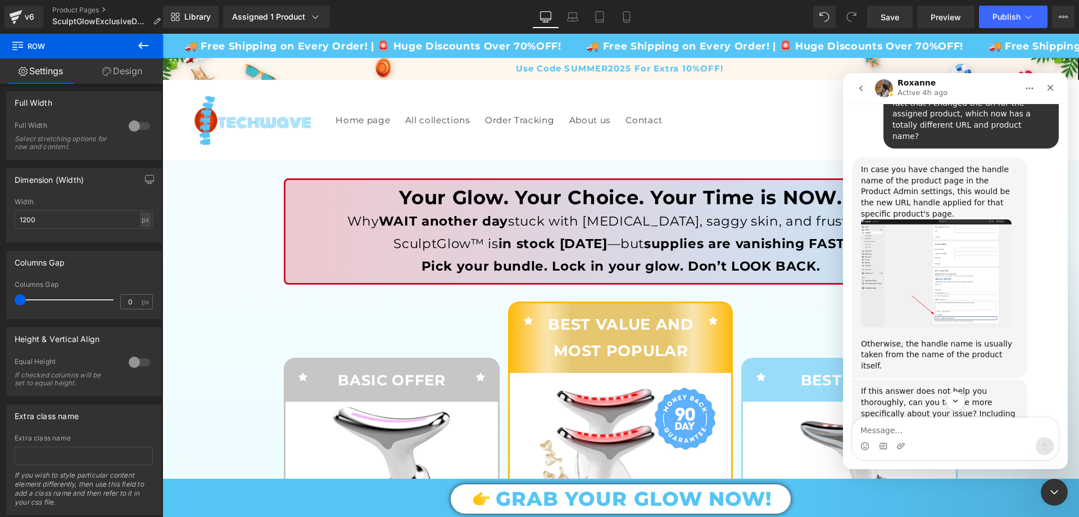
click at [971, 219] on img "Roxanne says…" at bounding box center [936, 273] width 151 height 108
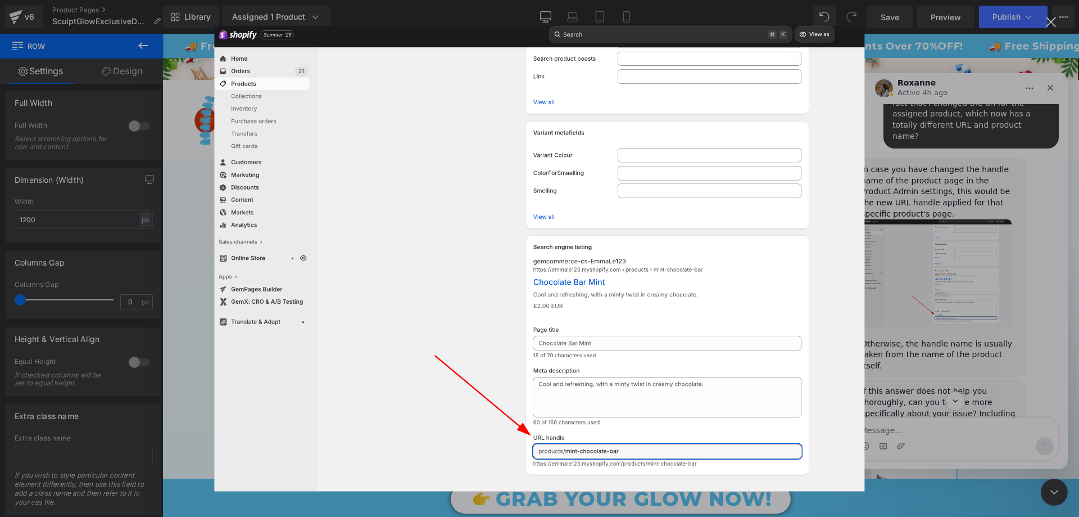
scroll to position [0, 0]
click at [971, 182] on div "Intercom messenger" at bounding box center [539, 258] width 1079 height 517
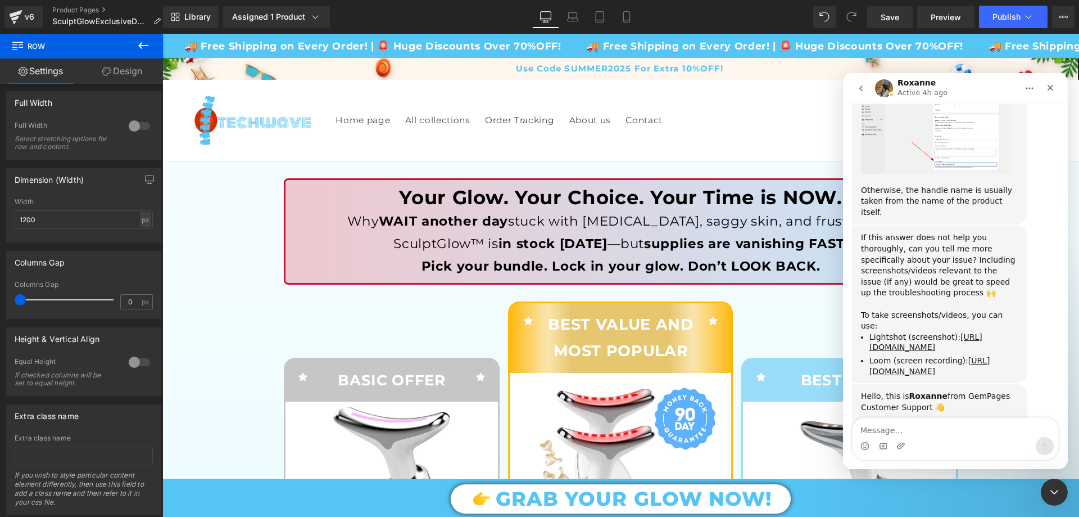
scroll to position [1589, 0]
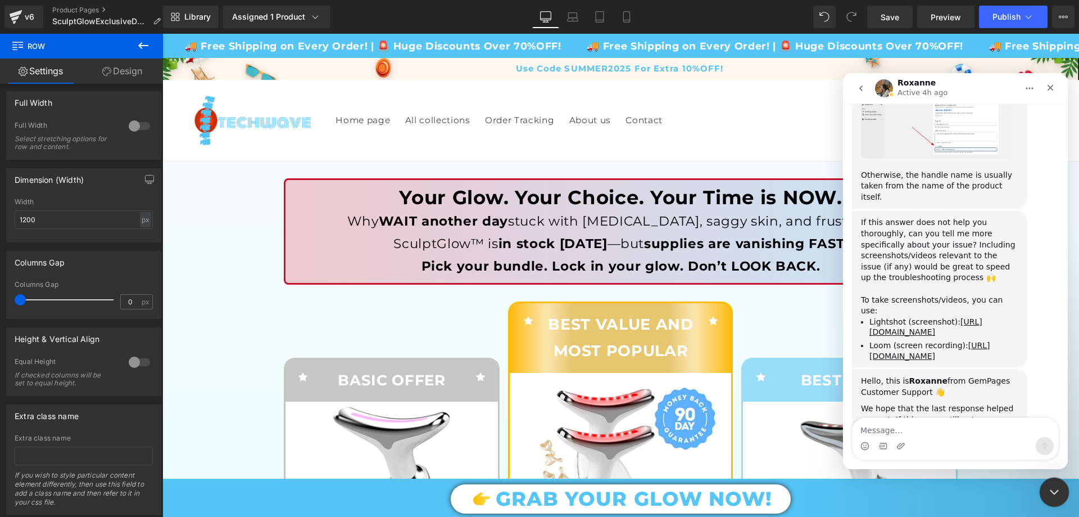
click at [1052, 492] on icon "Close Intercom Messenger" at bounding box center [1052, 489] width 13 height 13
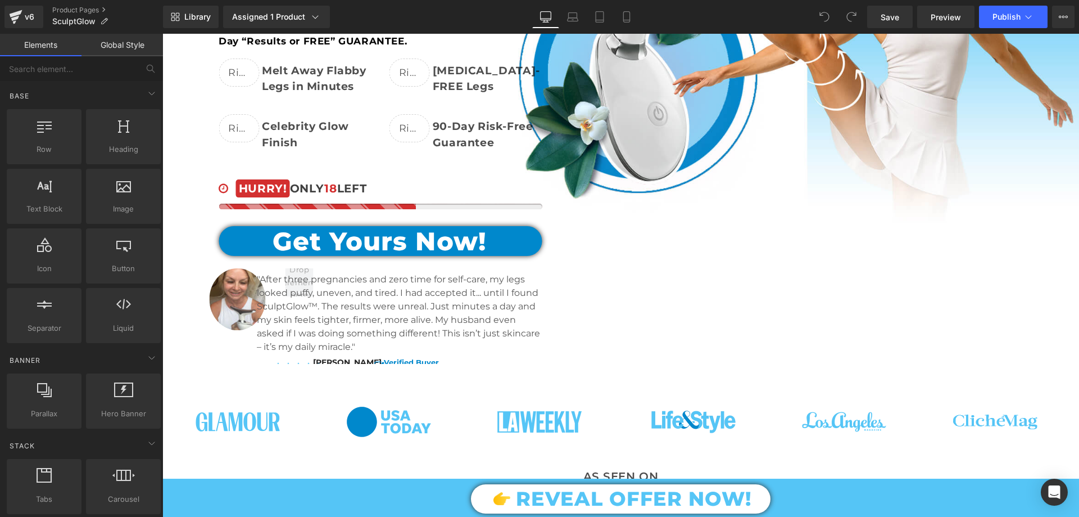
scroll to position [281, 0]
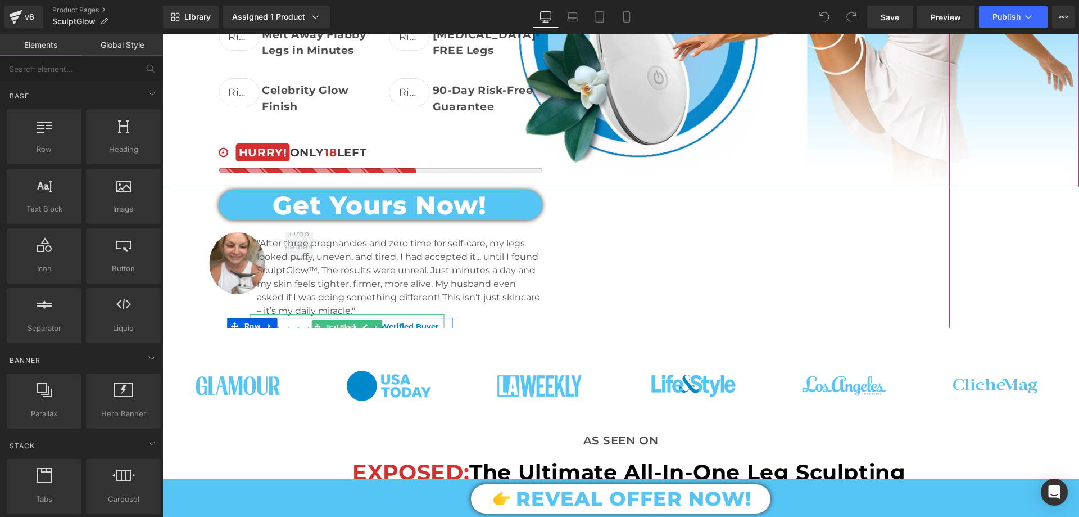
click at [338, 323] on span "Text Block" at bounding box center [341, 326] width 35 height 13
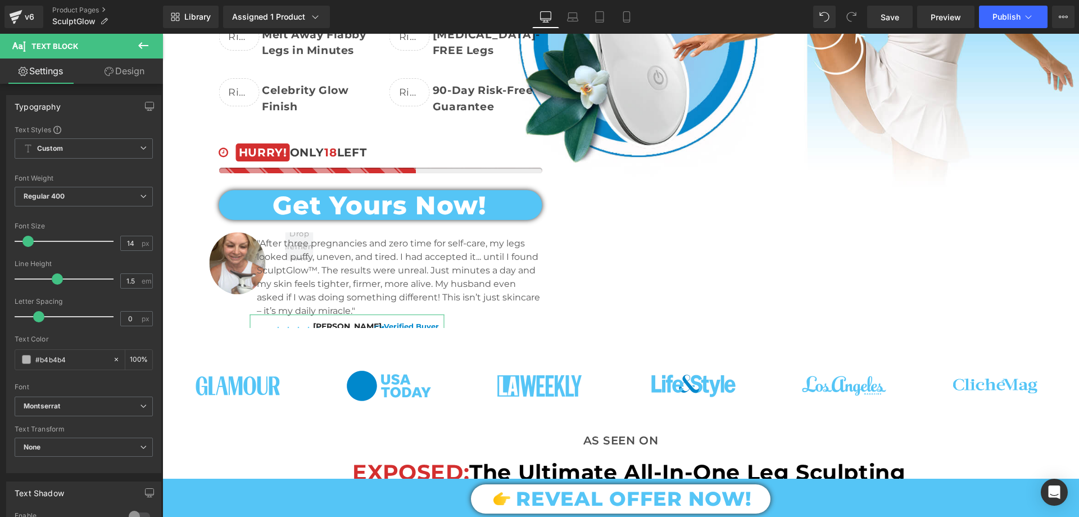
click at [132, 70] on link "Design" at bounding box center [125, 70] width 82 height 25
click at [0, 0] on div "Spacing" at bounding box center [0, 0] width 0 height 0
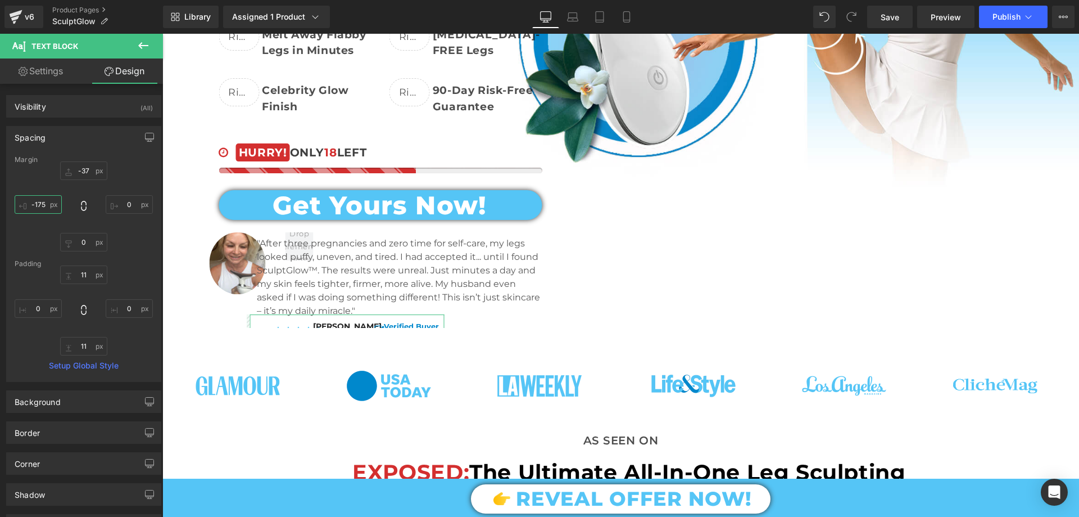
click at [48, 203] on input "text" at bounding box center [38, 204] width 47 height 19
type input "-190"
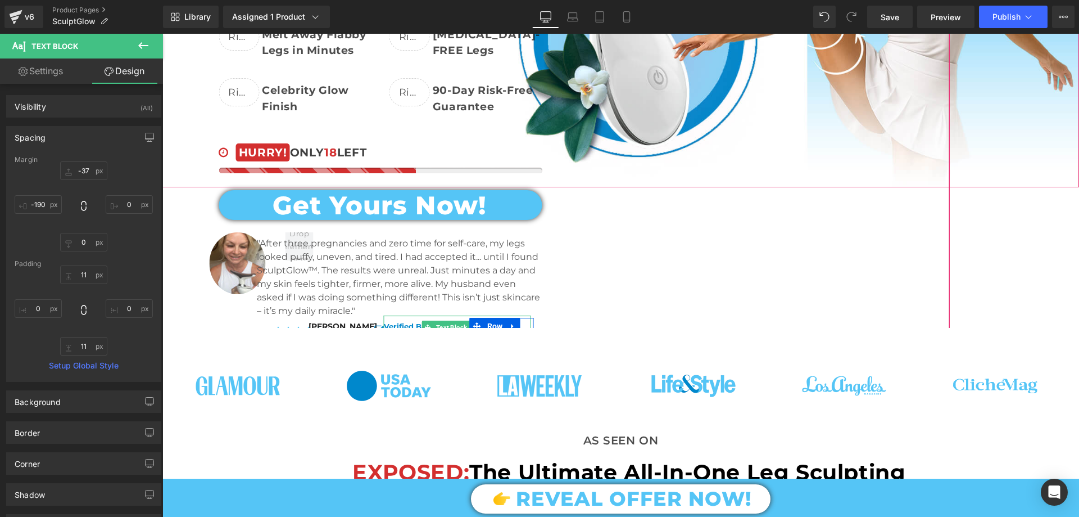
click at [409, 322] on b "Verified Buyer" at bounding box center [411, 326] width 55 height 9
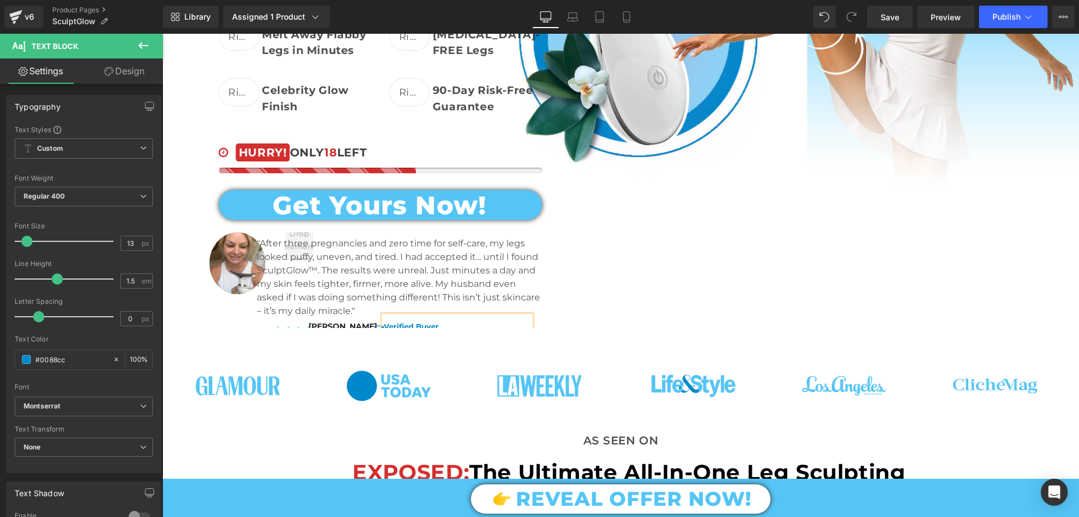
click at [139, 69] on link "Design" at bounding box center [125, 70] width 82 height 25
click at [0, 0] on div "Spacing" at bounding box center [0, 0] width 0 height 0
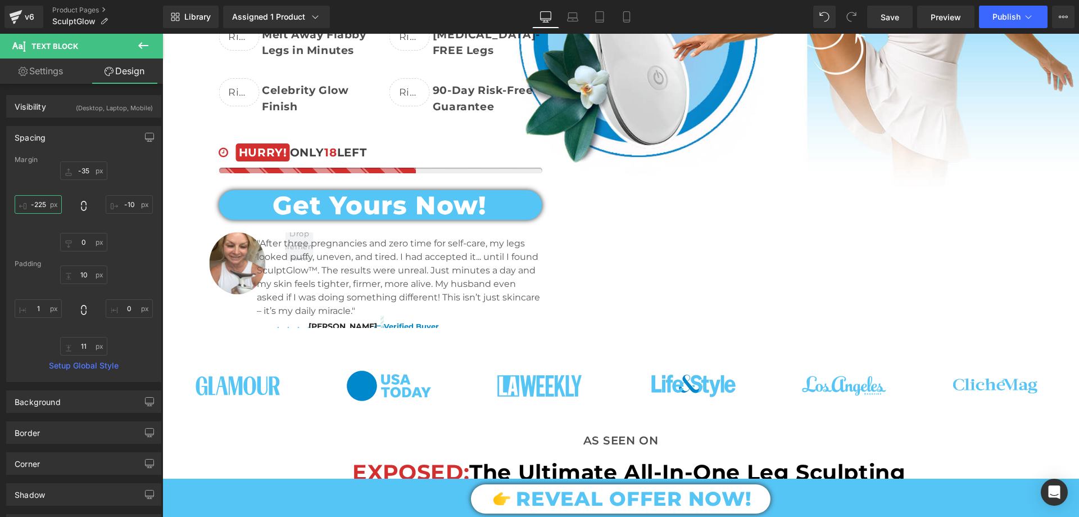
click at [44, 205] on input "text" at bounding box center [38, 204] width 47 height 19
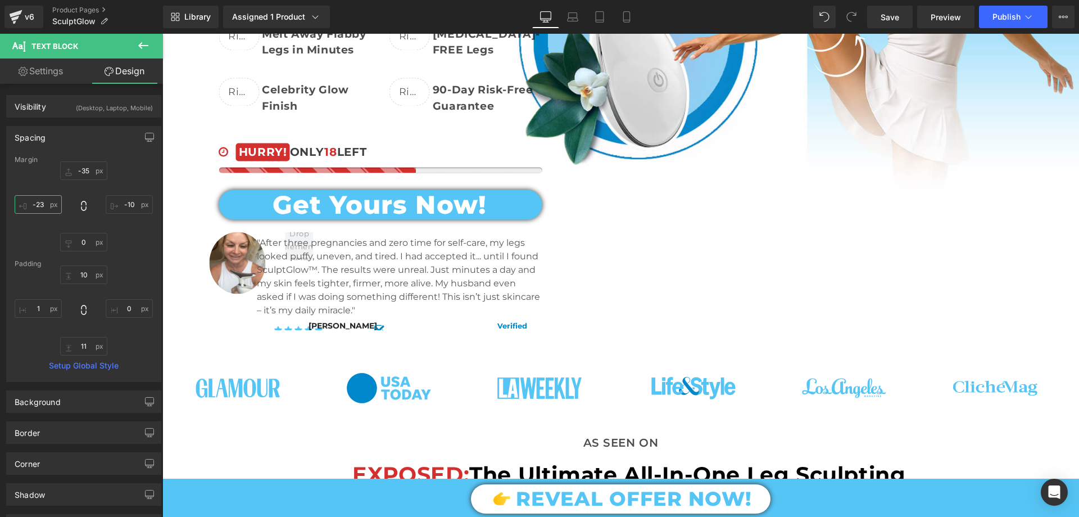
type input "-230"
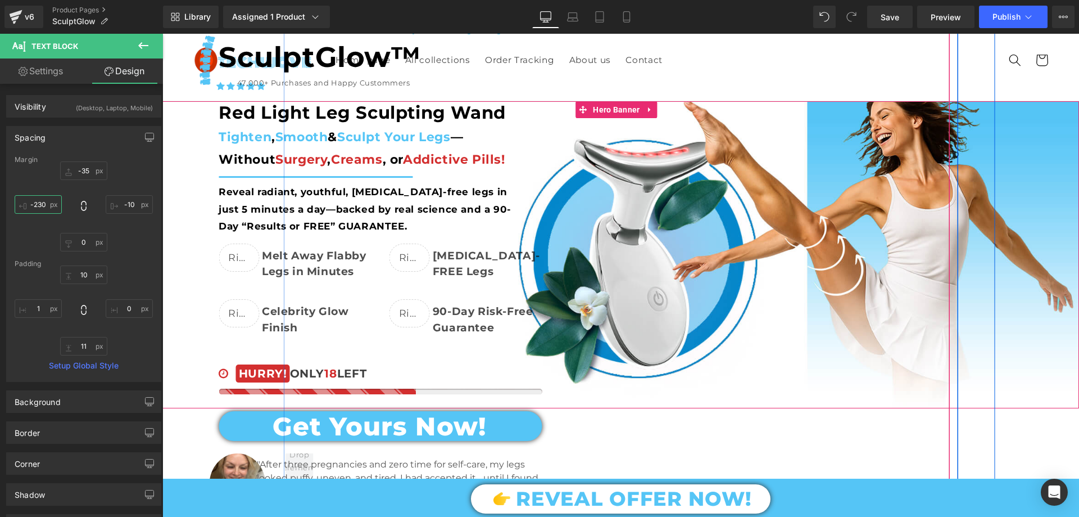
scroll to position [56, 0]
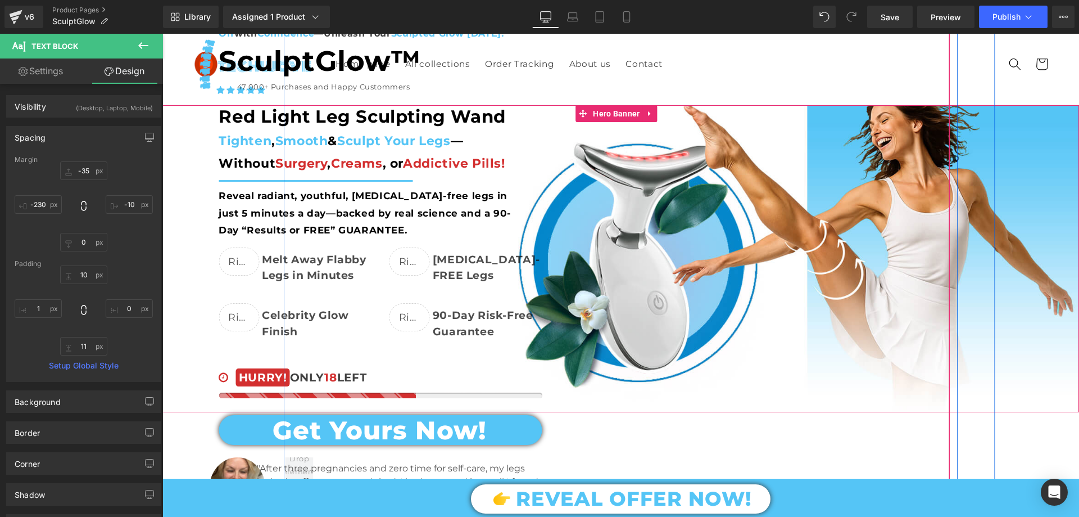
drag, startPoint x: 209, startPoint y: 174, endPoint x: 193, endPoint y: 129, distance: 47.8
click at [209, 174] on div "From Hiding Your Legs in Shame ... to Showing Them Off with Confidence —Unleash…" at bounding box center [536, 293] width 917 height 566
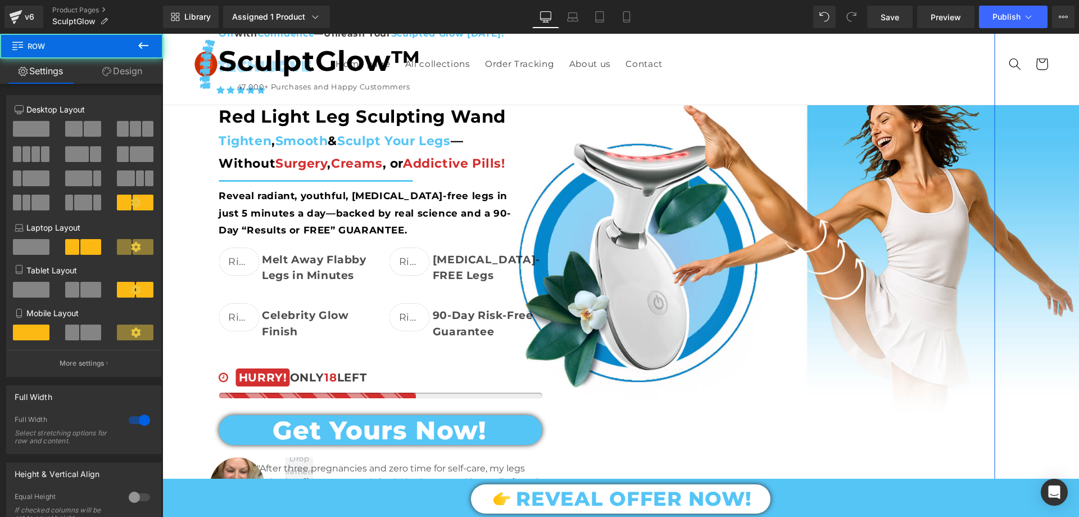
drag, startPoint x: 138, startPoint y: 69, endPoint x: 54, endPoint y: 136, distance: 107.6
click at [138, 69] on link "Design" at bounding box center [123, 70] width 82 height 25
click at [0, 0] on div "Spacing" at bounding box center [0, 0] width 0 height 0
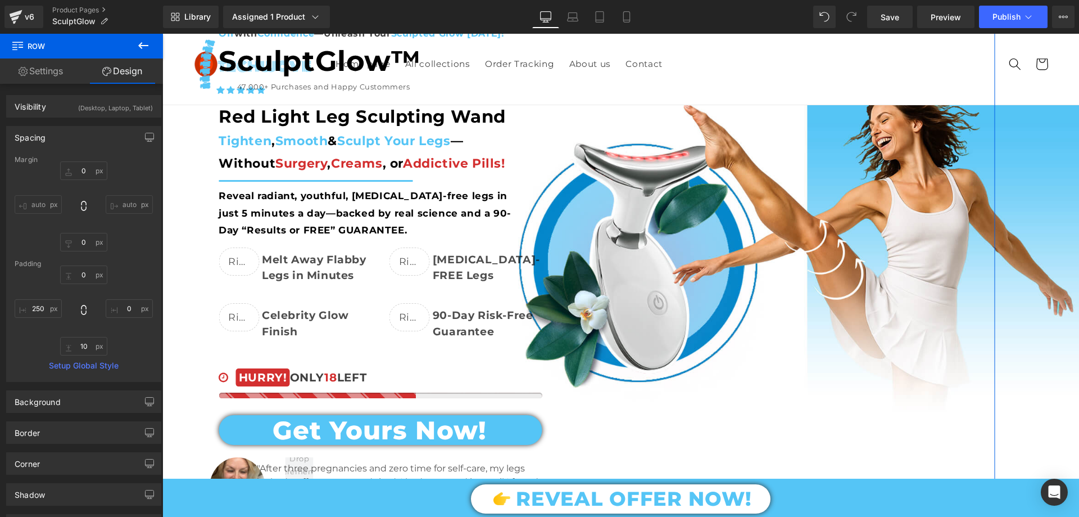
click at [54, 136] on div "Spacing" at bounding box center [84, 136] width 154 height 21
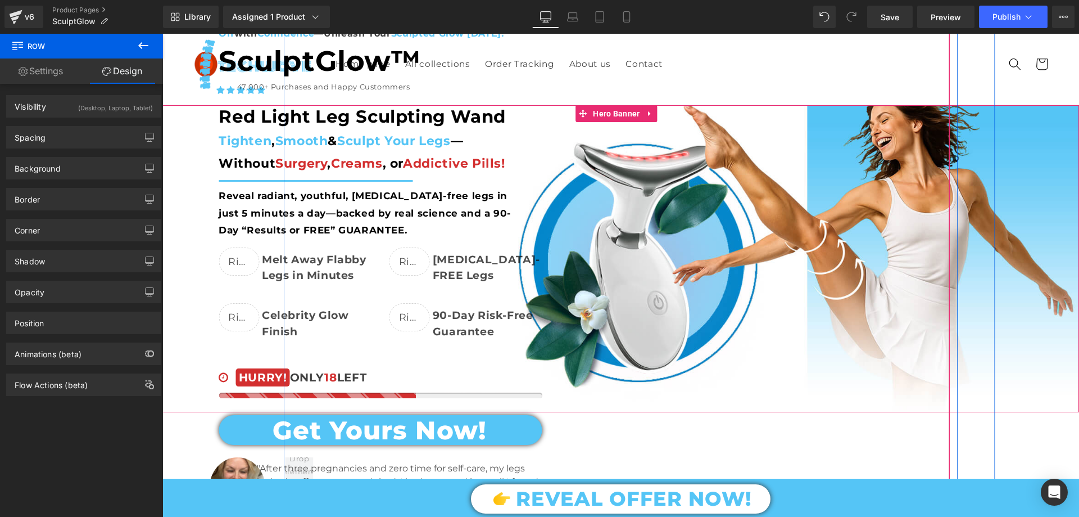
click at [212, 105] on div "From Hiding Your Legs in Shame ... to Showing Them Off with Confidence —Unleash…" at bounding box center [536, 293] width 917 height 566
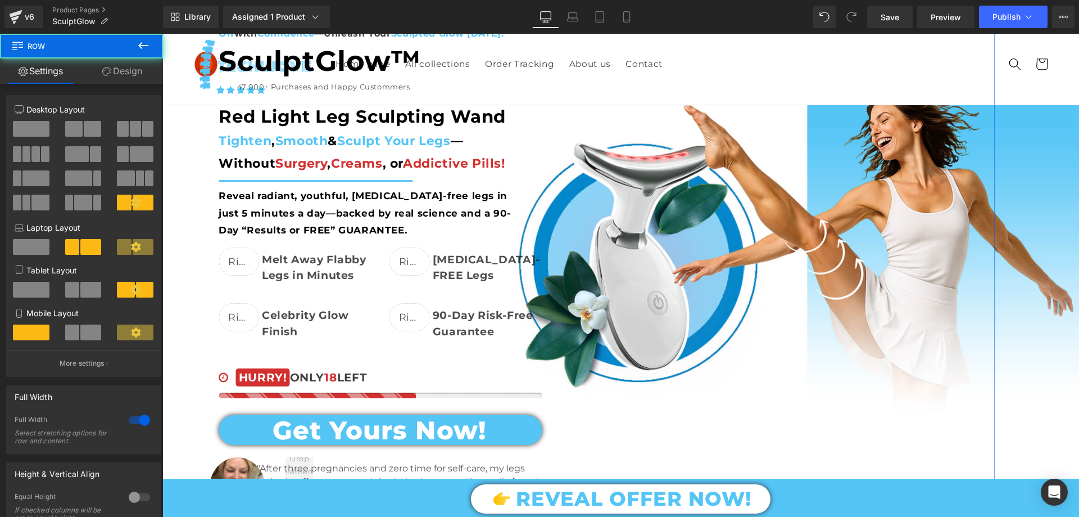
click at [112, 79] on link "Design" at bounding box center [123, 70] width 82 height 25
click at [0, 0] on div "Spacing" at bounding box center [0, 0] width 0 height 0
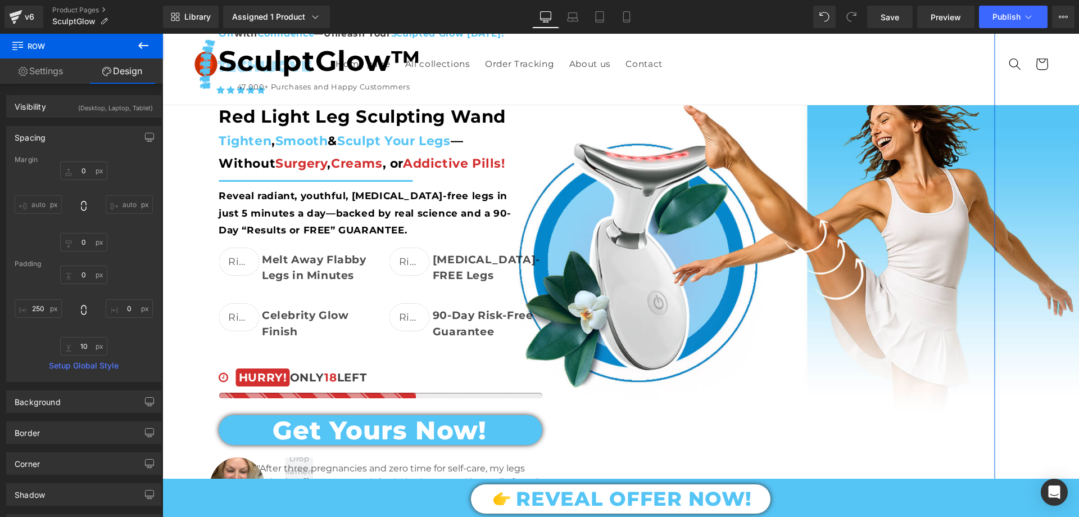
click at [52, 134] on div "Spacing" at bounding box center [84, 136] width 154 height 21
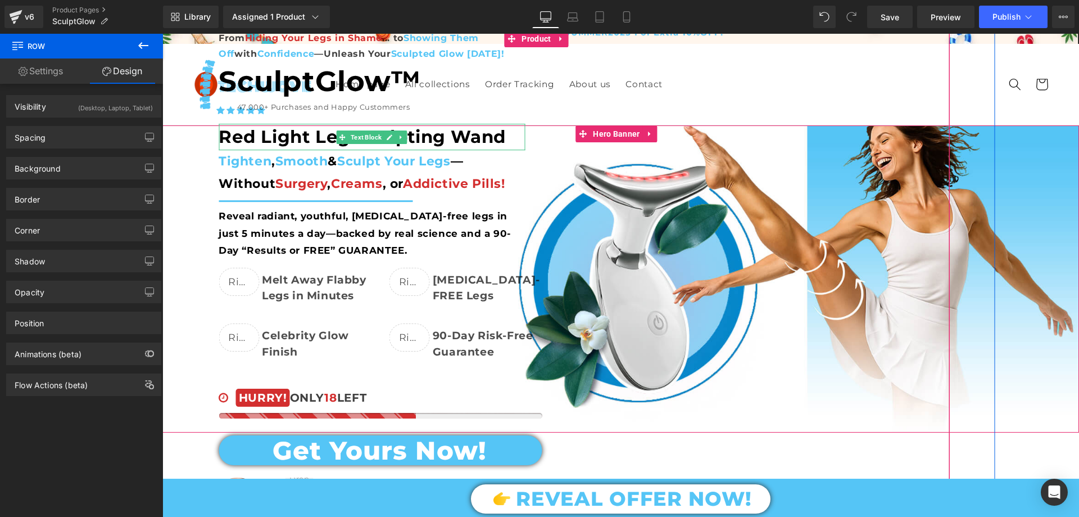
scroll to position [0, 0]
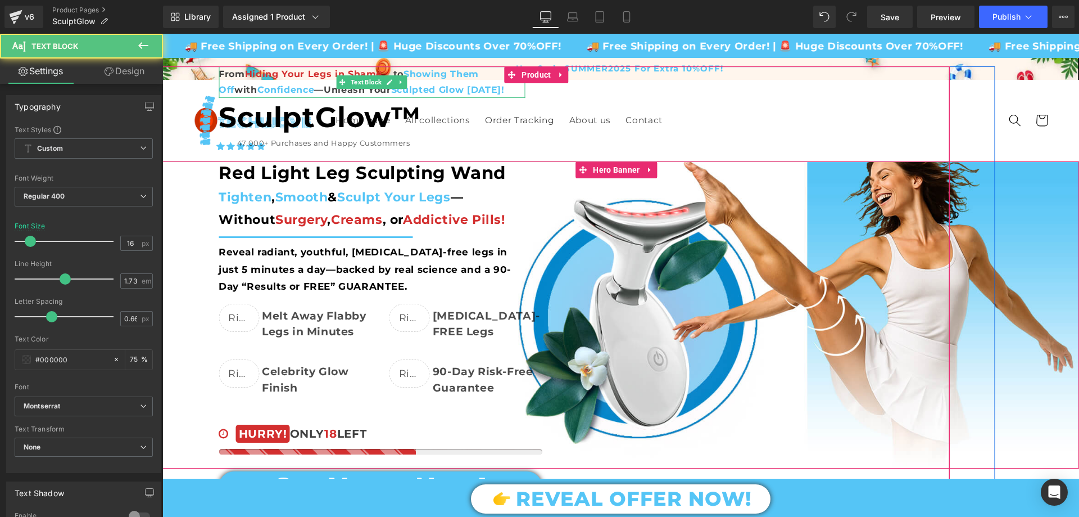
click at [322, 76] on span "Hiding Your Legs in Shame" at bounding box center [314, 74] width 138 height 11
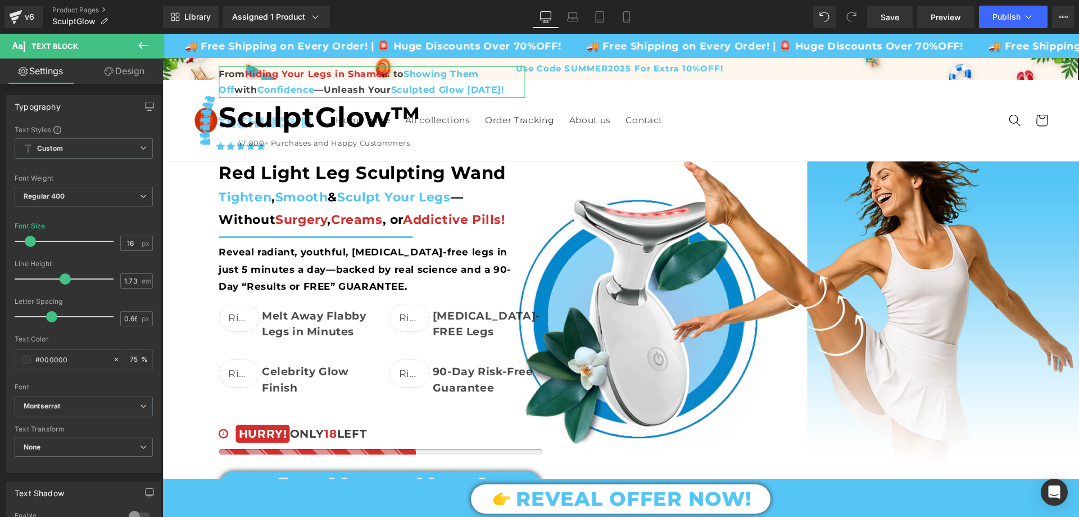
click at [140, 80] on link "Design" at bounding box center [125, 70] width 82 height 25
click at [0, 0] on div "Spacing" at bounding box center [0, 0] width 0 height 0
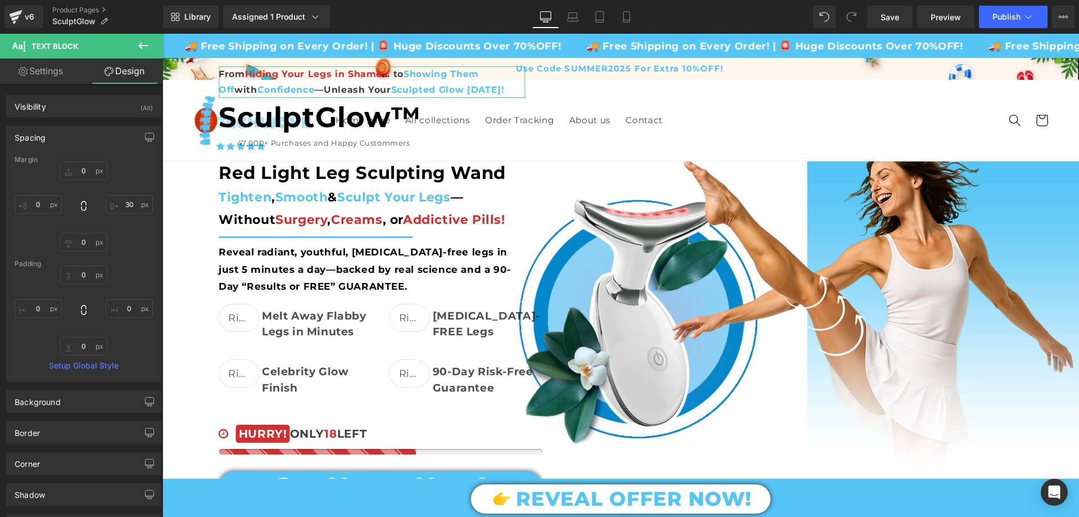
click at [64, 142] on div "Spacing" at bounding box center [84, 136] width 154 height 21
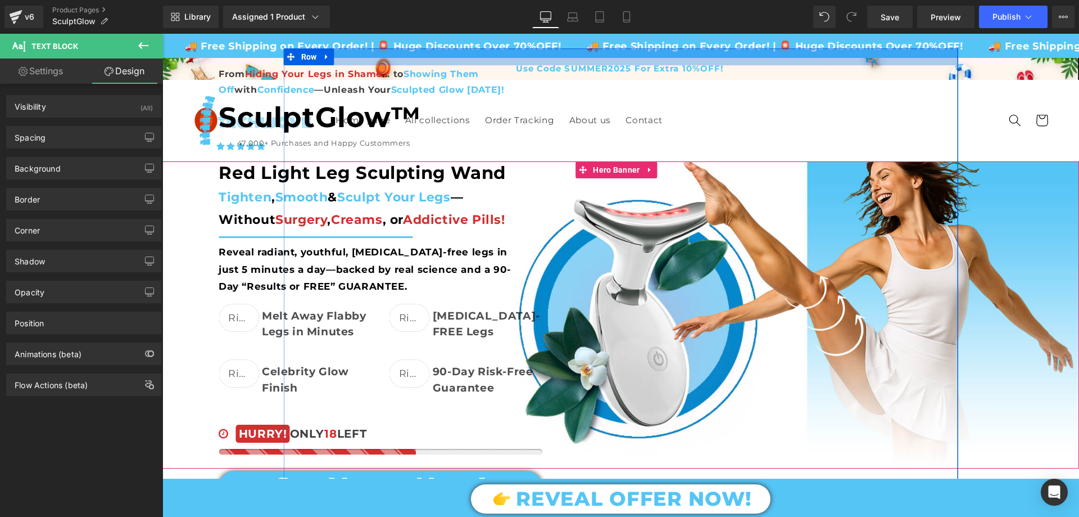
click at [680, 48] on div at bounding box center [621, 56] width 675 height 17
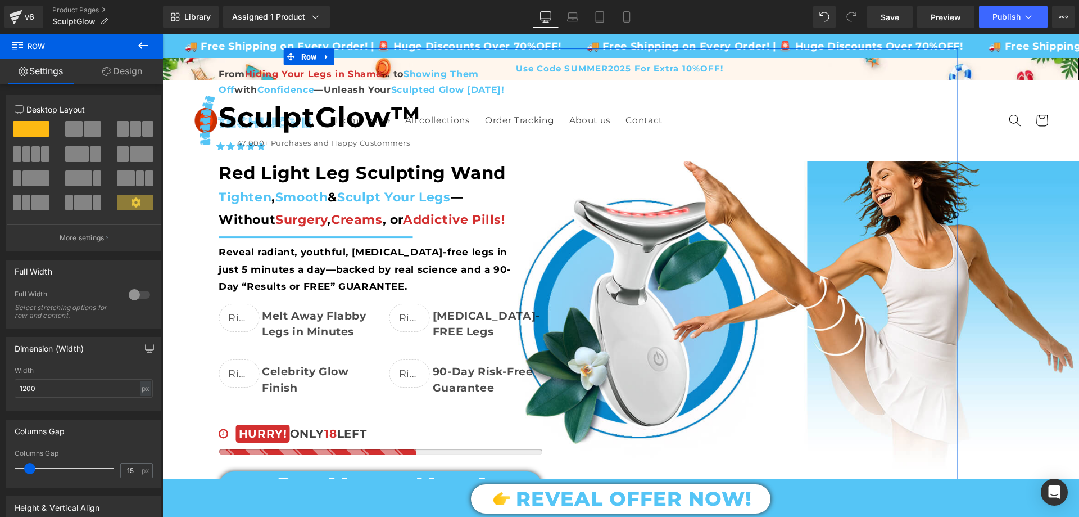
click at [107, 78] on link "Design" at bounding box center [123, 70] width 82 height 25
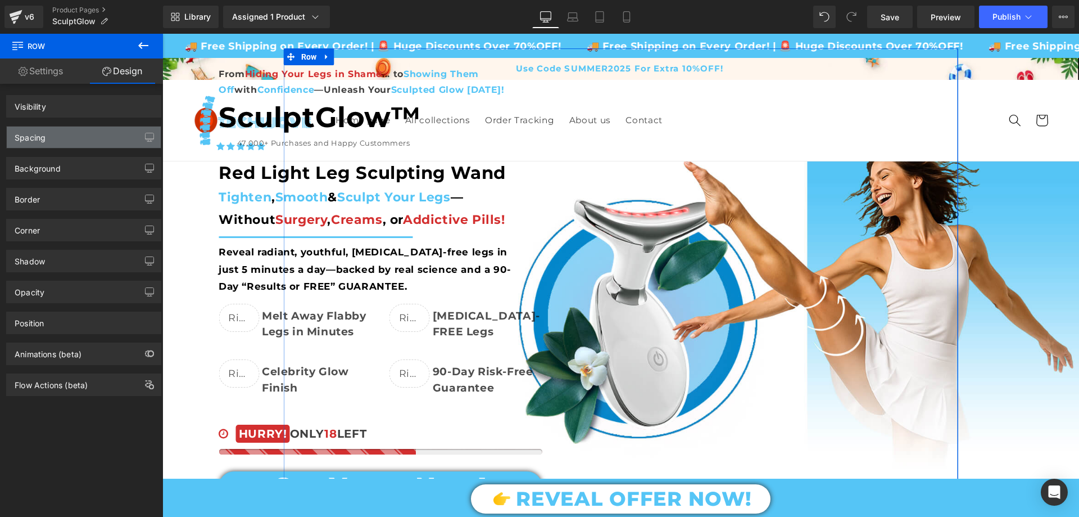
click at [69, 135] on div "Spacing" at bounding box center [84, 136] width 154 height 21
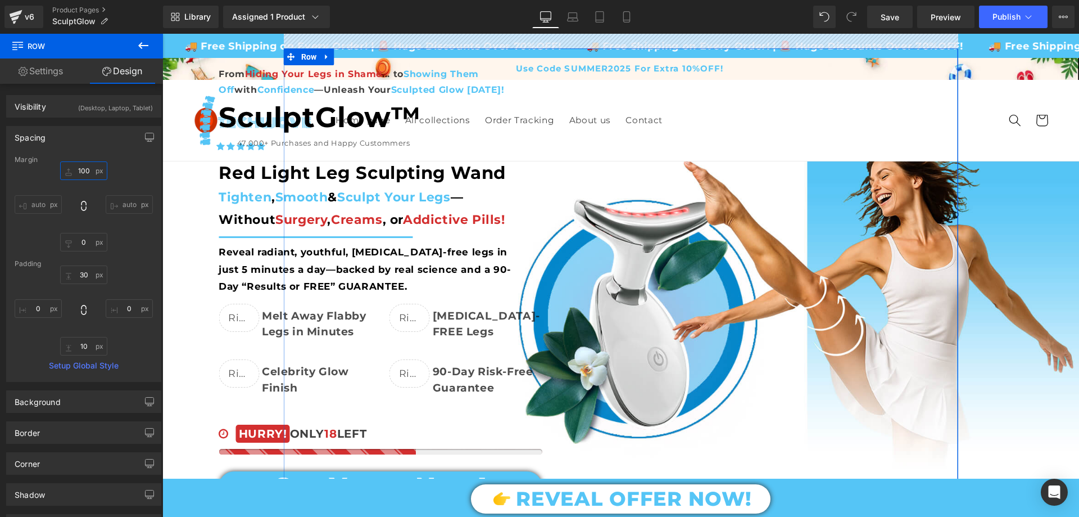
click at [82, 165] on input "text" at bounding box center [83, 170] width 47 height 19
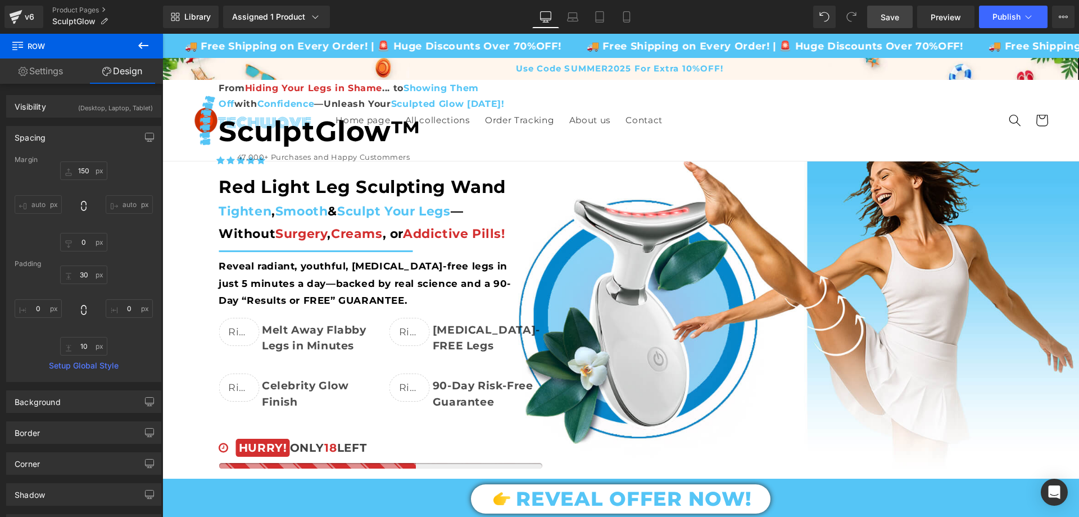
drag, startPoint x: 901, startPoint y: 11, endPoint x: 697, endPoint y: 34, distance: 205.4
click at [901, 11] on link "Save" at bounding box center [890, 17] width 46 height 22
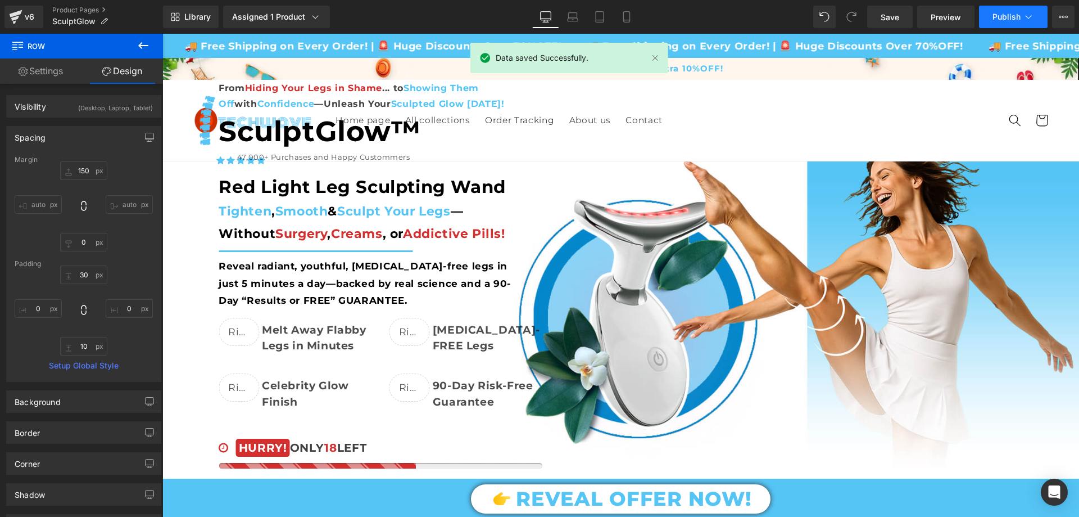
click at [1000, 19] on span "Publish" at bounding box center [1007, 16] width 28 height 9
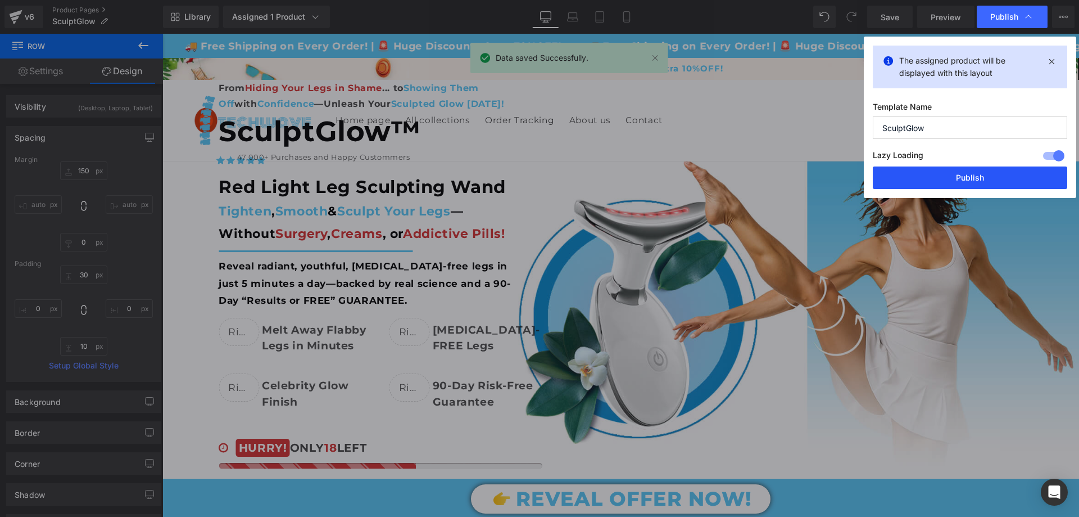
click at [948, 171] on button "Publish" at bounding box center [970, 177] width 195 height 22
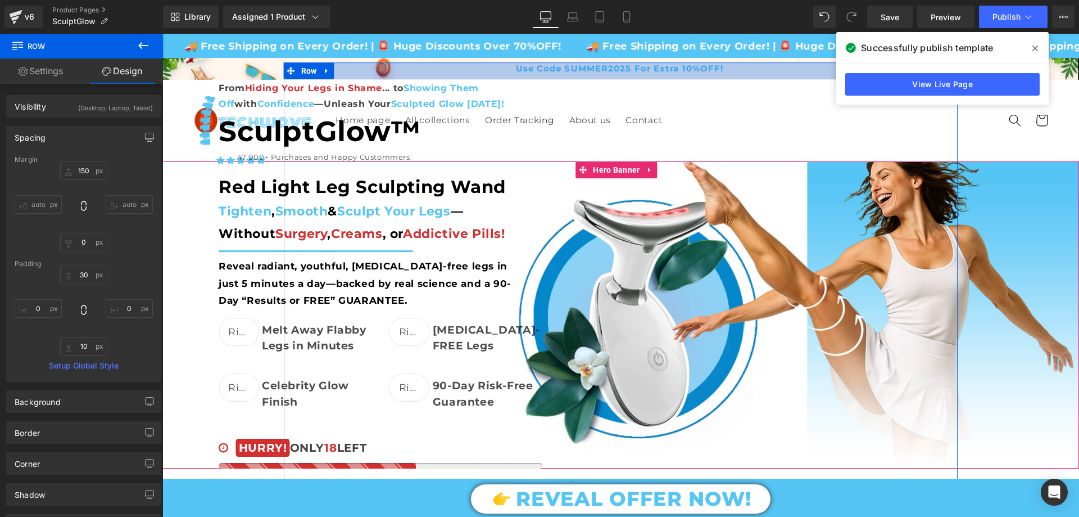
click at [410, 65] on div at bounding box center [621, 70] width 675 height 17
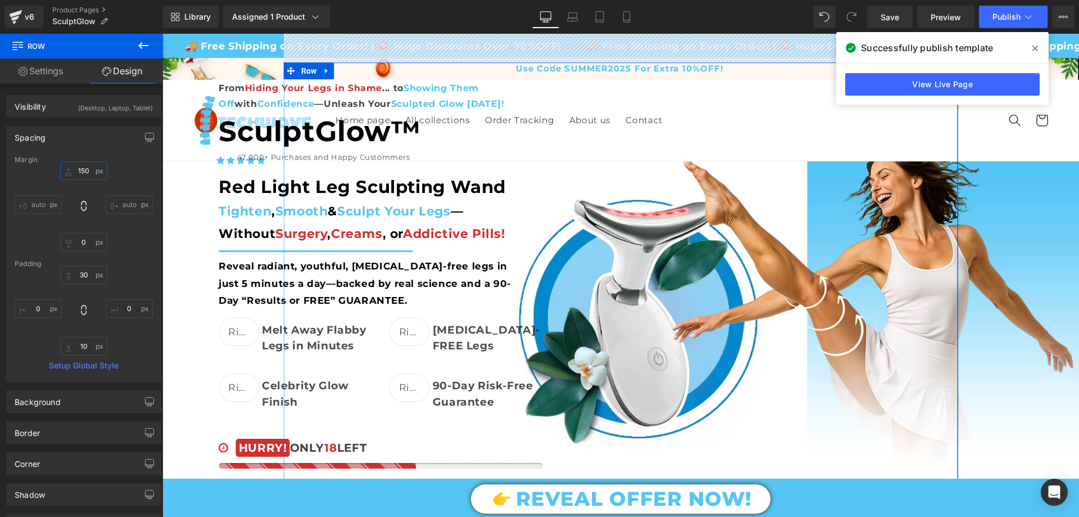
click at [84, 174] on input "150" at bounding box center [83, 170] width 47 height 19
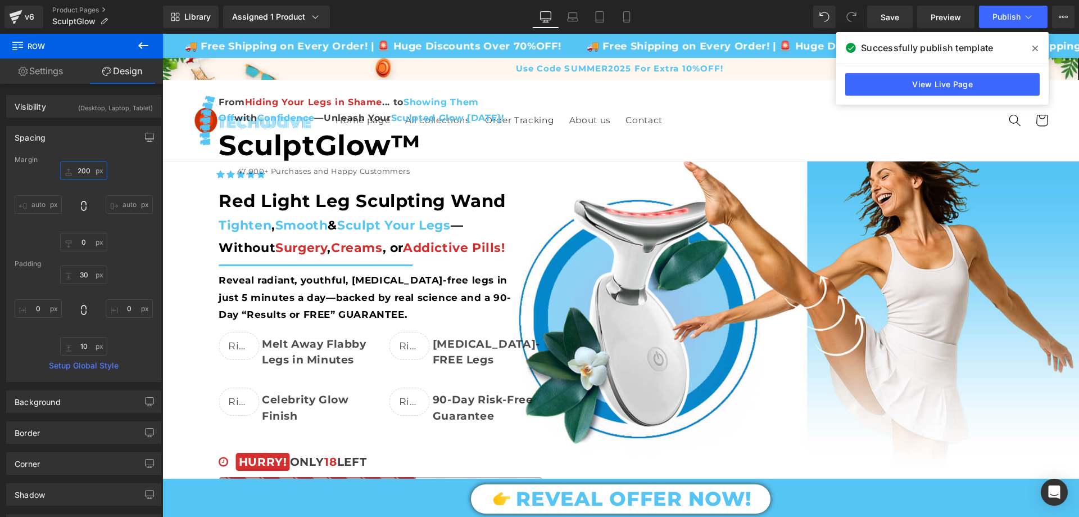
type input "200"
click at [0, 0] on icon at bounding box center [0, 0] width 0 height 0
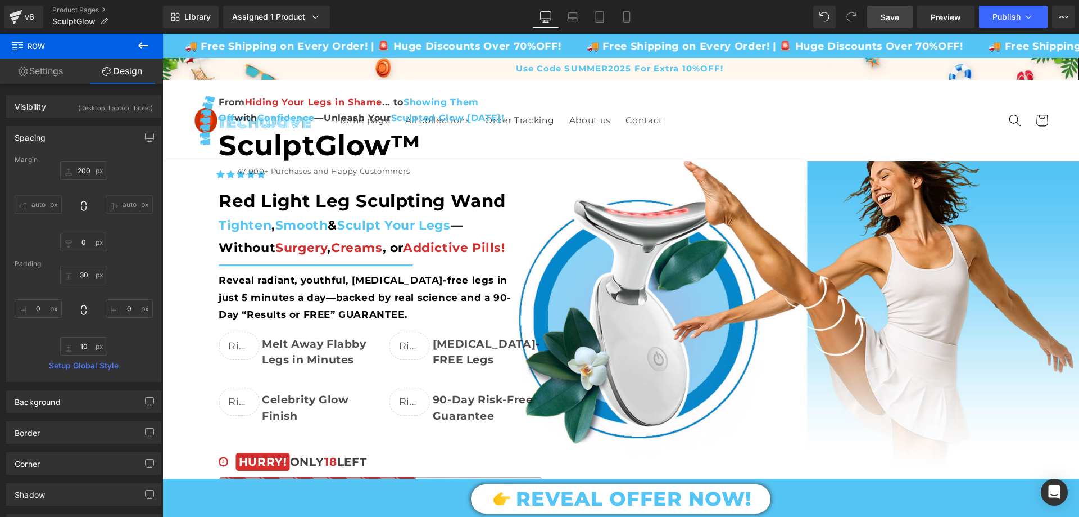
click at [884, 15] on span "Save" at bounding box center [890, 17] width 19 height 12
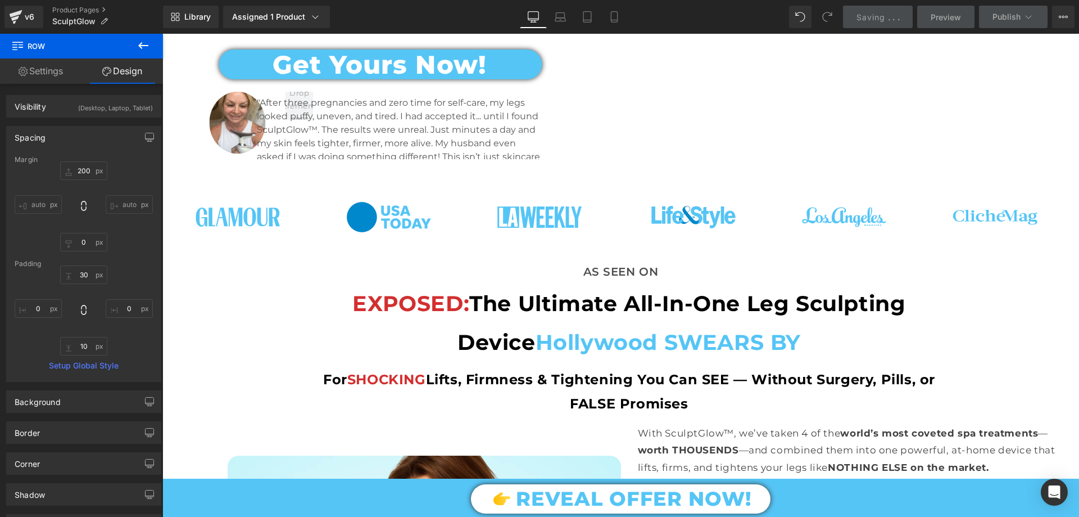
scroll to position [281, 0]
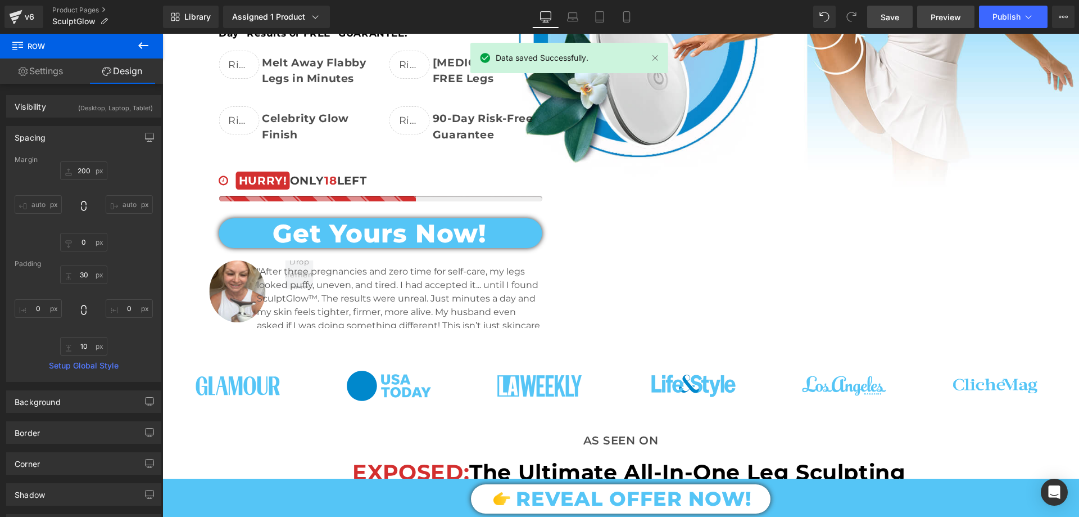
click at [946, 12] on span "Preview" at bounding box center [946, 17] width 30 height 12
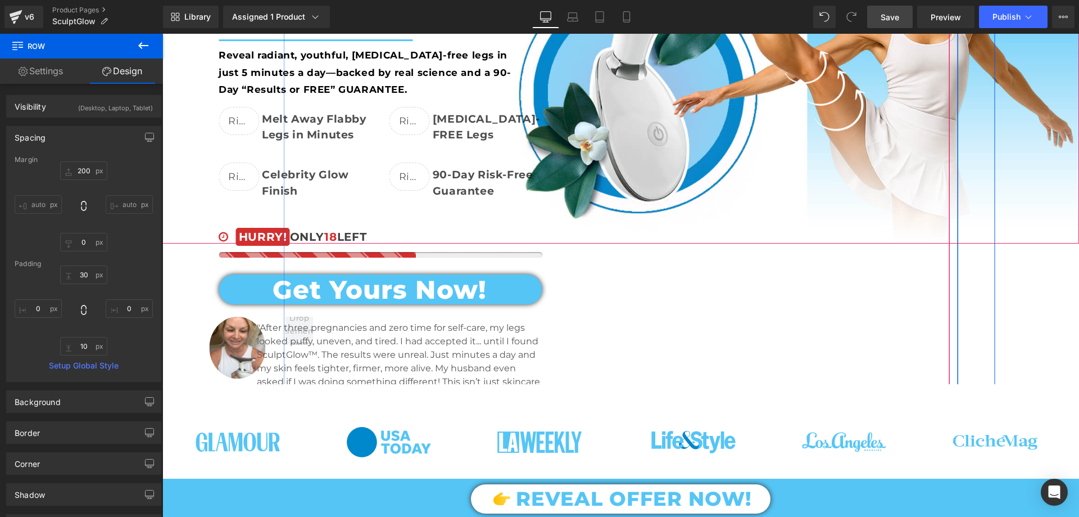
scroll to position [0, 0]
